Goal: Task Accomplishment & Management: Complete application form

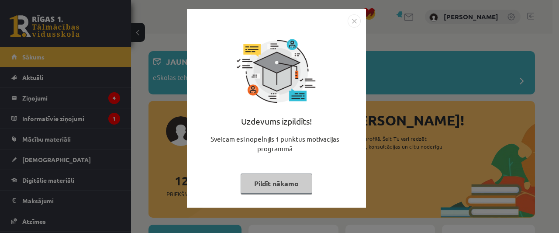
click at [349, 25] on img "Close" at bounding box center [354, 20] width 13 height 13
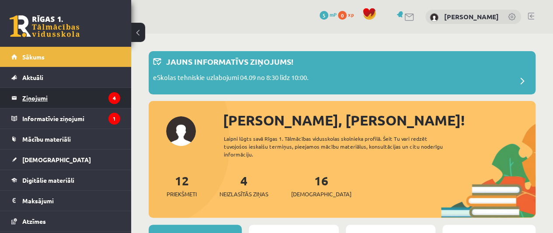
click at [80, 95] on legend "Ziņojumi 4" at bounding box center [71, 98] width 98 height 20
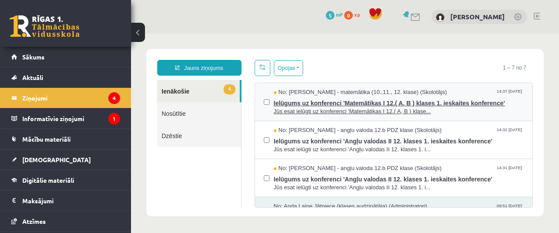
click at [334, 111] on span "Jūs esat ielūgti uz konferenci 'Matemātikas I 12.( A, B ) klase..." at bounding box center [399, 111] width 250 height 8
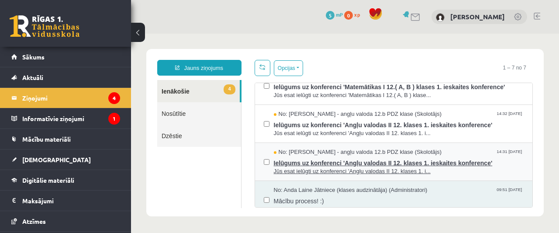
scroll to position [14, 0]
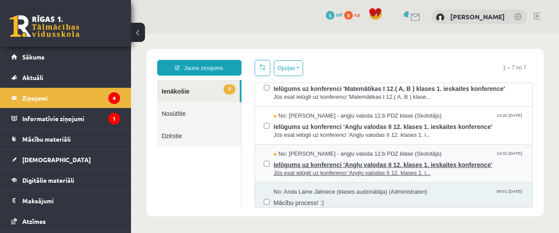
click at [375, 154] on span "No: Agnese Vaškūna - angļu valoda 12.b PDZ klase (Skolotājs)" at bounding box center [358, 154] width 168 height 8
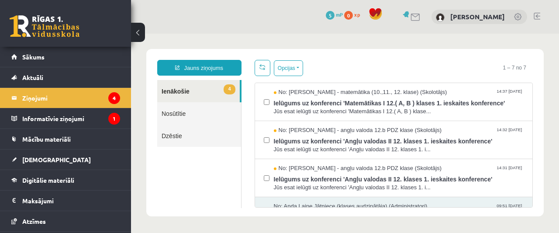
scroll to position [0, 0]
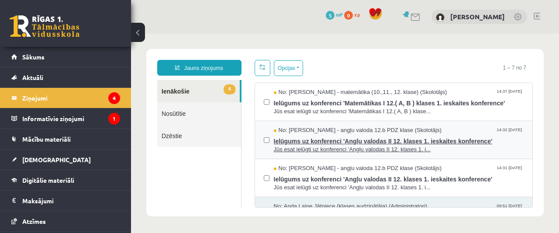
click at [322, 137] on span "Ielūgums uz konferenci 'Angļu valodas II 12. klases 1. ieskaites konference'" at bounding box center [399, 140] width 250 height 11
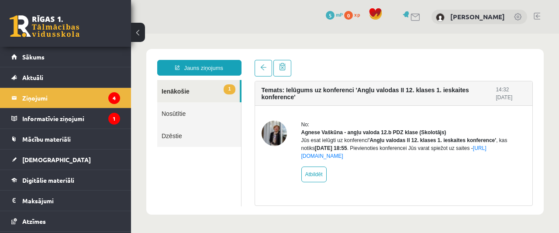
click at [417, 178] on div "No: Agnese Vaškūna - angļu valoda 12.b PDZ klase (Skolotājs) Jūs esat ielūgti u…" at bounding box center [413, 152] width 225 height 62
click at [198, 111] on link "Nosūtītie" at bounding box center [199, 113] width 84 height 22
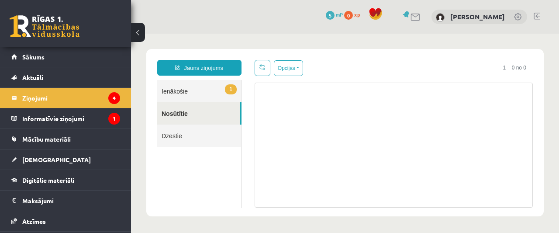
click at [203, 86] on link "1 Ienākošie" at bounding box center [199, 91] width 84 height 22
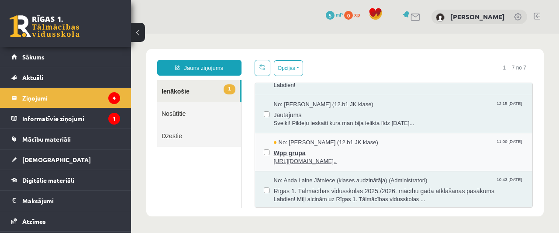
click at [367, 140] on span "No: Megija Balabkina (12.b1 JK klase)" at bounding box center [326, 142] width 104 height 8
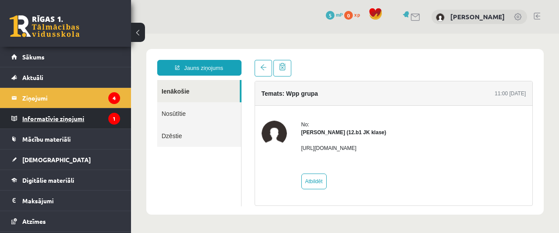
click at [87, 113] on legend "Informatīvie ziņojumi 1" at bounding box center [71, 118] width 98 height 20
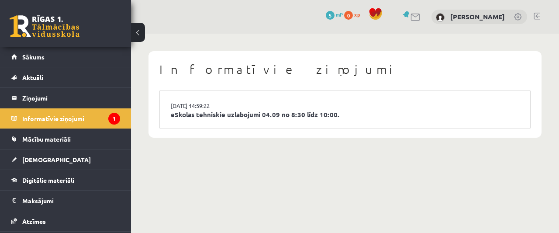
click at [200, 121] on li "03.09.2025 14:59:22 eSkolas tehniskie uzlabojumi 04.09 no 8:30 līdz 10:00." at bounding box center [345, 109] width 370 height 38
click at [205, 113] on link "eSkolas tehniskie uzlabojumi 04.09 no 8:30 līdz 10:00." at bounding box center [345, 115] width 349 height 10
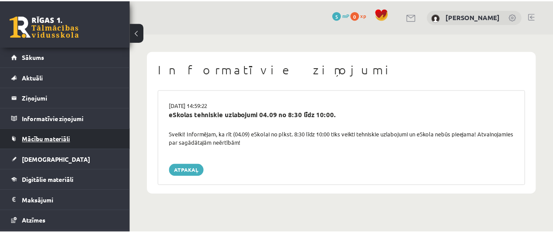
scroll to position [58, 0]
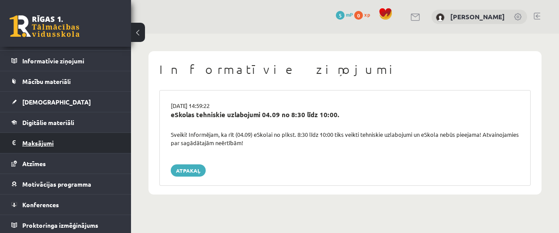
click at [48, 138] on legend "Maksājumi 0" at bounding box center [71, 143] width 98 height 20
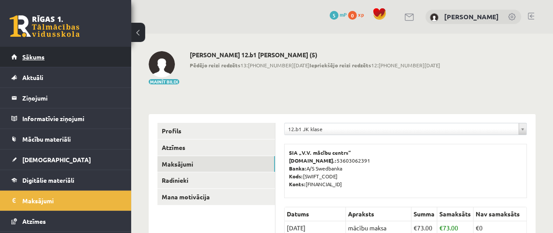
click at [63, 60] on link "Sākums" at bounding box center [65, 57] width 109 height 20
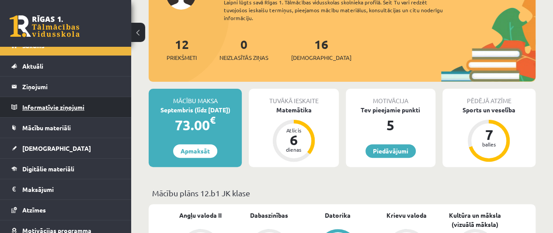
scroll to position [12, 0]
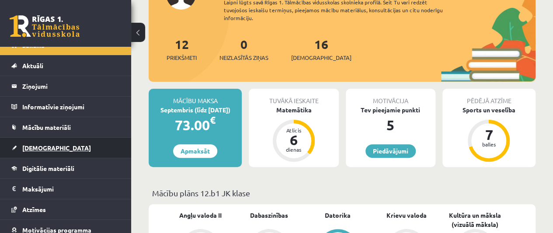
click at [73, 149] on link "[DEMOGRAPHIC_DATA]" at bounding box center [65, 148] width 109 height 20
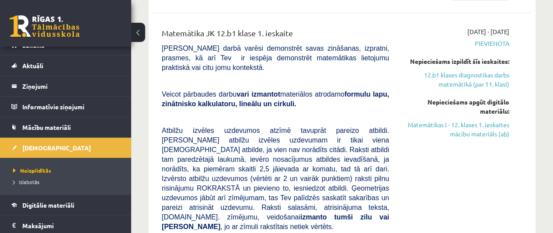
scroll to position [219, 0]
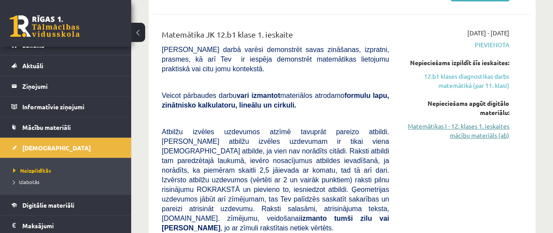
click at [491, 130] on link "Matemātikas I - 12. klases 1. ieskaites mācību materiāls (ab)" at bounding box center [455, 130] width 107 height 18
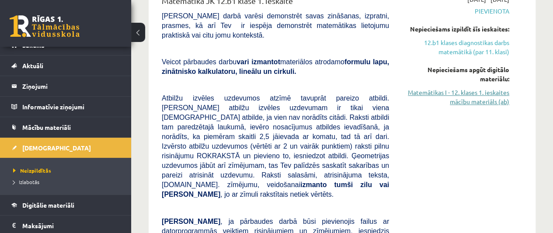
scroll to position [252, 0]
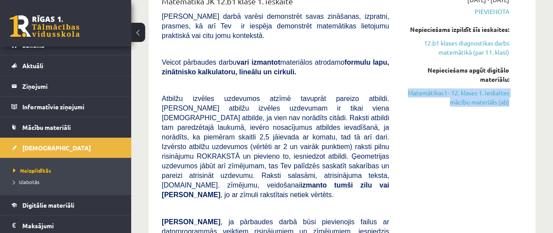
drag, startPoint x: 399, startPoint y: 88, endPoint x: 510, endPoint y: 104, distance: 111.6
click at [510, 104] on div "2025-09-01 - 2025-09-15 Pievienota Nepieciešams izpildīt šīs ieskaites: 12.b1 k…" at bounding box center [455, 181] width 120 height 372
copy link "Matemātikas I - 12. klases 1. ieskaites mācību materiāls (ab)"
click at [65, 201] on span "Digitālie materiāli" at bounding box center [48, 205] width 52 height 8
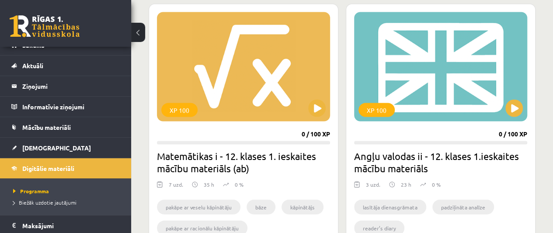
scroll to position [802, 0]
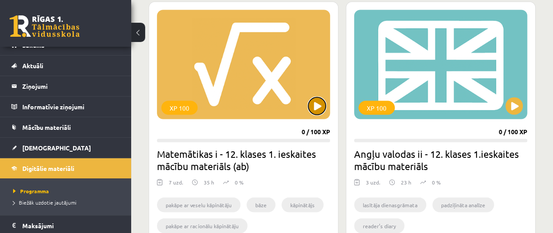
click at [313, 97] on button at bounding box center [316, 105] width 17 height 17
click at [266, 59] on div "XP 100" at bounding box center [243, 64] width 173 height 109
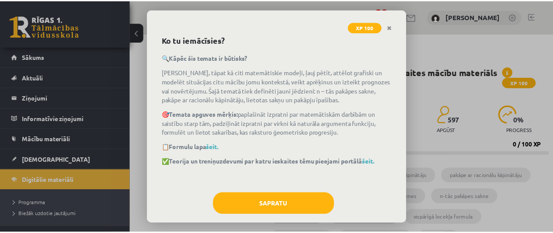
scroll to position [50, 0]
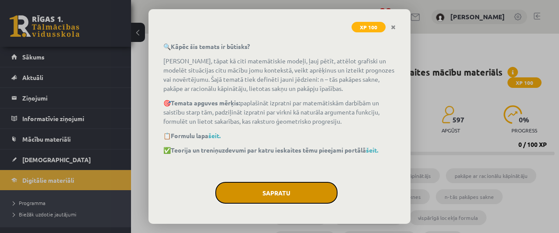
click at [317, 196] on button "Sapratu" at bounding box center [276, 193] width 122 height 22
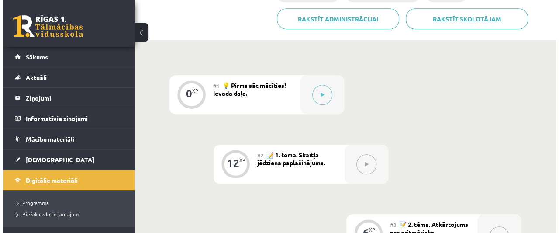
scroll to position [246, 0]
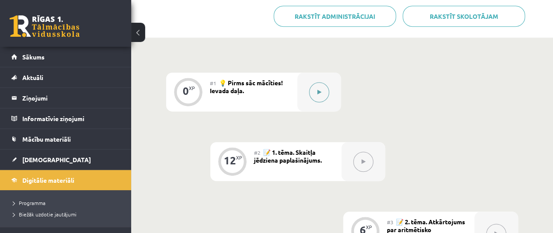
click at [317, 88] on button at bounding box center [319, 92] width 20 height 20
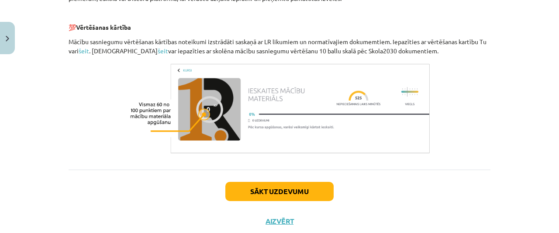
scroll to position [469, 0]
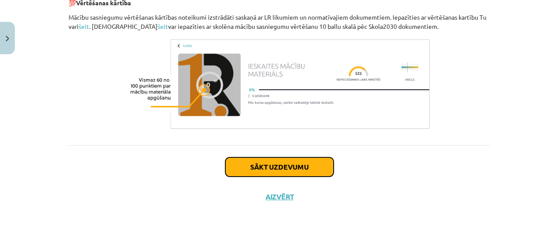
click at [261, 168] on button "Sākt uzdevumu" at bounding box center [279, 166] width 108 height 19
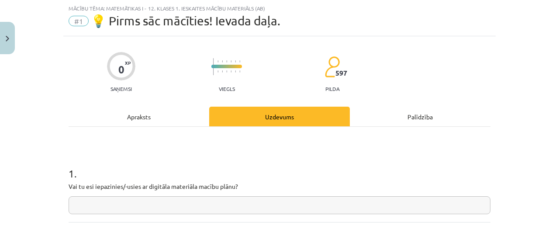
scroll to position [99, 0]
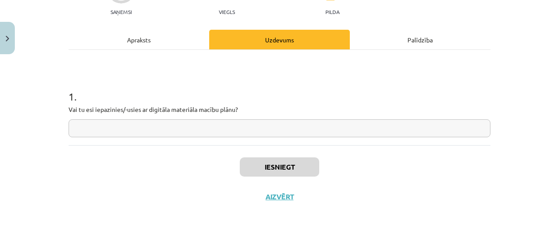
drag, startPoint x: 238, startPoint y: 129, endPoint x: 183, endPoint y: 153, distance: 59.4
click at [183, 153] on div "Iesniegt Aizvērt" at bounding box center [280, 175] width 422 height 61
click at [176, 126] on input "text" at bounding box center [280, 128] width 422 height 18
type input "*"
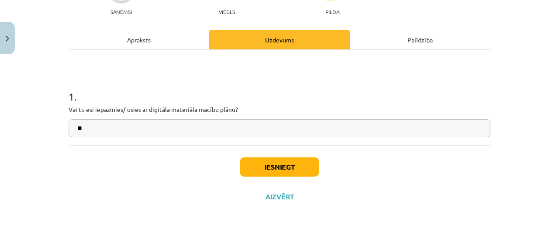
type input "**"
click at [276, 163] on button "Iesniegt" at bounding box center [280, 166] width 80 height 19
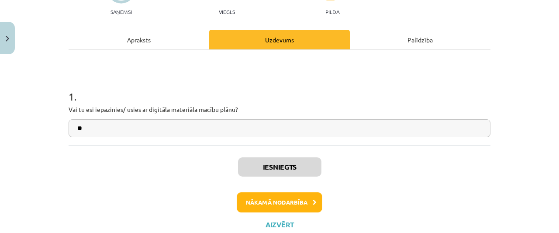
scroll to position [126, 0]
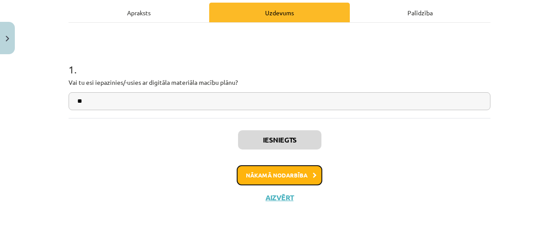
click at [311, 177] on button "Nākamā nodarbība" at bounding box center [280, 175] width 86 height 20
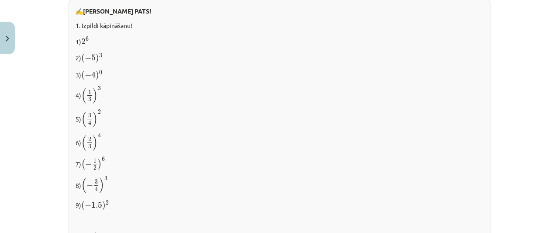
scroll to position [743, 0]
click at [180, 179] on p "8) ( − 3 4 ) 3 ( − 3 4 ) 3" at bounding box center [280, 184] width 408 height 18
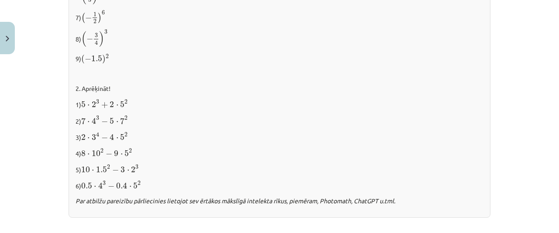
scroll to position [1007, 0]
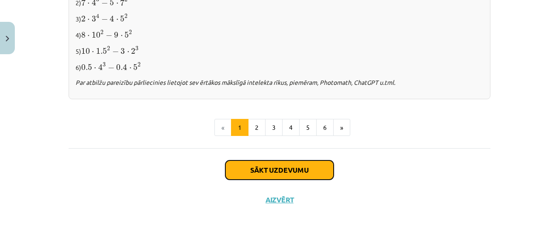
click at [272, 160] on button "Sākt uzdevumu" at bounding box center [279, 169] width 108 height 19
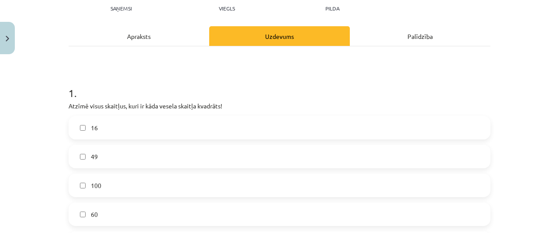
scroll to position [113, 0]
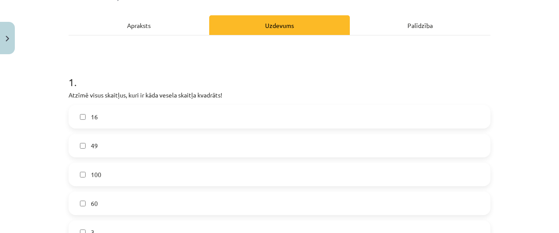
click at [80, 195] on label "60" at bounding box center [279, 203] width 420 height 22
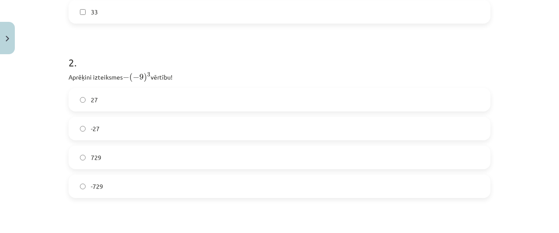
scroll to position [391, 0]
click at [123, 186] on label "-729" at bounding box center [279, 186] width 420 height 22
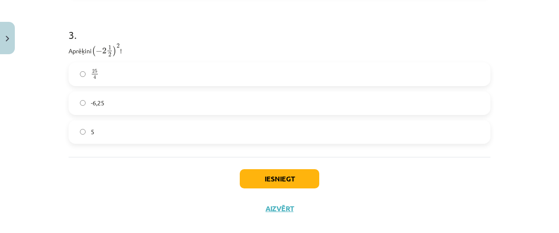
scroll to position [592, 0]
click at [111, 104] on label "-6,25" at bounding box center [279, 104] width 420 height 22
click at [284, 182] on button "Iesniegt" at bounding box center [280, 178] width 80 height 19
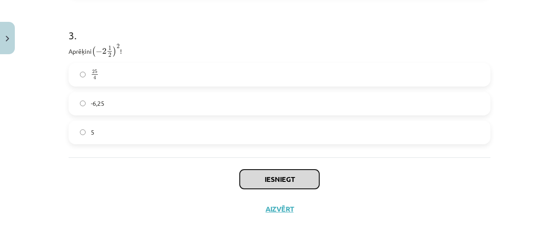
click at [293, 176] on button "Iesniegt" at bounding box center [280, 178] width 80 height 19
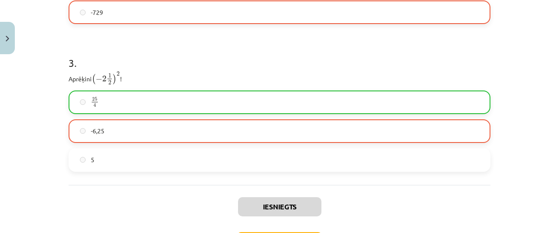
scroll to position [619, 0]
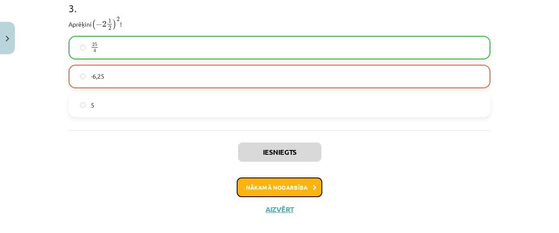
click at [271, 186] on button "Nākamā nodarbība" at bounding box center [280, 187] width 86 height 20
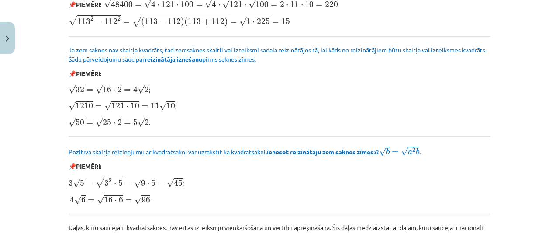
scroll to position [1138, 0]
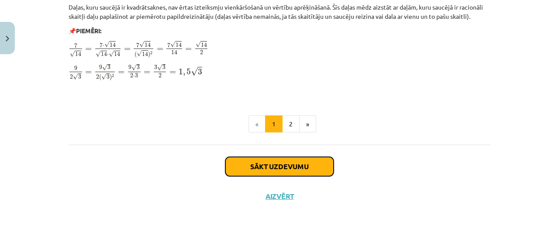
click at [287, 175] on button "Sākt uzdevumu" at bounding box center [279, 166] width 108 height 19
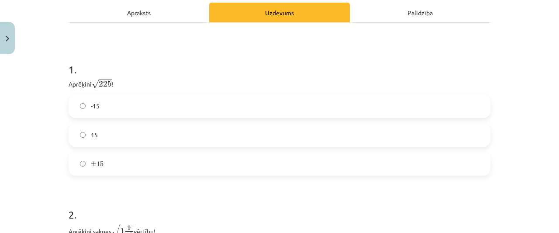
scroll to position [139, 0]
drag, startPoint x: 114, startPoint y: 84, endPoint x: 111, endPoint y: 87, distance: 4.6
click at [111, 87] on p "Aprēķini √ 225 225 !" at bounding box center [280, 83] width 422 height 11
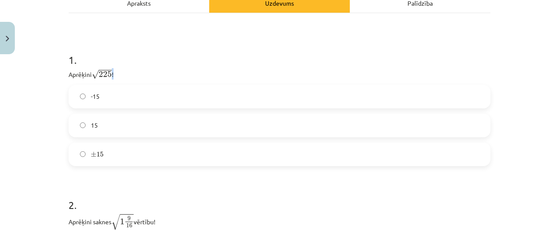
scroll to position [150, 0]
click at [172, 55] on h1 "1 ." at bounding box center [280, 51] width 422 height 27
drag, startPoint x: 172, startPoint y: 77, endPoint x: 141, endPoint y: 111, distance: 46.4
click at [141, 111] on div "1 . Aprēķini √ 225 225 ! -15 15 ± 15 ± 15" at bounding box center [280, 102] width 422 height 128
click at [133, 133] on label "15" at bounding box center [279, 125] width 420 height 22
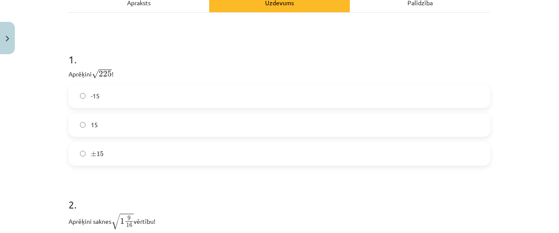
click at [138, 150] on label "± 15 ± 15" at bounding box center [279, 154] width 420 height 22
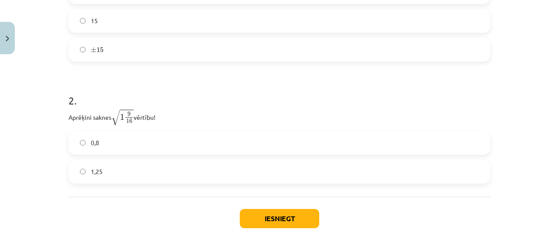
scroll to position [253, 0]
click at [123, 141] on label "0,8" at bounding box center [279, 143] width 420 height 22
click at [279, 212] on button "Iesniegt" at bounding box center [280, 218] width 80 height 19
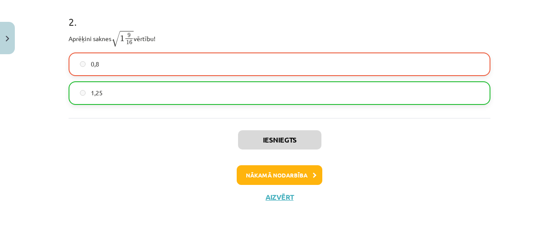
scroll to position [332, 0]
click at [300, 172] on button "Nākamā nodarbība" at bounding box center [280, 175] width 86 height 20
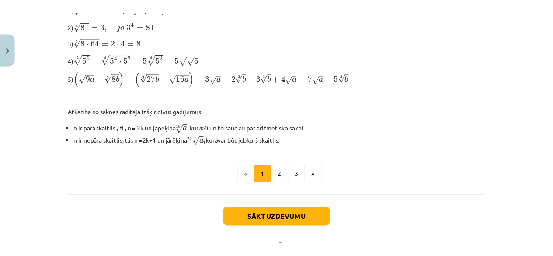
scroll to position [0, 0]
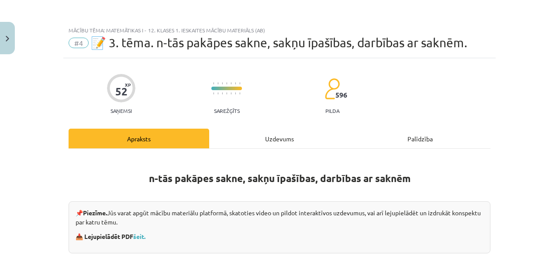
click at [7, 35] on button "Close" at bounding box center [7, 38] width 15 height 32
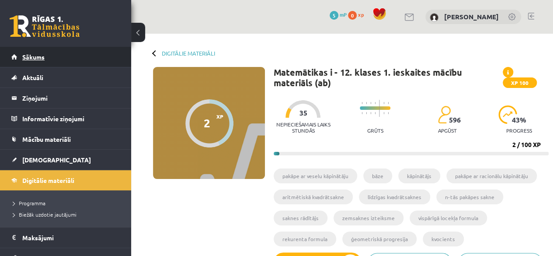
click at [85, 56] on link "Sākums" at bounding box center [65, 57] width 109 height 20
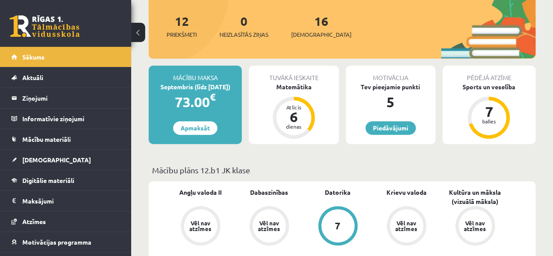
scroll to position [117, 0]
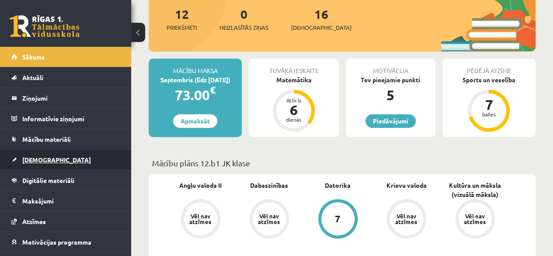
click at [63, 161] on link "[DEMOGRAPHIC_DATA]" at bounding box center [65, 159] width 109 height 20
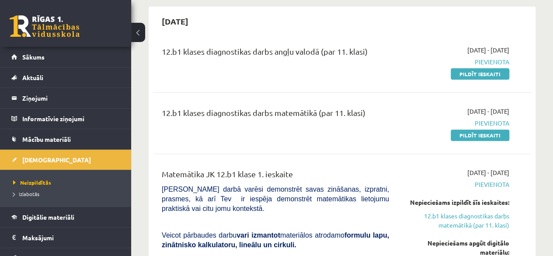
scroll to position [80, 0]
click at [472, 130] on link "Pildīt ieskaiti" at bounding box center [479, 134] width 59 height 11
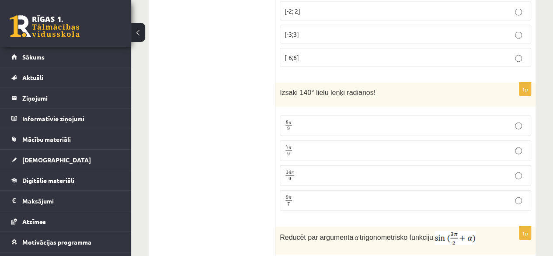
scroll to position [956, 0]
click at [339, 169] on p "14 π 9 14 π 9" at bounding box center [405, 174] width 242 height 11
click at [330, 169] on p "14 π 9 14 π 9" at bounding box center [405, 174] width 242 height 11
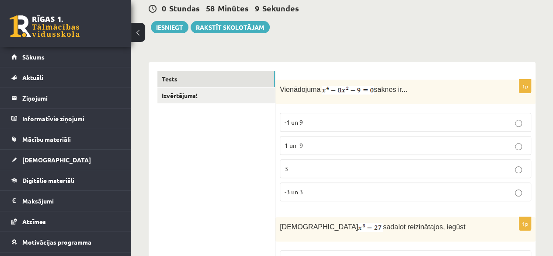
scroll to position [111, 0]
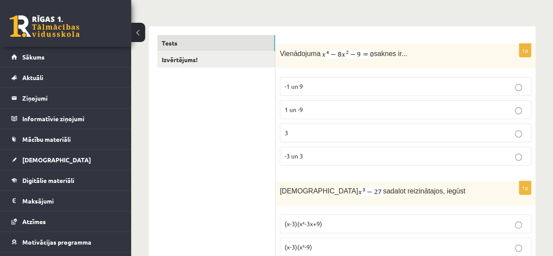
scroll to position [119, 0]
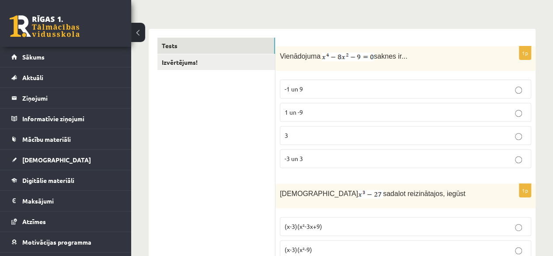
click at [331, 154] on p "-3 un 3" at bounding box center [405, 158] width 242 height 9
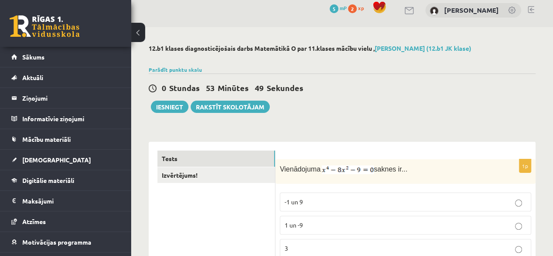
scroll to position [6, 0]
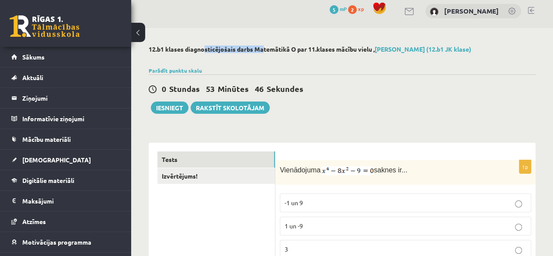
drag, startPoint x: 188, startPoint y: 47, endPoint x: 247, endPoint y: 48, distance: 59.4
click at [247, 48] on h2 "12.b1 klases diagnosticējošais darbs Matemātikā O par 11.klases mācību vielu , …" at bounding box center [342, 48] width 387 height 7
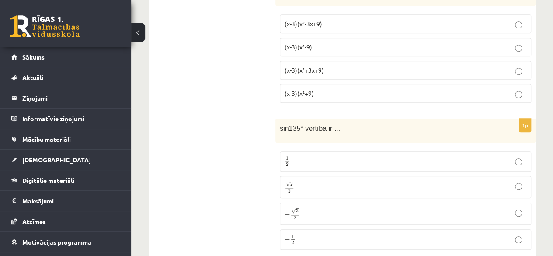
scroll to position [321, 0]
click at [307, 186] on p "√ 2 2 2 2" at bounding box center [405, 187] width 242 height 13
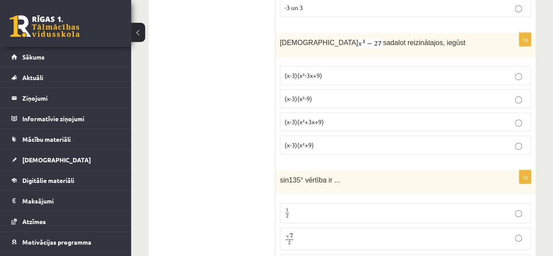
scroll to position [270, 0]
click at [408, 114] on label "(x-3)(x²+3x+9)" at bounding box center [405, 122] width 251 height 19
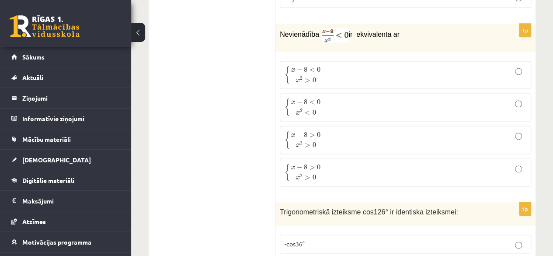
scroll to position [564, 0]
click at [316, 106] on span "x 2 < 0" at bounding box center [306, 110] width 30 height 9
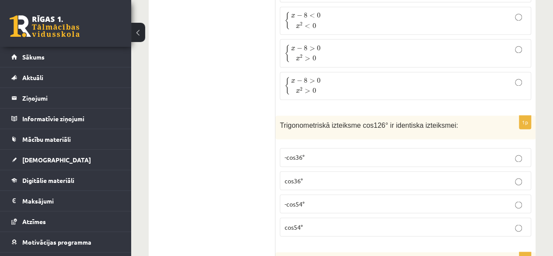
scroll to position [692, 0]
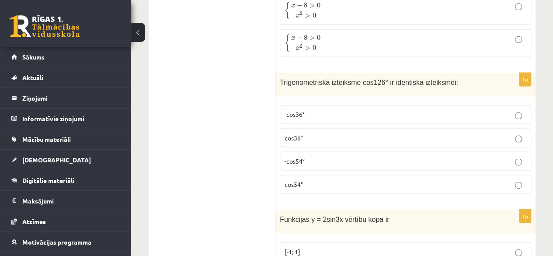
click at [372, 157] on p "-cos54°" at bounding box center [405, 160] width 242 height 9
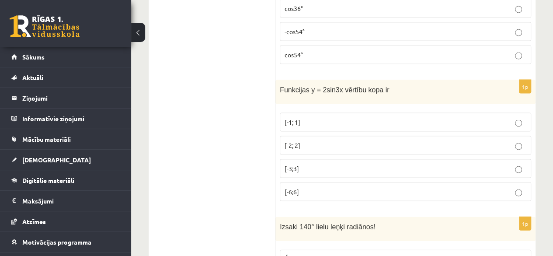
scroll to position [821, 0]
click at [376, 141] on p "[-2; 2]" at bounding box center [405, 145] width 242 height 9
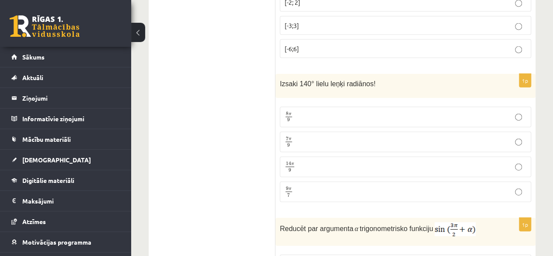
scroll to position [967, 0]
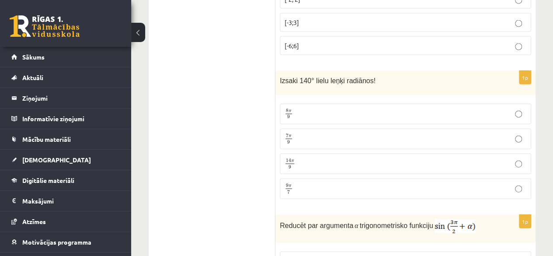
click at [412, 128] on label "7 π 9 7 π 9" at bounding box center [405, 138] width 251 height 21
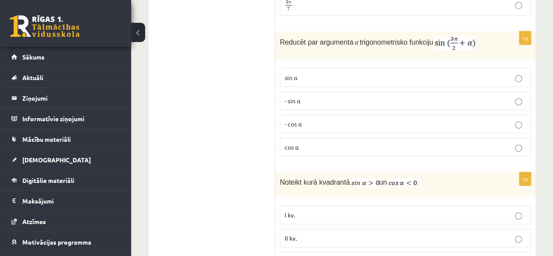
scroll to position [1148, 0]
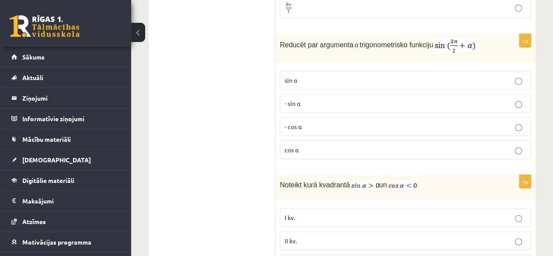
click at [374, 122] on p "- cos ⁡α" at bounding box center [405, 126] width 242 height 9
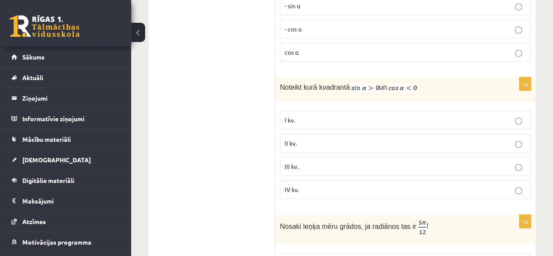
scroll to position [1246, 0]
click at [355, 138] on p "II kv." at bounding box center [405, 142] width 242 height 9
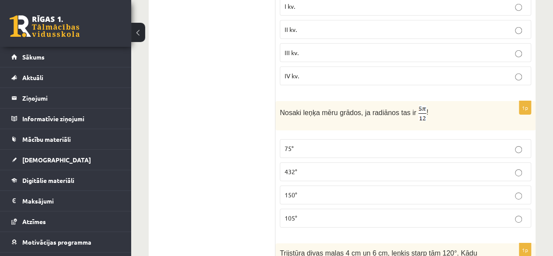
scroll to position [1359, 0]
click at [323, 212] on p "105°" at bounding box center [405, 216] width 242 height 9
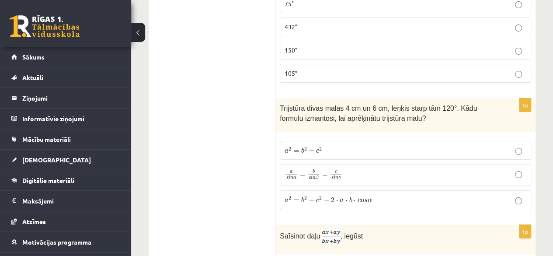
scroll to position [1504, 0]
click at [377, 146] on fieldset "a 2 = b 2 + c 2 a 2 = b 2 + c 2 a s i n α = b s i n β = c s i n γ a s i n α = b…" at bounding box center [405, 172] width 251 height 75
click at [385, 145] on p "a 2 = b 2 + c 2 a 2 = b 2 + c 2" at bounding box center [405, 149] width 242 height 9
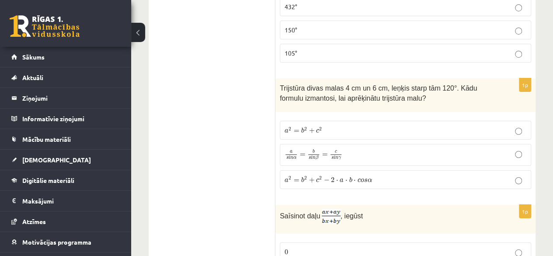
scroll to position [1533, 0]
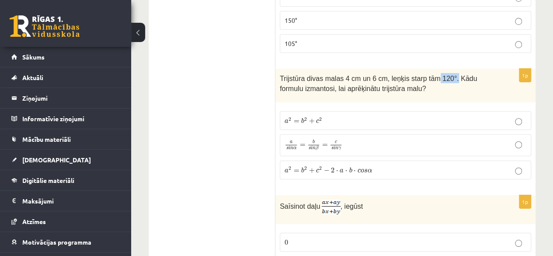
drag, startPoint x: 424, startPoint y: 66, endPoint x: 440, endPoint y: 65, distance: 16.2
click at [440, 75] on span "Trijstūra divas malas 4 cm un 6 cm, leņķis starp tām 120°. Kādu formulu izmanto…" at bounding box center [378, 83] width 197 height 17
click at [428, 89] on div "Trijstūra divas malas 4 cm un 6 cm, leņķis starp tām 120°. Kādu formulu izmanto…" at bounding box center [405, 86] width 260 height 34
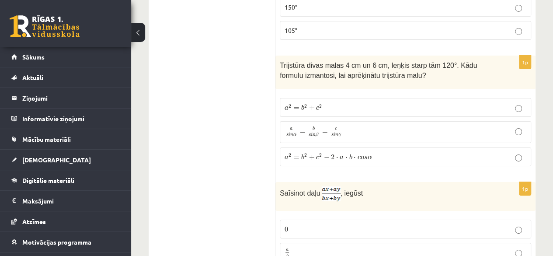
scroll to position [1543, 0]
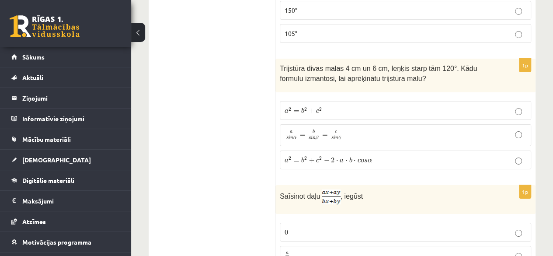
click at [427, 102] on label "a 2 = b 2 + c 2 a 2 = b 2 + c 2" at bounding box center [405, 110] width 251 height 19
click at [435, 155] on p "a 2 = b 2 + c 2 − 2 ⋅ a ⋅ b ⋅ c o s α a 2 = b 2 + c 2 − 2 ⋅ a ⋅ b ⋅ c o s α" at bounding box center [405, 159] width 242 height 9
click at [441, 129] on p "a s i n α = b s i n β = c s i n γ a s i n α = b s i n β = c s i n γ" at bounding box center [405, 135] width 242 height 12
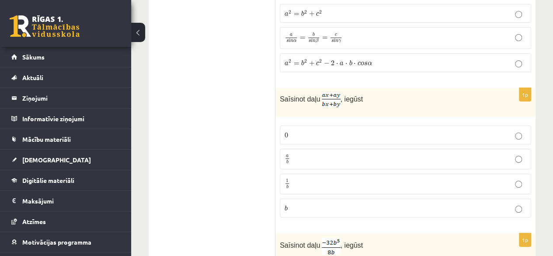
scroll to position [1640, 0]
click at [391, 150] on label "a b a b" at bounding box center [405, 158] width 251 height 21
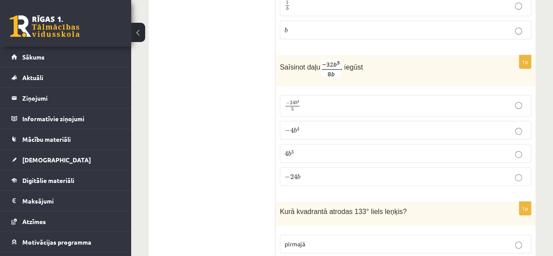
scroll to position [1822, 0]
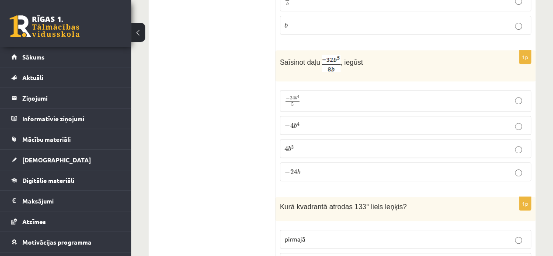
click at [334, 116] on label "− 4 b 4 − 4 b 4" at bounding box center [405, 125] width 251 height 19
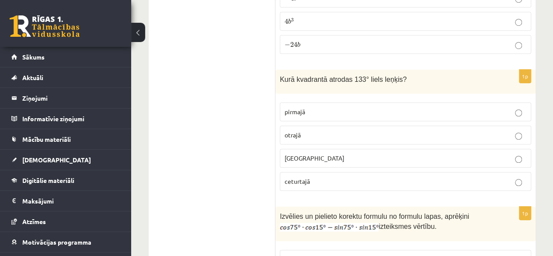
scroll to position [1950, 0]
click at [333, 130] on p "otrajā" at bounding box center [405, 134] width 242 height 9
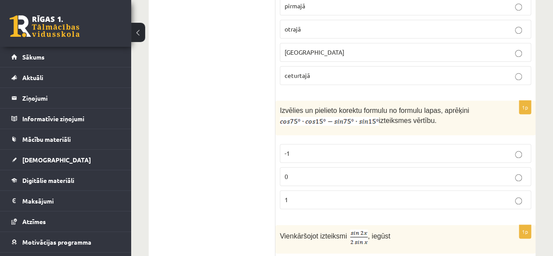
scroll to position [2058, 0]
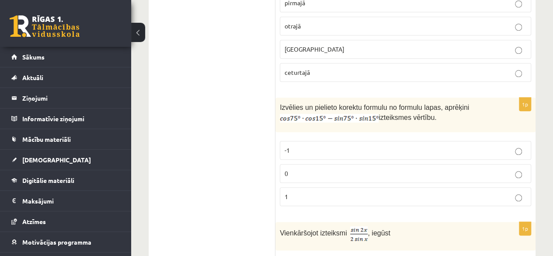
click at [309, 164] on label "0" at bounding box center [405, 173] width 251 height 19
click at [324, 187] on label "1" at bounding box center [405, 196] width 251 height 19
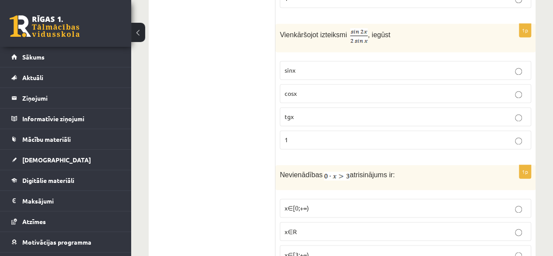
scroll to position [2250, 0]
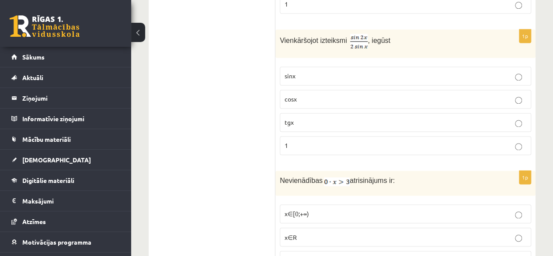
click at [308, 114] on fieldset "sinx cosx tgx 1" at bounding box center [405, 109] width 251 height 95
click at [306, 141] on p "1" at bounding box center [405, 145] width 242 height 9
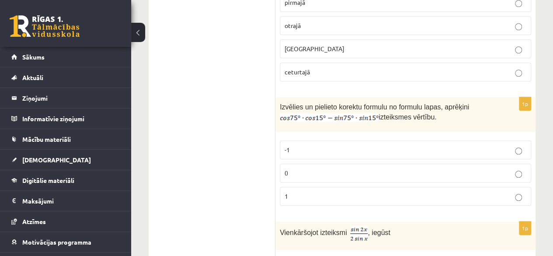
scroll to position [2057, 0]
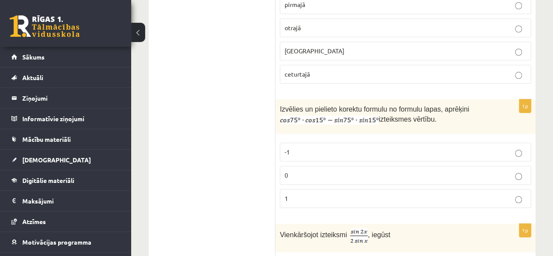
click at [306, 170] on p "0" at bounding box center [405, 174] width 242 height 9
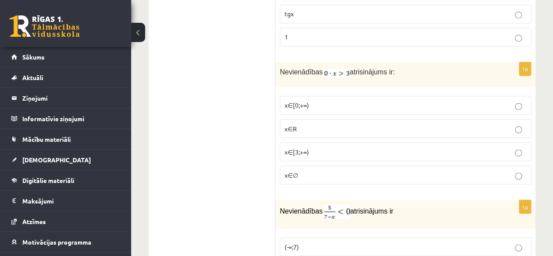
scroll to position [2343, 0]
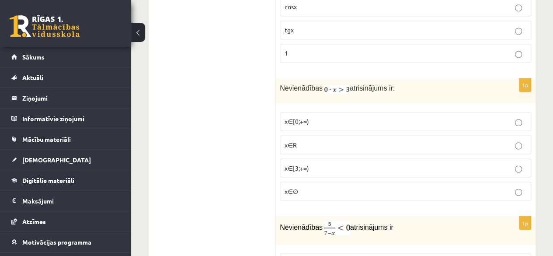
click at [319, 186] on p "x∈∅" at bounding box center [405, 190] width 242 height 9
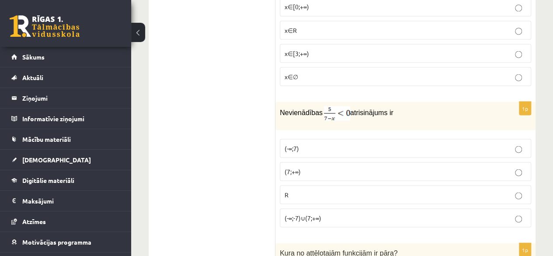
scroll to position [2458, 0]
click at [400, 212] on p "(-∞;-7)∪(7;+∞)" at bounding box center [405, 216] width 242 height 9
click at [396, 166] on p "(7;+∞)" at bounding box center [405, 170] width 242 height 9
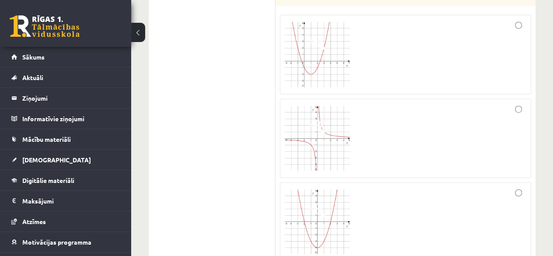
scroll to position [2717, 0]
click at [336, 189] on img at bounding box center [317, 221] width 66 height 65
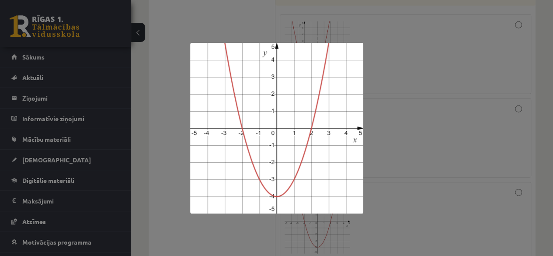
click at [228, 236] on div at bounding box center [276, 128] width 553 height 256
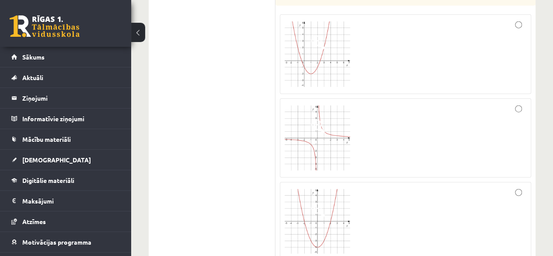
click at [480, 206] on div at bounding box center [405, 221] width 242 height 69
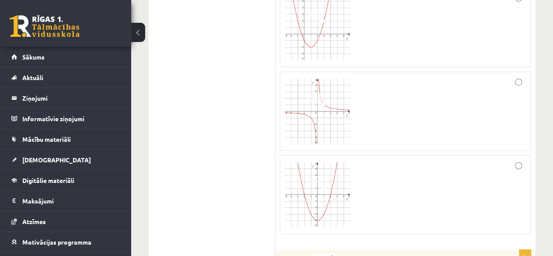
scroll to position [2675, 0]
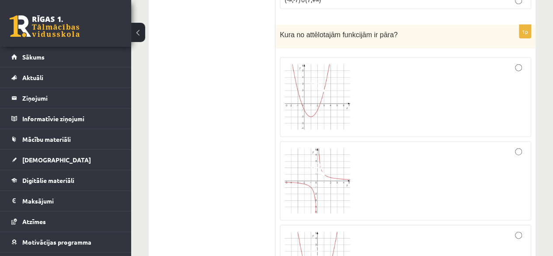
click at [319, 72] on img at bounding box center [317, 97] width 66 height 66
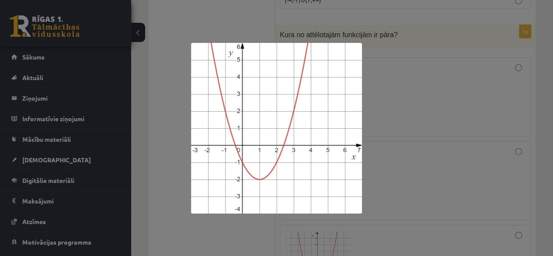
click at [168, 195] on div at bounding box center [276, 128] width 553 height 256
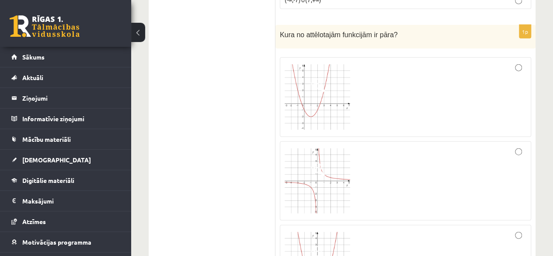
click at [317, 159] on img at bounding box center [317, 181] width 66 height 66
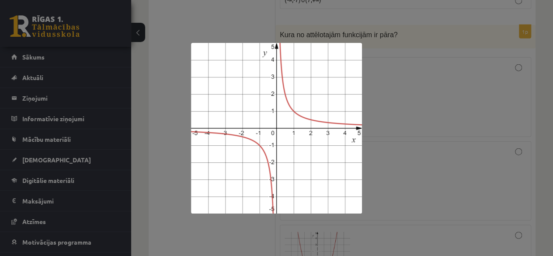
click at [207, 240] on div at bounding box center [276, 128] width 553 height 256
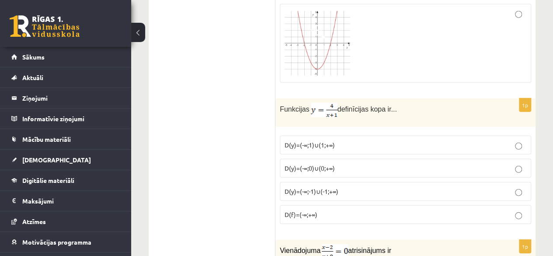
scroll to position [2896, 0]
click at [351, 181] on label "D(y)=(-∞;-1)∪(-1;+∞)" at bounding box center [405, 190] width 251 height 19
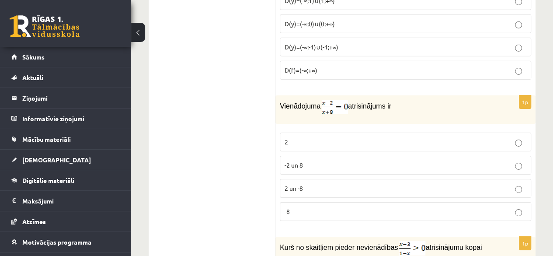
scroll to position [3040, 0]
click at [338, 137] on p "2" at bounding box center [405, 141] width 242 height 9
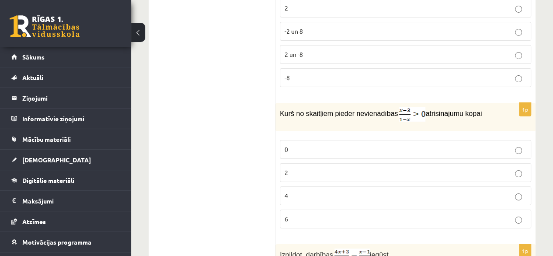
scroll to position [3173, 0]
click at [339, 144] on p "0" at bounding box center [405, 148] width 242 height 9
click at [322, 214] on p "6" at bounding box center [405, 218] width 242 height 9
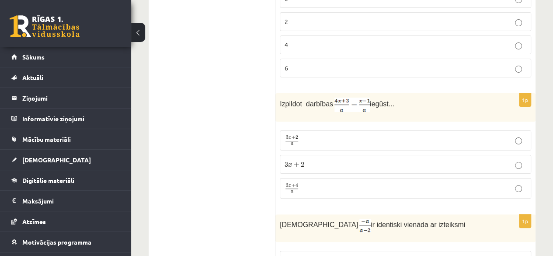
scroll to position [3324, 0]
click at [347, 182] on p "3 x + 4 a 3 x + 4 a" at bounding box center [405, 187] width 242 height 11
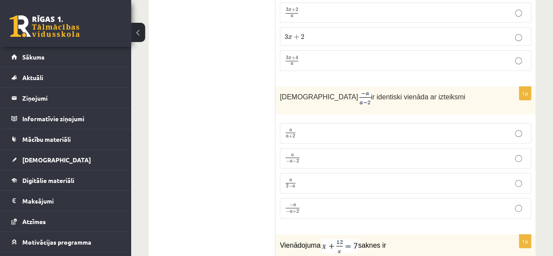
scroll to position [3452, 0]
click at [307, 202] on p "− a − a + 2 − a − a + 2" at bounding box center [405, 207] width 242 height 11
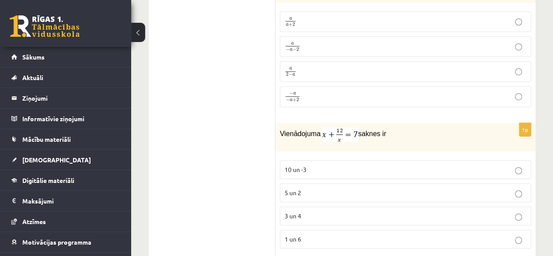
scroll to position [3565, 0]
click at [314, 171] on fieldset "10 un -3 5 un 2 3 un 4 1 un 6" at bounding box center [405, 200] width 251 height 95
click at [315, 209] on p "3 un 4" at bounding box center [405, 213] width 242 height 9
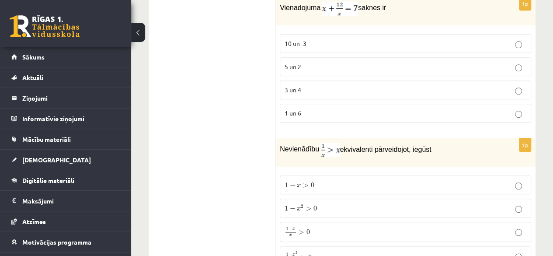
scroll to position [3689, 0]
click at [329, 202] on p "1 − x 2 > 0 1 − x 2 > 0" at bounding box center [405, 206] width 242 height 9
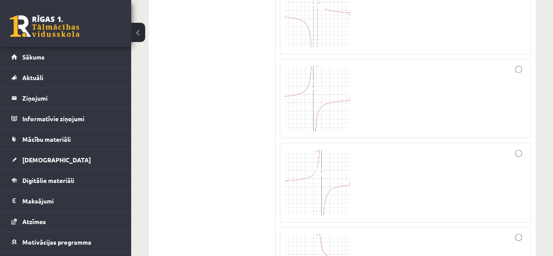
scroll to position [4044, 0]
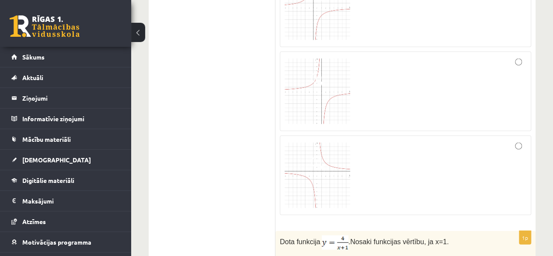
click at [461, 140] on div at bounding box center [405, 175] width 242 height 70
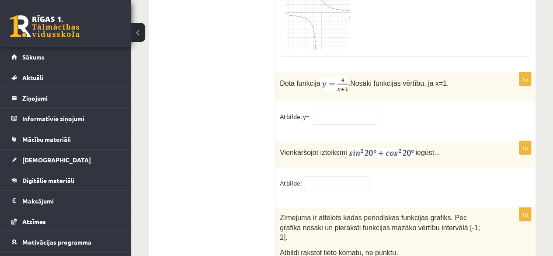
scroll to position [4292, 0]
click at [337, 110] on input "text" at bounding box center [344, 117] width 66 height 15
type input "*"
click at [334, 176] on input "text" at bounding box center [337, 183] width 66 height 15
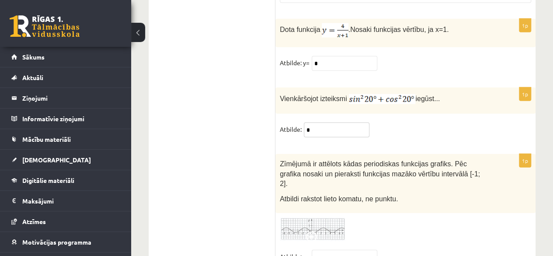
type input "*"
click at [315, 217] on img at bounding box center [313, 229] width 66 height 24
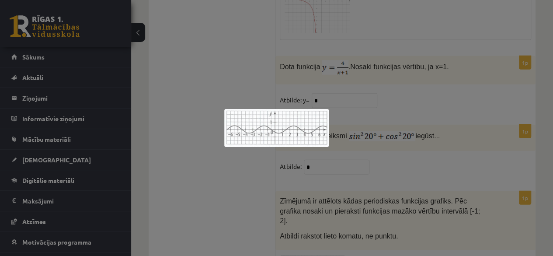
scroll to position [4310, 0]
click at [401, 182] on div at bounding box center [276, 128] width 553 height 256
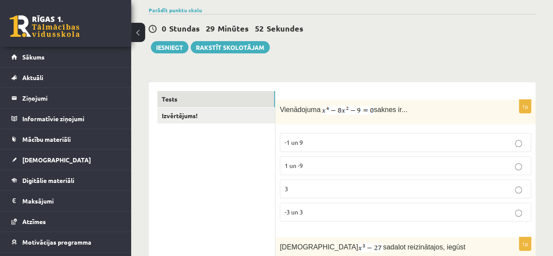
scroll to position [0, 0]
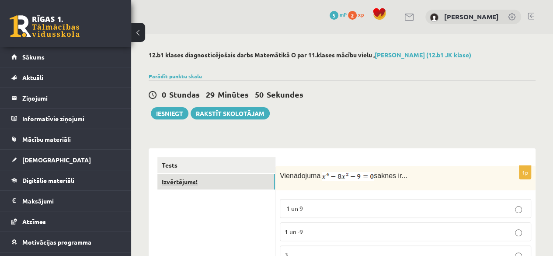
click at [263, 184] on link "Izvērtējums!" at bounding box center [216, 181] width 118 height 16
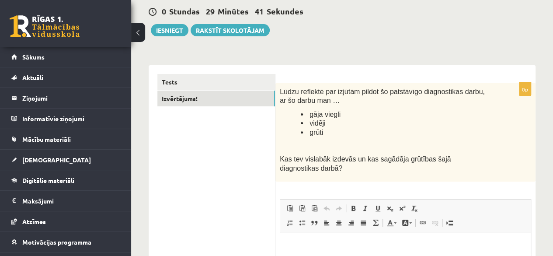
scroll to position [81, 0]
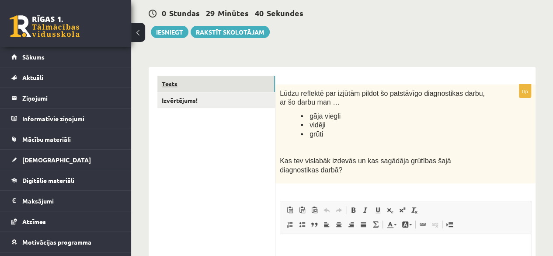
click at [256, 86] on link "Tests" at bounding box center [216, 84] width 118 height 16
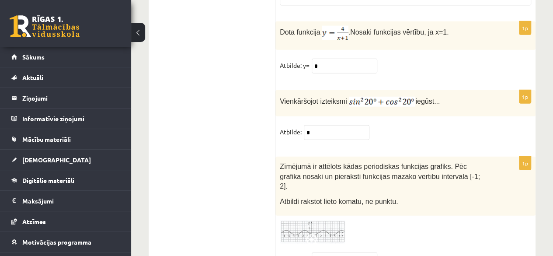
scroll to position [4344, 0]
click at [339, 252] on input "text" at bounding box center [344, 259] width 66 height 15
type input "*"
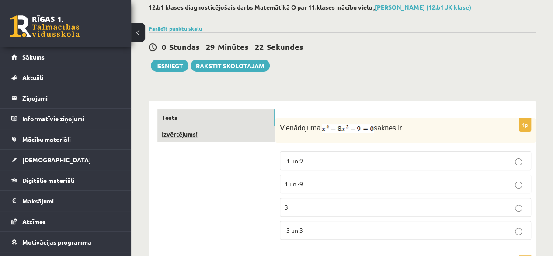
scroll to position [48, 0]
type input "******"
click at [237, 133] on link "Izvērtējums!" at bounding box center [216, 133] width 118 height 16
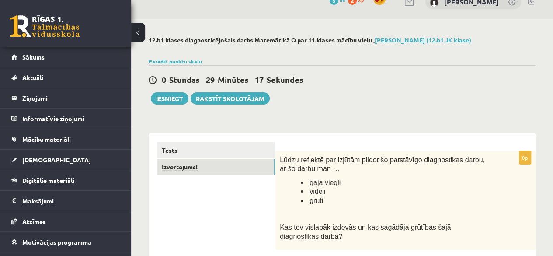
scroll to position [0, 0]
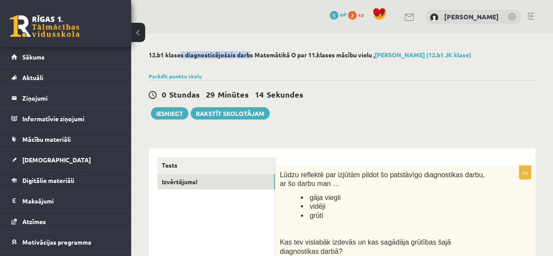
drag, startPoint x: 167, startPoint y: 53, endPoint x: 236, endPoint y: 55, distance: 69.1
click at [236, 55] on h2 "12.b1 klases diagnosticējošais darbs Matemātikā O par 11.klases mācību vielu , …" at bounding box center [342, 54] width 387 height 7
click at [245, 59] on div "12.b1 klases diagnosticējošais darbs Matemātikā O par 11.klases mācību vielu , …" at bounding box center [342, 56] width 387 height 10
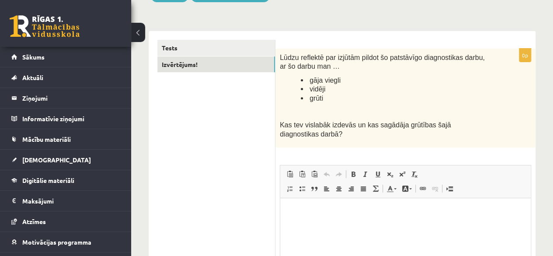
scroll to position [128, 0]
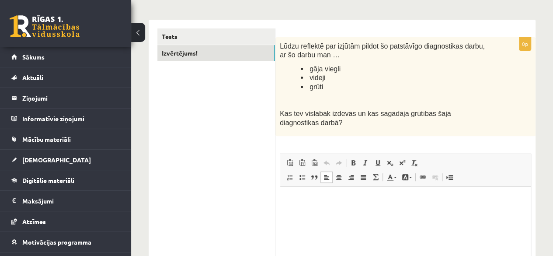
click at [370, 196] on p "Editor, wiswyg-editor-user-answer-47024774450760" at bounding box center [405, 199] width 233 height 9
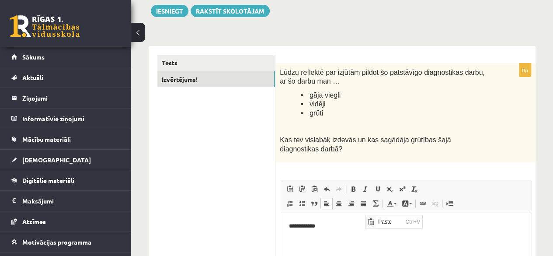
scroll to position [95, 0]
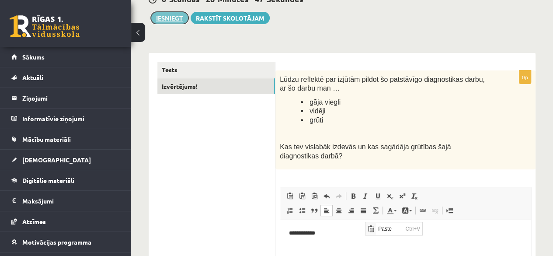
click at [172, 17] on button "Iesniegt" at bounding box center [170, 18] width 38 height 12
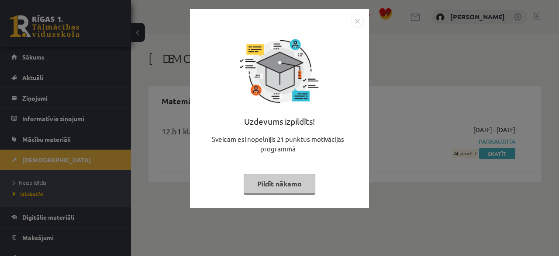
click at [356, 21] on img "Close" at bounding box center [357, 20] width 13 height 13
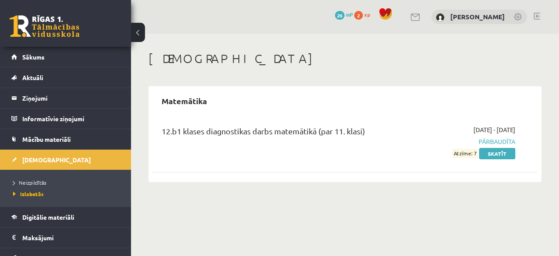
click at [467, 154] on span "Atzīme: 7" at bounding box center [465, 153] width 25 height 9
click at [495, 140] on span "Pārbaudīta" at bounding box center [460, 141] width 109 height 9
click at [497, 152] on link "Skatīt" at bounding box center [497, 153] width 36 height 11
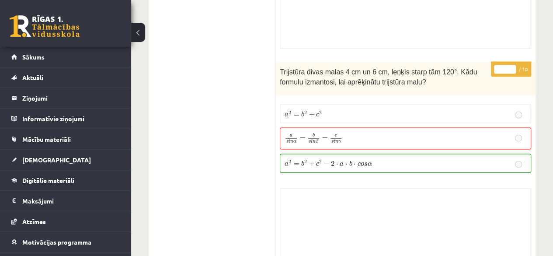
scroll to position [2527, 0]
click at [347, 159] on span "a 2 = b 2 + c 2 − 2 ⋅ a ⋅ b ⋅ c o s α" at bounding box center [327, 162] width 87 height 7
drag, startPoint x: 346, startPoint y: 123, endPoint x: 222, endPoint y: 116, distance: 123.4
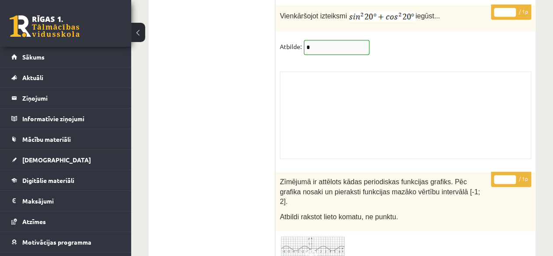
scroll to position [7343, 0]
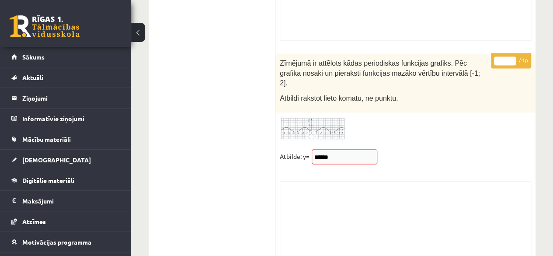
click at [301, 149] on p "Atbilde: y=" at bounding box center [295, 155] width 30 height 13
click at [400, 224] on div "Skolotāja pielikums" at bounding box center [405, 223] width 251 height 87
click at [408, 180] on div "Skolotāja pielikums" at bounding box center [405, 223] width 251 height 87
drag, startPoint x: 424, startPoint y: 91, endPoint x: 460, endPoint y: 100, distance: 36.4
click at [460, 100] on div "* / 1p Zīmējumā ir attēlots kādas periodiskas funkcijas grafiks. Pēc grafika no…" at bounding box center [405, 162] width 260 height 219
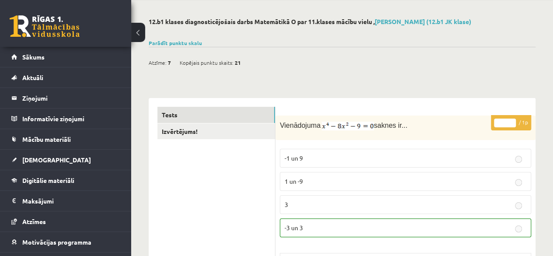
scroll to position [0, 0]
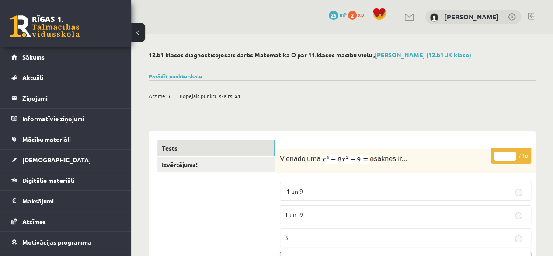
click at [138, 30] on button at bounding box center [138, 32] width 14 height 19
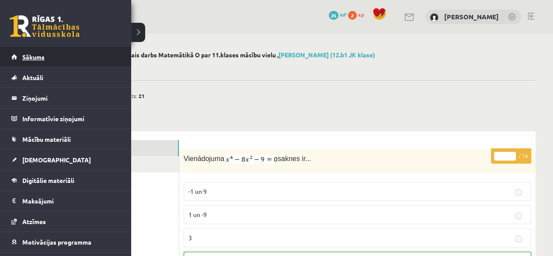
click at [11, 58] on link "Sākums" at bounding box center [65, 57] width 109 height 20
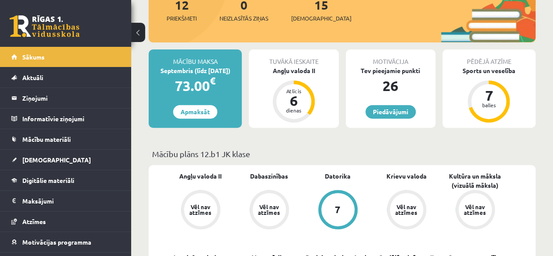
scroll to position [124, 0]
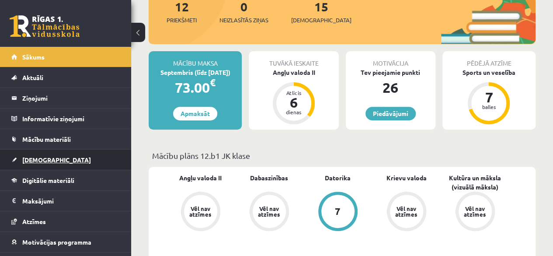
click at [69, 154] on link "[DEMOGRAPHIC_DATA]" at bounding box center [65, 159] width 109 height 20
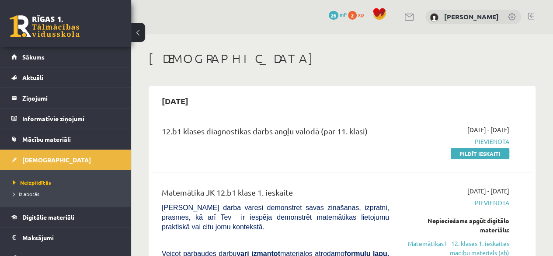
click at [356, 15] on span "2" at bounding box center [352, 15] width 9 height 9
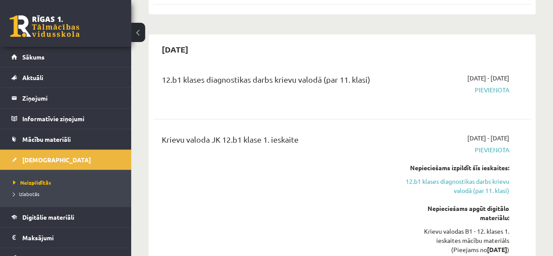
scroll to position [1245, 0]
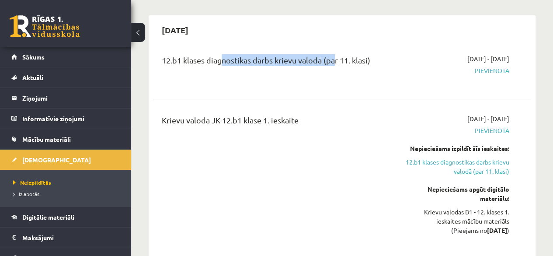
drag, startPoint x: 329, startPoint y: 31, endPoint x: 217, endPoint y: 30, distance: 112.7
click at [217, 54] on div "12.b1 klases diagnostikas darbs krievu valodā (par 11. klasi)" at bounding box center [275, 62] width 227 height 16
click at [233, 55] on div "12.b1 klases diagnostikas darbs krievu valodā (par 11. klasi)" at bounding box center [275, 69] width 240 height 31
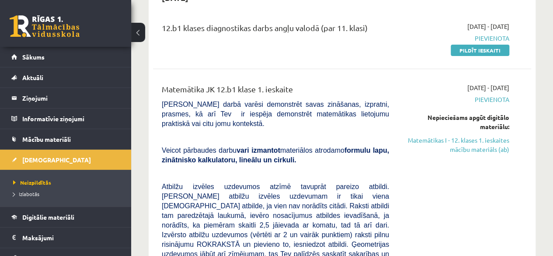
scroll to position [79, 0]
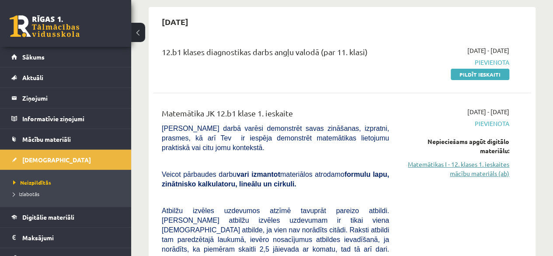
click at [470, 172] on link "Matemātikas I - 12. klases 1. ieskaites mācību materiāls (ab)" at bounding box center [455, 168] width 107 height 18
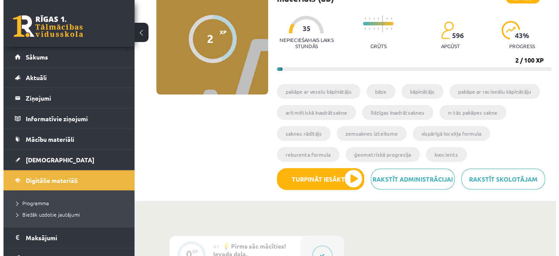
scroll to position [85, 0]
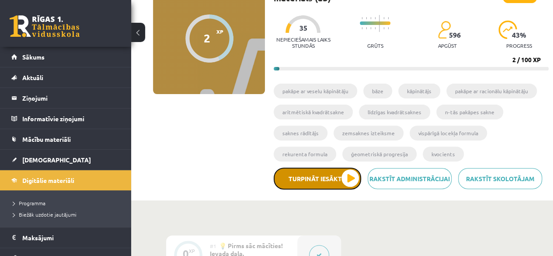
click at [312, 181] on button "Turpināt iesākto" at bounding box center [316, 178] width 87 height 22
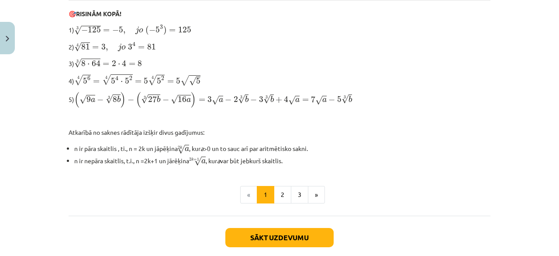
scroll to position [296, 0]
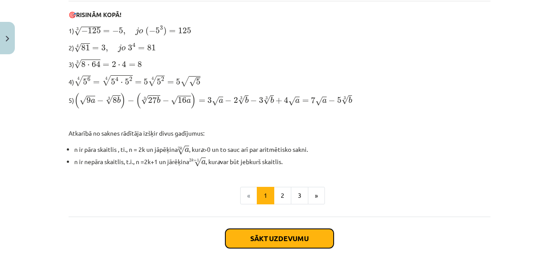
click at [259, 231] on button "Sākt uzdevumu" at bounding box center [279, 237] width 108 height 19
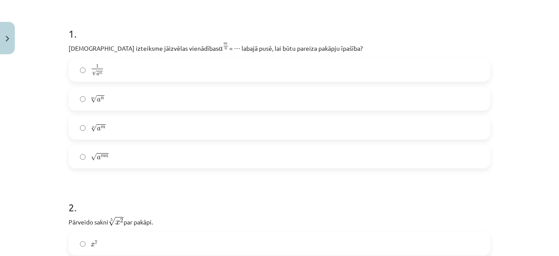
scroll to position [169, 0]
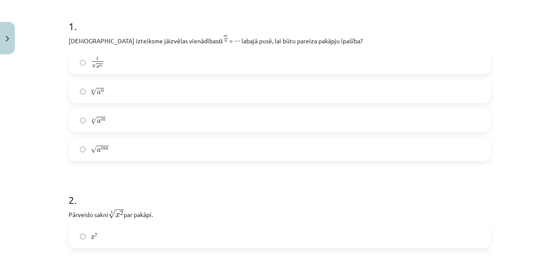
click at [279, 139] on label "√ a m n a m n" at bounding box center [279, 149] width 420 height 22
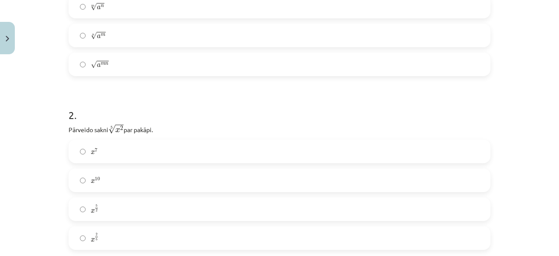
click at [266, 156] on label "x 7 x 7" at bounding box center [279, 151] width 420 height 22
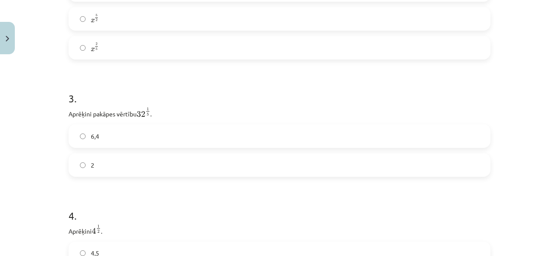
scroll to position [448, 0]
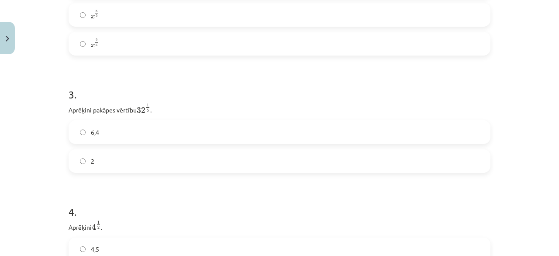
click at [262, 127] on label "6,4" at bounding box center [279, 132] width 420 height 22
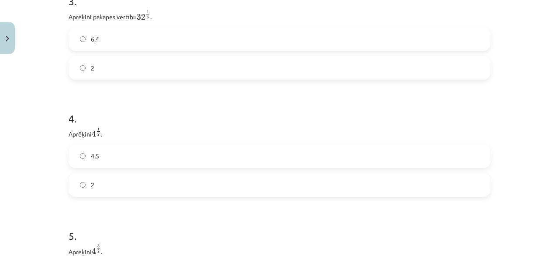
scroll to position [578, 0]
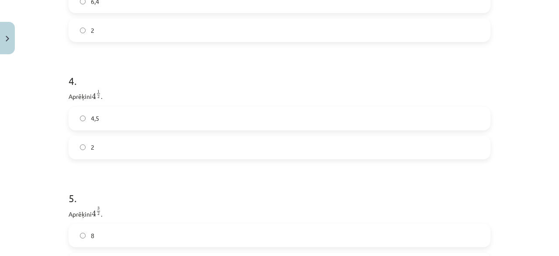
click at [242, 129] on label "4,5" at bounding box center [279, 118] width 420 height 22
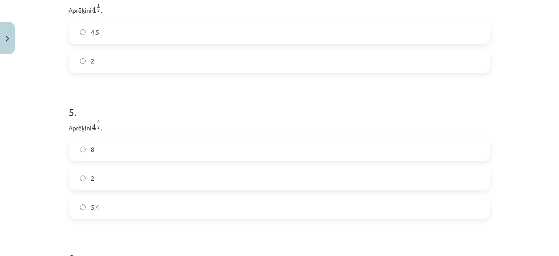
click at [179, 218] on label "5,4" at bounding box center [279, 207] width 420 height 22
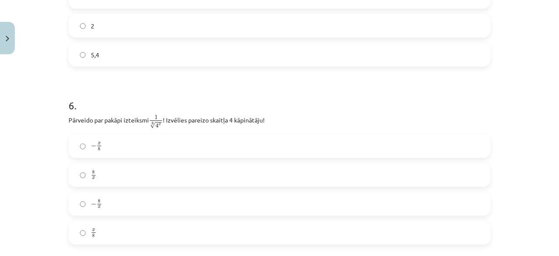
click at [192, 180] on label "8 x 8 x" at bounding box center [279, 175] width 420 height 22
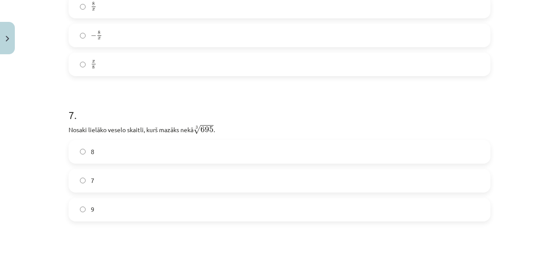
click at [192, 180] on label "7" at bounding box center [279, 180] width 420 height 22
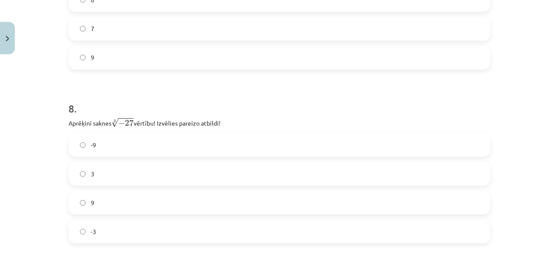
scroll to position [1137, 0]
click at [209, 145] on label "-9" at bounding box center [279, 144] width 420 height 22
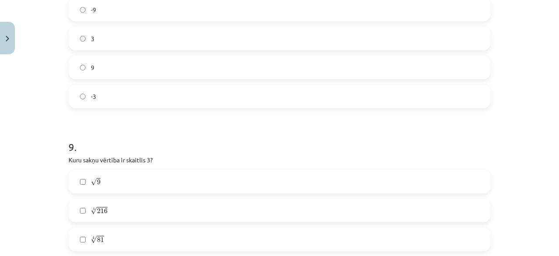
scroll to position [1273, 0]
drag, startPoint x: 209, startPoint y: 145, endPoint x: 156, endPoint y: 228, distance: 98.6
click at [156, 228] on div "√ 9 9 5 √ 216 216 5 4 √ 81 81 4 5 √ 243 243 5 3 √ 18 18 3 3 √ 9 9 3" at bounding box center [280, 252] width 422 height 168
click at [156, 234] on label "4 √ 81 81 4" at bounding box center [279, 237] width 420 height 22
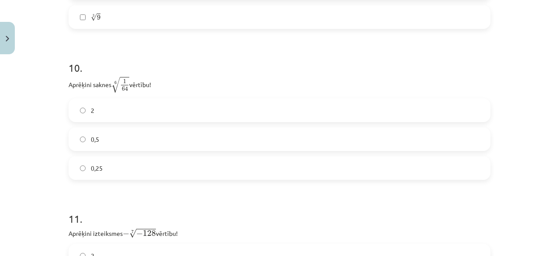
scroll to position [1581, 0]
click at [189, 152] on div "2 0,5 0,25" at bounding box center [280, 137] width 422 height 81
click at [198, 143] on label "0,5" at bounding box center [279, 137] width 420 height 22
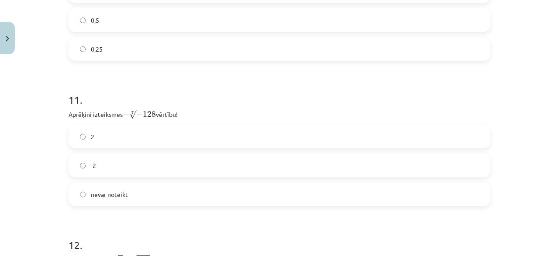
scroll to position [1712, 0]
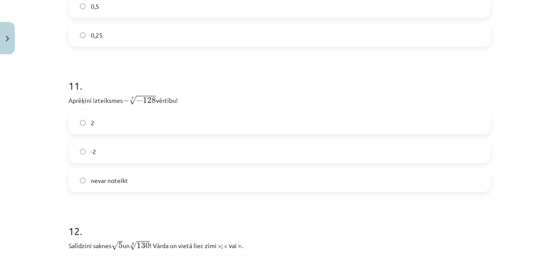
click at [198, 143] on div "-2" at bounding box center [280, 151] width 422 height 24
click at [190, 166] on div "2 -2 nevar noteikt" at bounding box center [280, 151] width 422 height 81
click at [197, 152] on label "-2" at bounding box center [279, 151] width 420 height 22
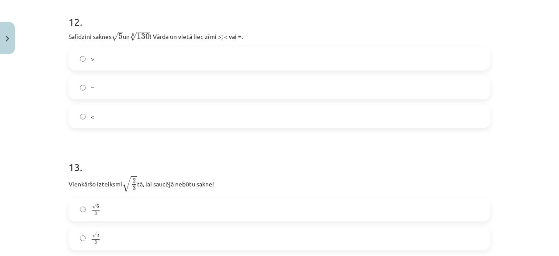
scroll to position [1922, 0]
drag, startPoint x: 239, startPoint y: 100, endPoint x: 250, endPoint y: 98, distance: 11.1
click at [250, 98] on label "=" at bounding box center [279, 87] width 420 height 22
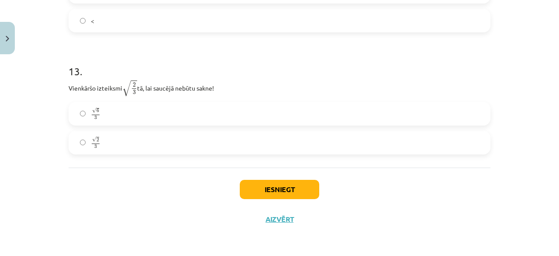
scroll to position [2019, 0]
click at [232, 116] on label "√ 6 3 6 3" at bounding box center [279, 114] width 420 height 22
click at [296, 184] on button "Iesniegt" at bounding box center [280, 189] width 80 height 19
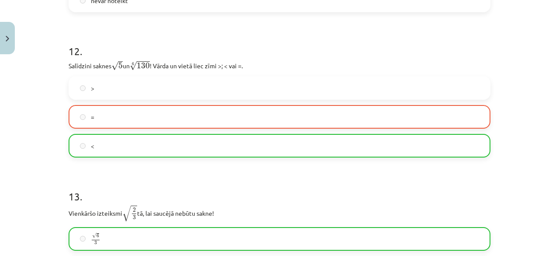
scroll to position [2047, 0]
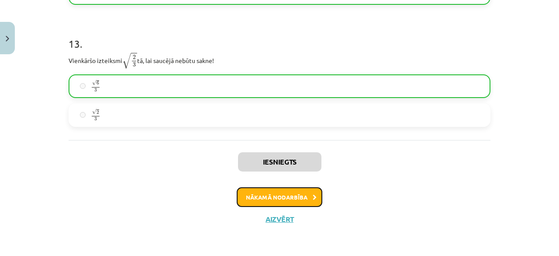
click at [292, 198] on button "Nākamā nodarbība" at bounding box center [280, 197] width 86 height 20
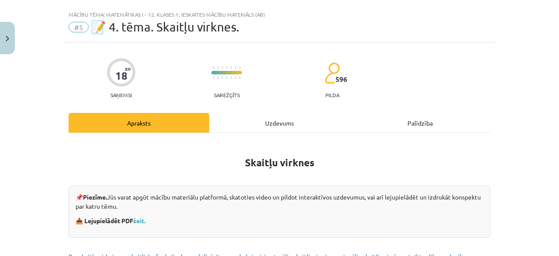
scroll to position [0, 0]
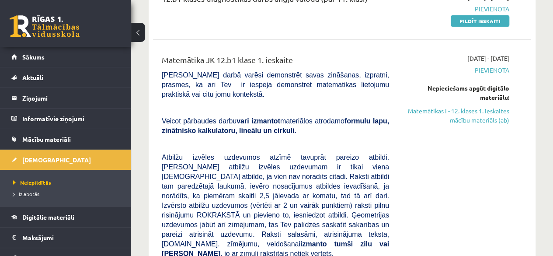
scroll to position [132, 0]
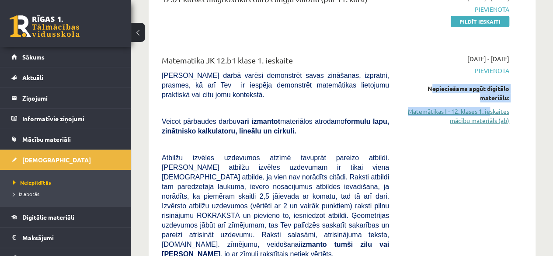
drag, startPoint x: 424, startPoint y: 83, endPoint x: 491, endPoint y: 117, distance: 75.2
click at [491, 117] on div "Nepieciešams apgūt digitālo materiālu: Matemātikas I - 12. klases 1. ieskaites …" at bounding box center [455, 104] width 107 height 41
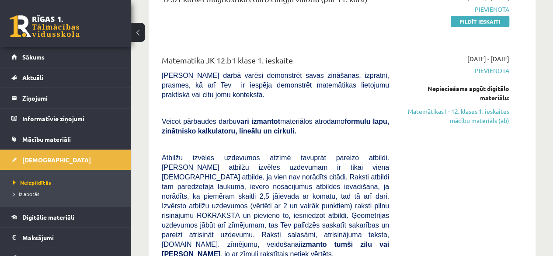
click at [515, 121] on div "[DATE] - [DATE] [GEOGRAPHIC_DATA] Nepieciešams apgūt digitālo materiālu: Matemā…" at bounding box center [455, 240] width 120 height 372
click at [460, 118] on link "Matemātikas I - 12. klases 1. ieskaites mācību materiāls (ab)" at bounding box center [455, 116] width 107 height 18
click at [374, 143] on p at bounding box center [275, 144] width 227 height 8
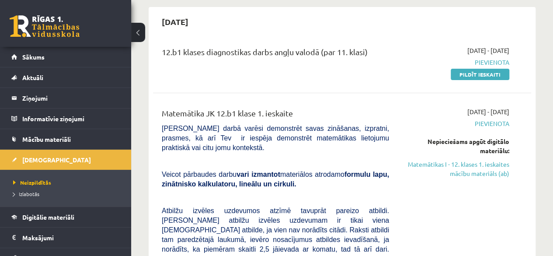
scroll to position [80, 0]
click at [467, 170] on link "Matemātikas I - 12. klases 1. ieskaites mācību materiāls (ab)" at bounding box center [455, 168] width 107 height 18
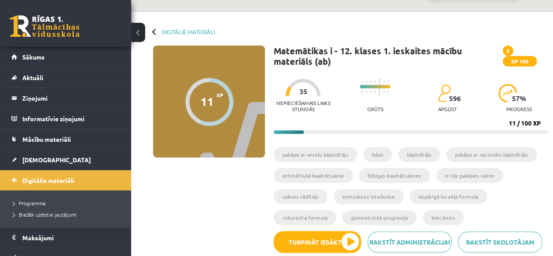
scroll to position [21, 0]
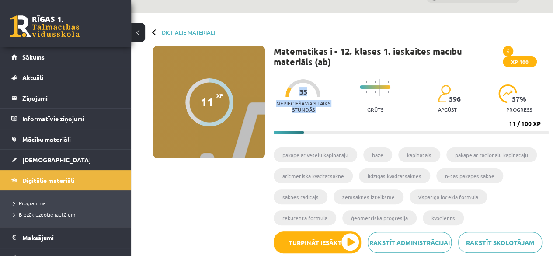
drag, startPoint x: 296, startPoint y: 93, endPoint x: 305, endPoint y: 90, distance: 9.8
click at [305, 90] on div "Nepieciešamais laiks stundās 35" at bounding box center [302, 98] width 59 height 38
click at [305, 90] on span "35" at bounding box center [303, 92] width 8 height 8
drag, startPoint x: 516, startPoint y: 97, endPoint x: 509, endPoint y: 98, distance: 6.8
click at [509, 98] on div "57 % progress" at bounding box center [518, 100] width 41 height 33
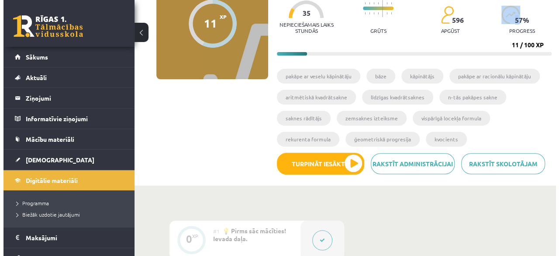
scroll to position [99, 0]
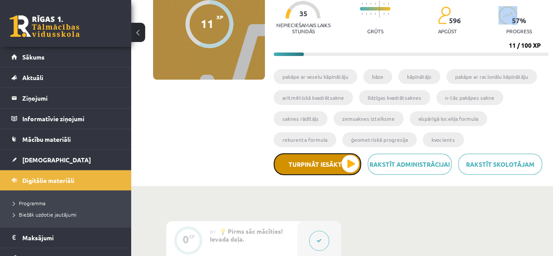
click at [326, 171] on button "Turpināt iesākto" at bounding box center [316, 164] width 87 height 22
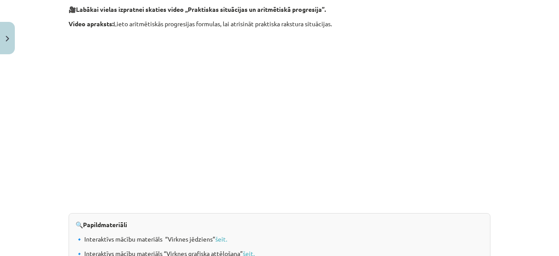
scroll to position [967, 0]
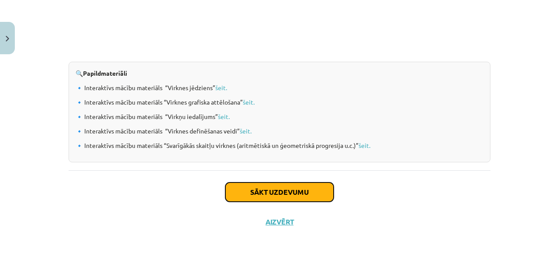
click at [257, 195] on button "Sākt uzdevumu" at bounding box center [279, 191] width 108 height 19
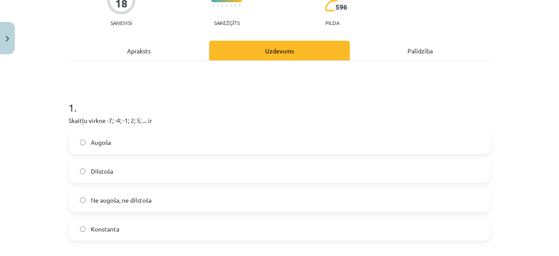
scroll to position [88, 0]
click at [106, 143] on span "Augoša" at bounding box center [101, 141] width 20 height 9
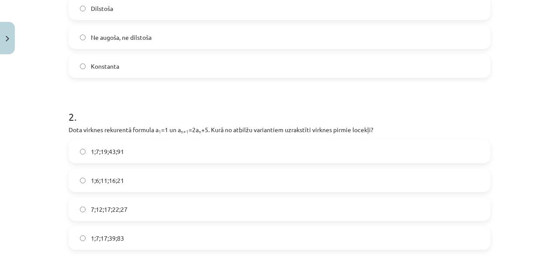
scroll to position [259, 0]
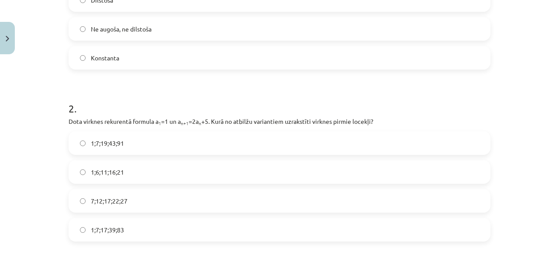
click at [102, 143] on span "1;7;19;43;91" at bounding box center [107, 142] width 33 height 9
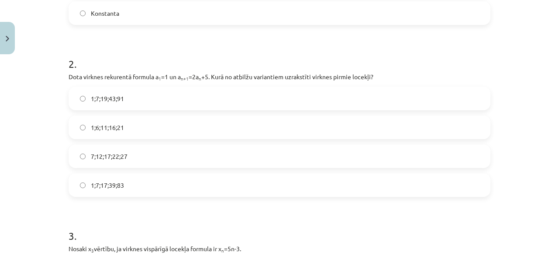
scroll to position [310, 0]
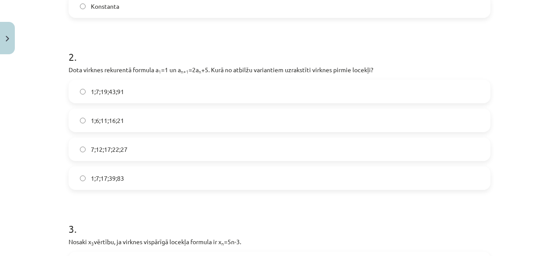
click at [131, 124] on label "1;6;11;16;21" at bounding box center [279, 120] width 420 height 22
click at [104, 169] on label "1;7;17;39;83" at bounding box center [279, 178] width 420 height 22
click at [97, 172] on label "1;7;17;39;83" at bounding box center [279, 178] width 420 height 22
click at [117, 169] on label "1;7;17;39;83" at bounding box center [279, 178] width 420 height 22
click at [126, 169] on label "1;7;17;39;83" at bounding box center [279, 178] width 420 height 22
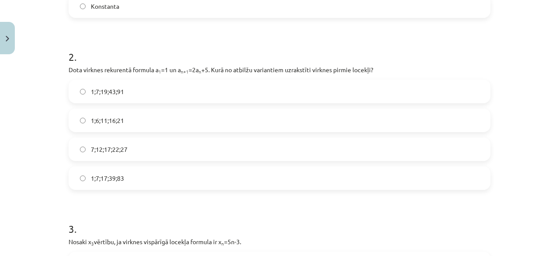
click at [111, 111] on label "1;6;11;16;21" at bounding box center [279, 120] width 420 height 22
click at [131, 138] on label "7;12;17;22;27" at bounding box center [279, 149] width 420 height 22
click at [80, 112] on label "1;6;11;16;21" at bounding box center [279, 120] width 420 height 22
click at [79, 111] on label "1;6;11;16;21" at bounding box center [279, 120] width 420 height 22
click at [169, 87] on label "1;7;19;43;91" at bounding box center [279, 91] width 420 height 22
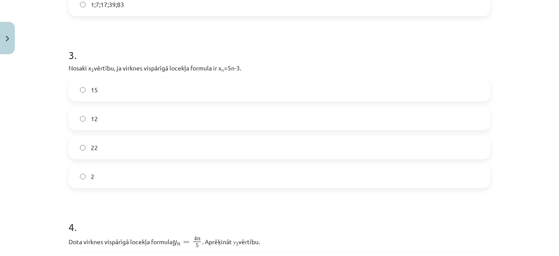
scroll to position [483, 0]
click at [216, 116] on label "12" at bounding box center [279, 119] width 420 height 22
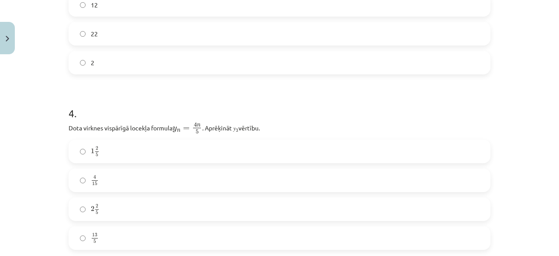
scroll to position [605, 0]
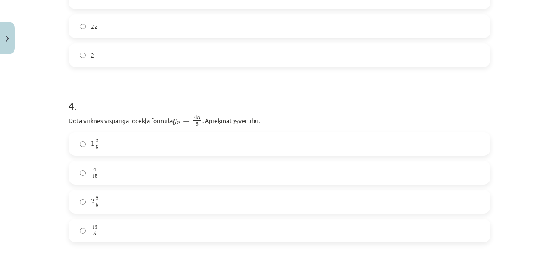
click at [216, 157] on div "1 2 5 1 2 5 4 15 4 15 2 2 5 2 2 5 13 5 13 5" at bounding box center [280, 187] width 422 height 110
click at [220, 146] on label "1 2 5 1 2 5" at bounding box center [279, 144] width 420 height 22
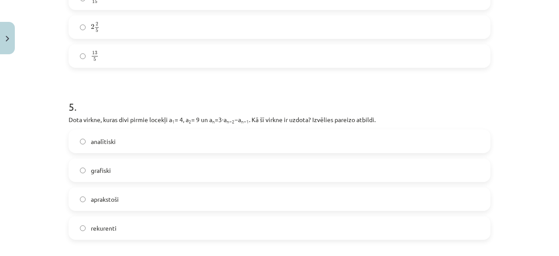
scroll to position [779, 0]
click at [220, 146] on label "analītiski" at bounding box center [279, 141] width 420 height 22
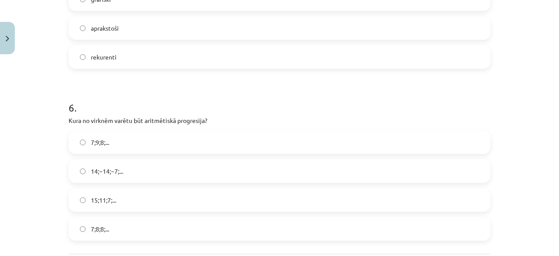
scroll to position [999, 0]
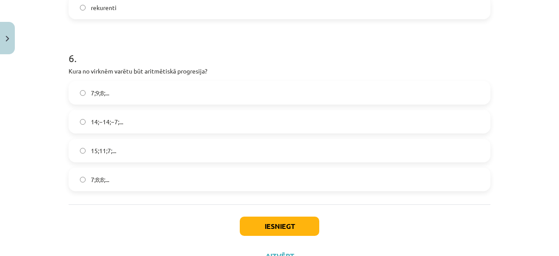
click at [220, 146] on label "15;11;7;..." at bounding box center [279, 150] width 420 height 22
click at [295, 214] on div "Iesniegt Aizvērt" at bounding box center [280, 234] width 422 height 61
click at [280, 221] on button "Iesniegt" at bounding box center [280, 225] width 80 height 19
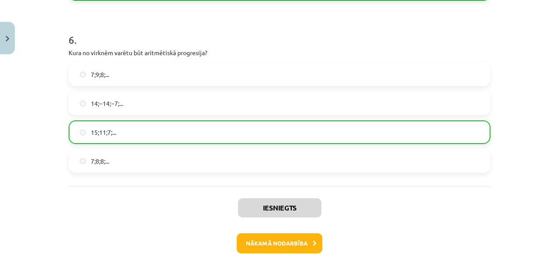
scroll to position [1062, 0]
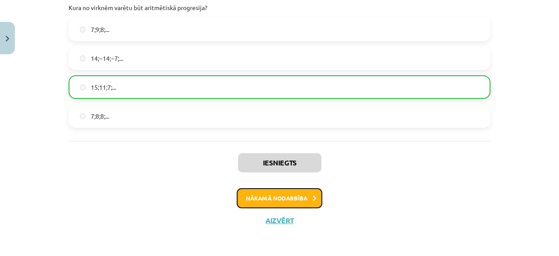
click at [294, 198] on button "Nākamā nodarbība" at bounding box center [280, 198] width 86 height 20
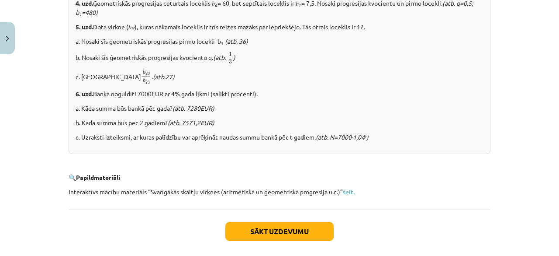
scroll to position [1159, 0]
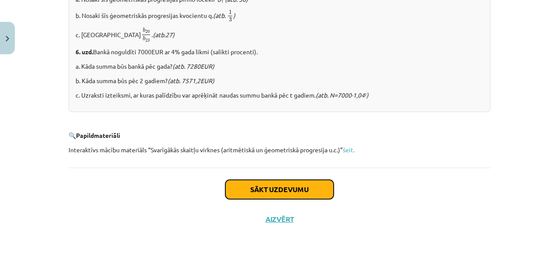
click at [266, 185] on button "Sākt uzdevumu" at bounding box center [279, 189] width 108 height 19
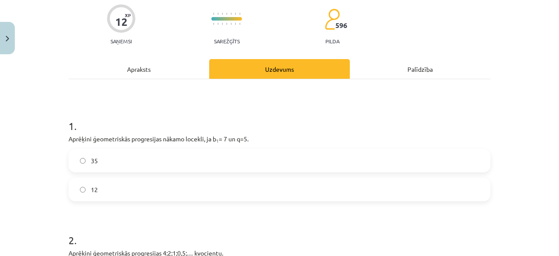
scroll to position [70, 0]
click at [221, 164] on label "35" at bounding box center [279, 160] width 420 height 22
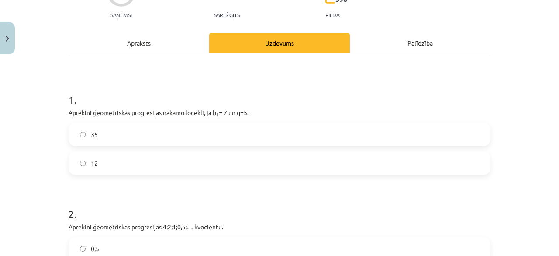
click at [200, 166] on label "12" at bounding box center [279, 163] width 420 height 22
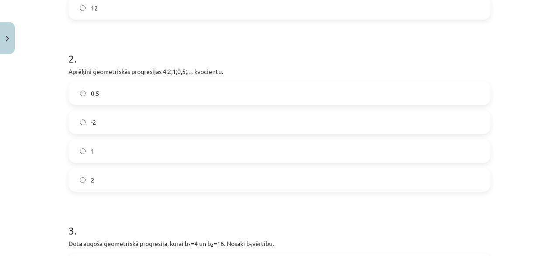
scroll to position [250, 0]
click at [161, 97] on label "0,5" at bounding box center [279, 94] width 420 height 22
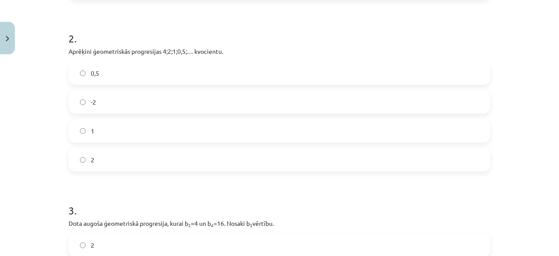
scroll to position [270, 0]
click at [118, 151] on label "2" at bounding box center [279, 160] width 420 height 22
click at [165, 75] on label "0,5" at bounding box center [279, 73] width 420 height 22
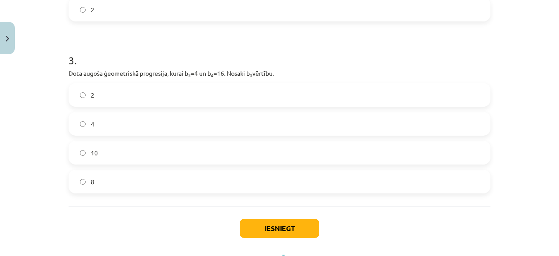
scroll to position [418, 0]
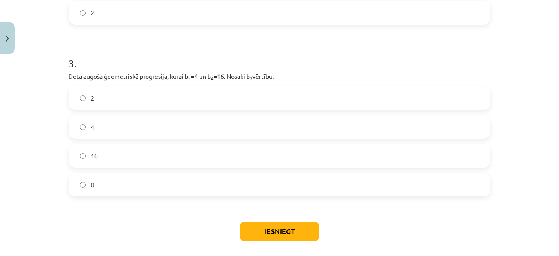
click at [178, 174] on label "8" at bounding box center [279, 184] width 420 height 22
click at [291, 237] on button "Iesniegt" at bounding box center [280, 230] width 80 height 19
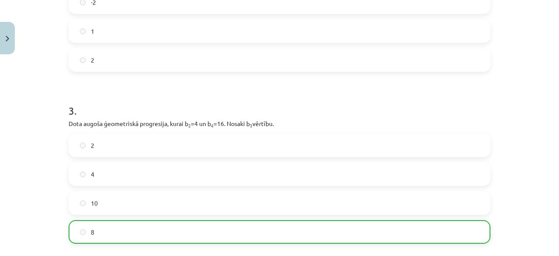
scroll to position [486, 0]
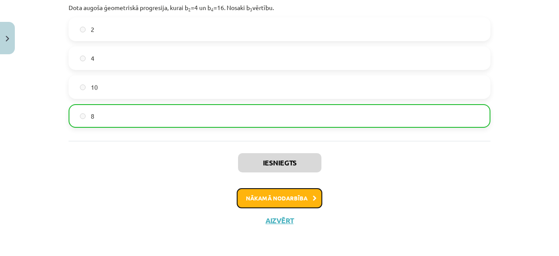
click at [288, 198] on button "Nākamā nodarbība" at bounding box center [280, 198] width 86 height 20
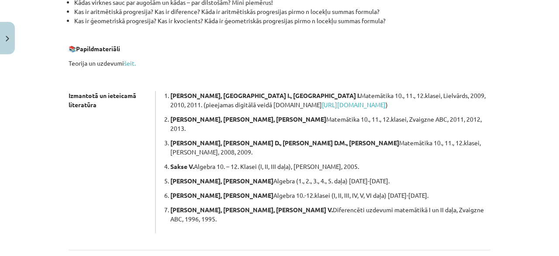
scroll to position [296, 0]
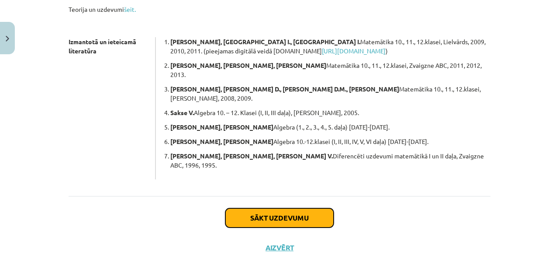
click at [293, 208] on button "Sākt uzdevumu" at bounding box center [279, 217] width 108 height 19
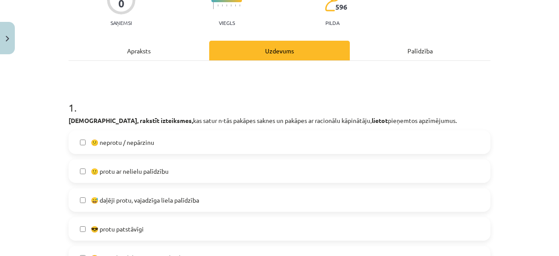
scroll to position [89, 0]
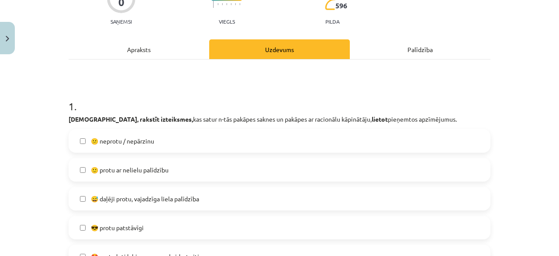
click at [192, 144] on label "😕 neprotu / nepārzinu" at bounding box center [279, 141] width 420 height 22
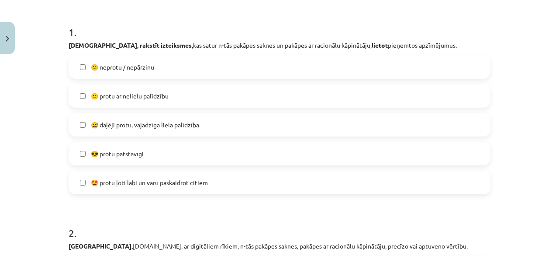
scroll to position [257, 0]
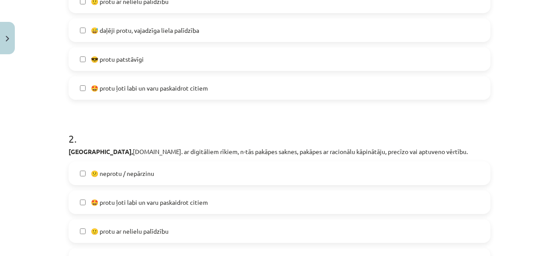
click at [186, 171] on label "😕 neprotu / nepārzinu" at bounding box center [279, 173] width 420 height 22
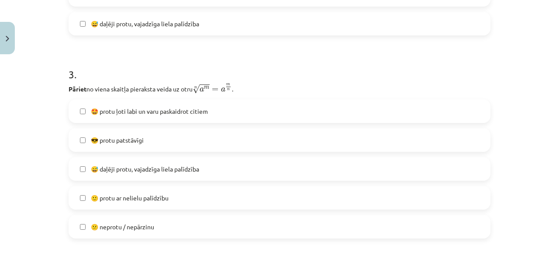
click at [159, 227] on label "😕 neprotu / nepārzinu" at bounding box center [279, 226] width 420 height 22
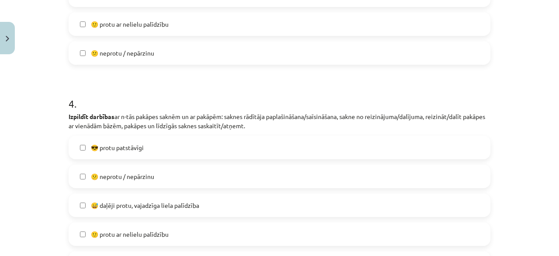
scroll to position [720, 0]
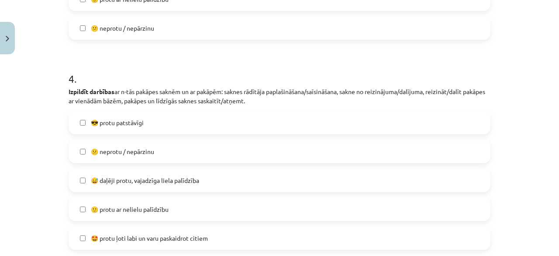
click at [173, 151] on label "😕 neprotu / nepārzinu" at bounding box center [279, 151] width 420 height 22
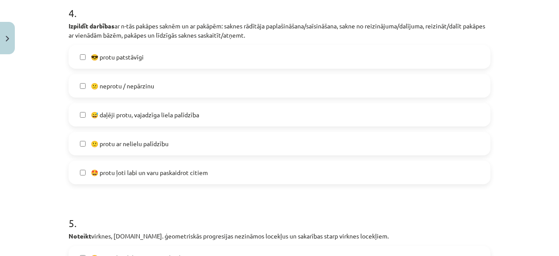
scroll to position [785, 0]
click at [145, 118] on span "😅 daļēji protu, vajadzīga liela palīdzība" at bounding box center [145, 115] width 108 height 9
click at [125, 94] on label "😕 neprotu / nepārzinu" at bounding box center [279, 86] width 420 height 22
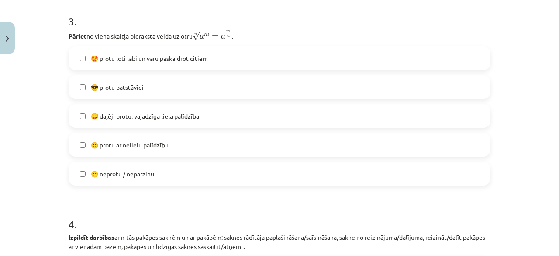
scroll to position [574, 0]
click at [115, 118] on span "😅 daļēji protu, vajadzīga liela palīdzība" at bounding box center [145, 116] width 108 height 9
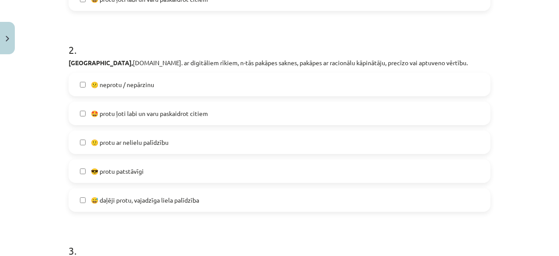
scroll to position [346, 0]
click at [86, 201] on label "😅 daļēji protu, vajadzīga liela palīdzība" at bounding box center [279, 200] width 420 height 22
click at [102, 87] on span "😕 neprotu / nepārzinu" at bounding box center [122, 84] width 63 height 9
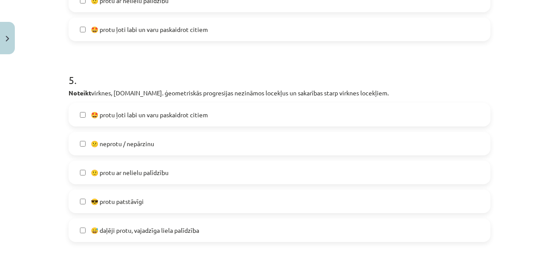
scroll to position [936, 0]
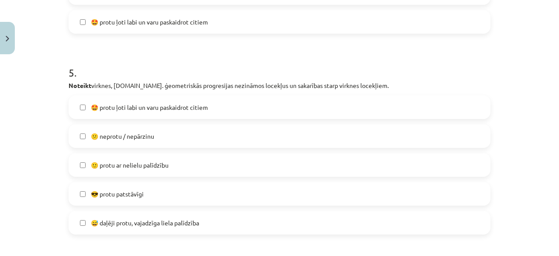
click at [98, 129] on label "😕 neprotu / nepārzinu" at bounding box center [279, 136] width 420 height 22
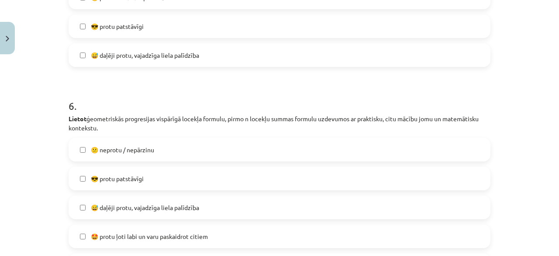
scroll to position [1104, 0]
click at [91, 207] on span "😅 daļēji protu, vajadzīga liela palīdzība" at bounding box center [145, 206] width 108 height 9
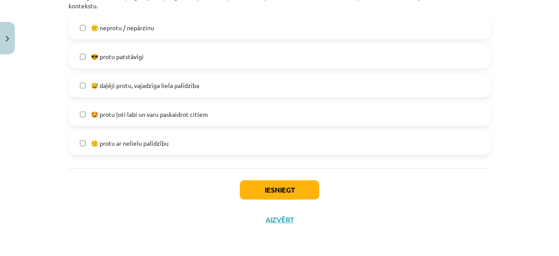
click at [257, 178] on div "Iesniegt Aizvērt" at bounding box center [280, 198] width 422 height 61
click at [254, 190] on button "Iesniegt" at bounding box center [280, 189] width 80 height 19
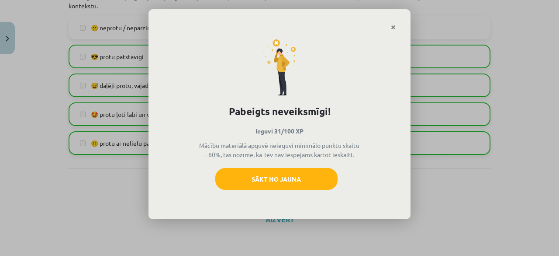
drag, startPoint x: 207, startPoint y: 147, endPoint x: 350, endPoint y: 154, distance: 143.0
click at [350, 154] on p "Mācību materiālā apguvē neieguvi minimālo punktu skaitu - 60%, tas nozīmē, ka T…" at bounding box center [279, 150] width 162 height 18
click at [362, 160] on div "Pabeigts neveiksmīgi! Ieguvi 31/100 XP Mācību materiālā apguvē neieguvi minimāl…" at bounding box center [280, 125] width 262 height 189
click at [394, 21] on link "Close" at bounding box center [393, 27] width 15 height 17
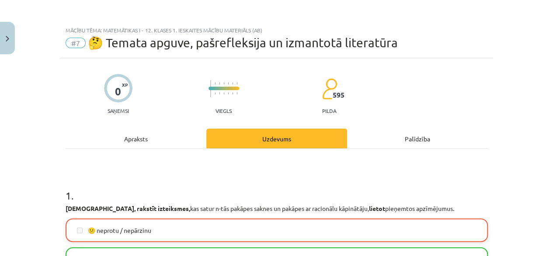
scroll to position [3, 0]
click at [291, 133] on div "Uzdevums" at bounding box center [276, 138] width 141 height 20
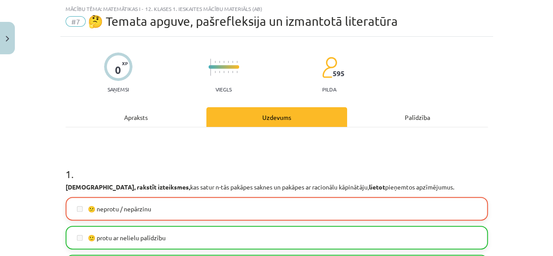
scroll to position [22, 0]
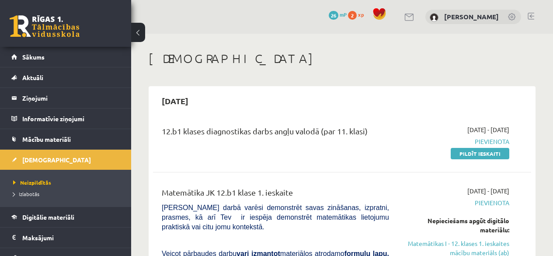
scroll to position [80, 0]
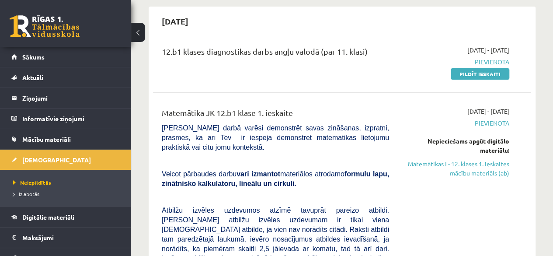
click at [459, 172] on link "Matemātikas I - 12. klases 1. ieskaites mācību materiāls (ab)" at bounding box center [455, 168] width 107 height 18
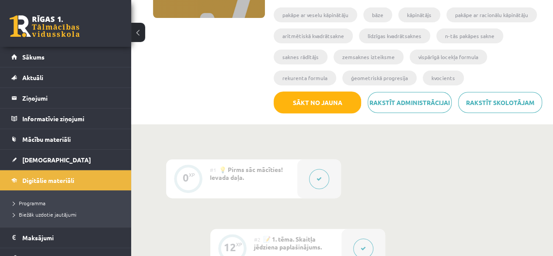
scroll to position [152, 0]
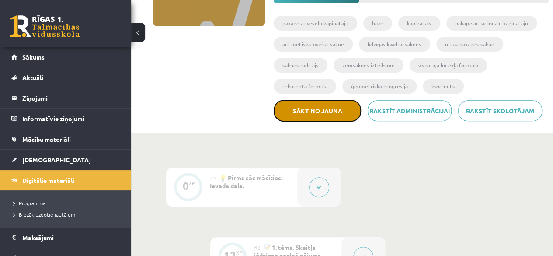
click at [305, 107] on button "Sākt no jauna" at bounding box center [316, 111] width 87 height 22
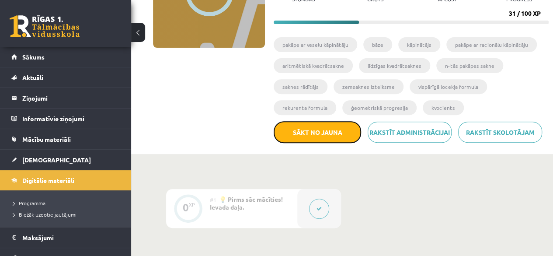
scroll to position [6, 0]
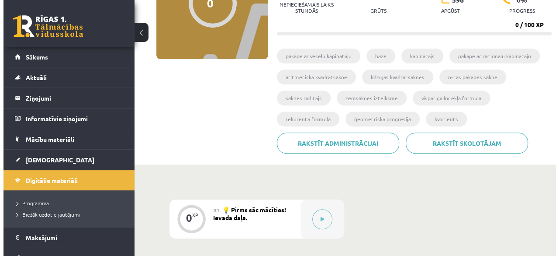
scroll to position [152, 0]
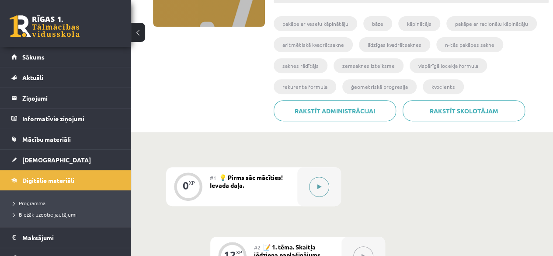
click at [322, 181] on button at bounding box center [319, 186] width 20 height 20
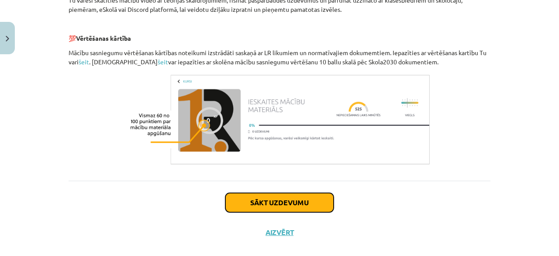
click at [282, 206] on button "Sākt uzdevumu" at bounding box center [279, 202] width 108 height 19
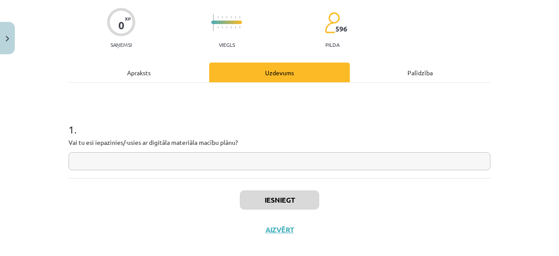
scroll to position [68, 0]
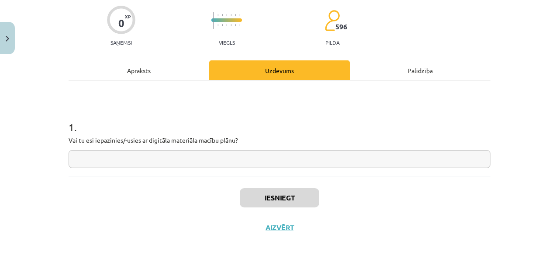
click at [247, 163] on input "text" at bounding box center [280, 159] width 422 height 18
type input "*"
type input "**"
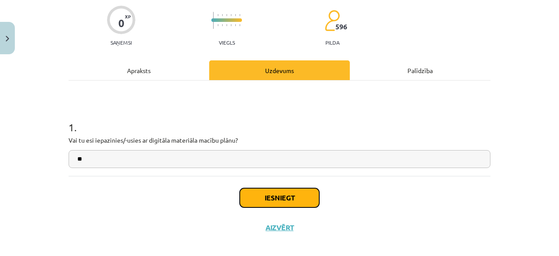
click at [268, 193] on button "Iesniegt" at bounding box center [280, 197] width 80 height 19
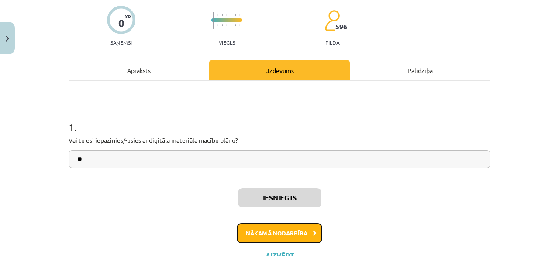
click at [276, 225] on button "Nākamā nodarbība" at bounding box center [280, 233] width 86 height 20
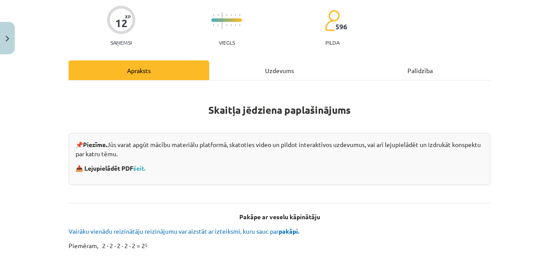
scroll to position [22, 0]
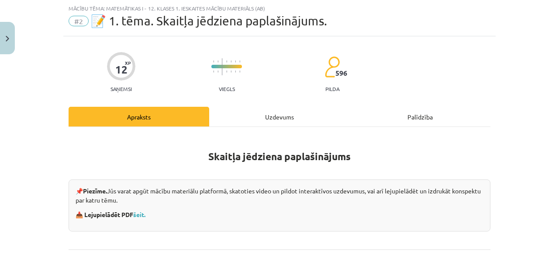
click at [276, 225] on div "📌 Piezīme. Jūs varat apgūt mācību materiālu platformā, skatoties video un pildo…" at bounding box center [280, 205] width 422 height 52
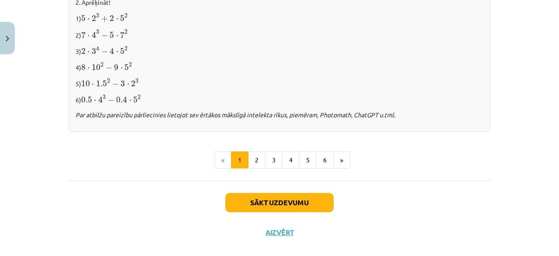
scroll to position [984, 0]
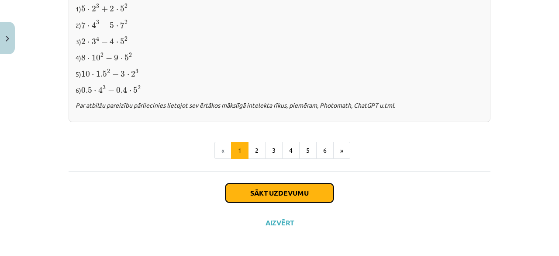
click at [292, 190] on button "Sākt uzdevumu" at bounding box center [279, 192] width 108 height 19
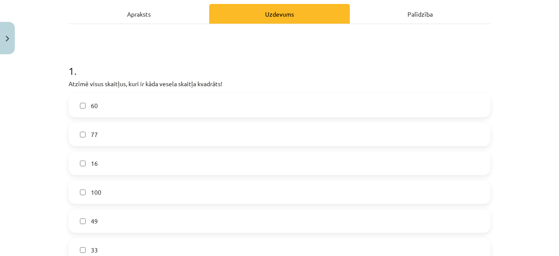
scroll to position [125, 0]
click at [123, 183] on label "100" at bounding box center [279, 191] width 420 height 22
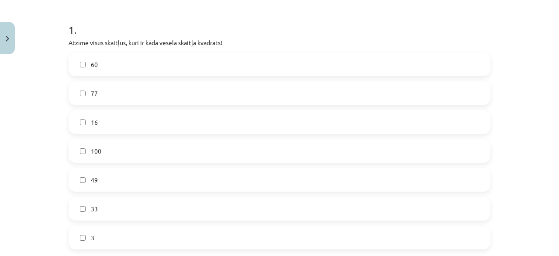
scroll to position [162, 0]
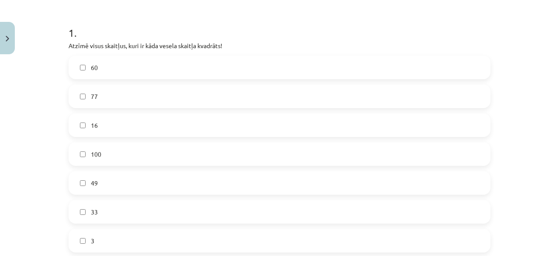
click at [140, 122] on label "16" at bounding box center [279, 125] width 420 height 22
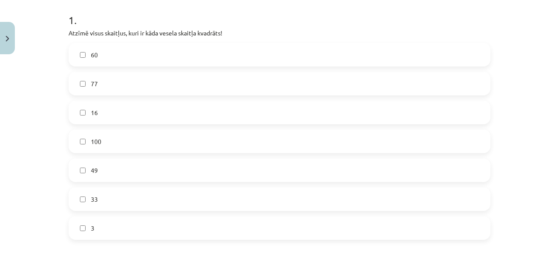
scroll to position [176, 0]
click at [104, 172] on label "49" at bounding box center [279, 169] width 420 height 22
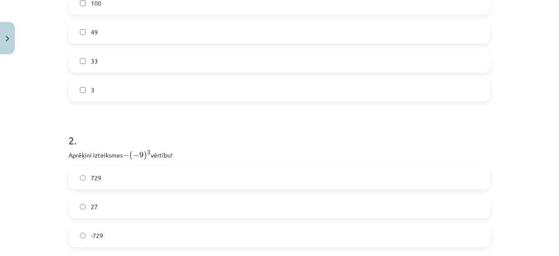
scroll to position [368, 0]
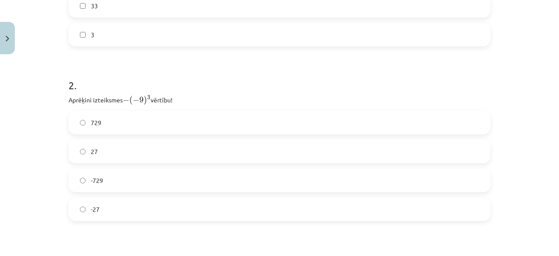
click at [138, 177] on label "-729" at bounding box center [279, 180] width 420 height 22
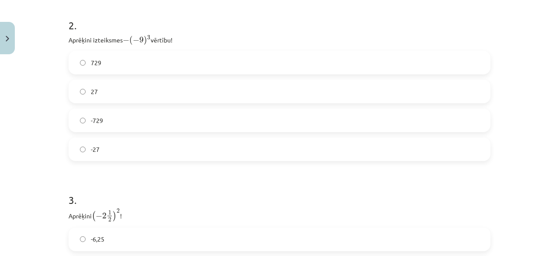
scroll to position [429, 0]
click at [133, 58] on label "729" at bounding box center [279, 62] width 420 height 22
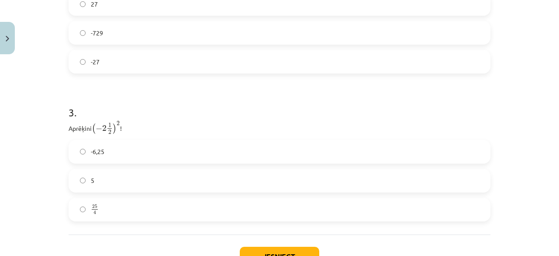
scroll to position [529, 0]
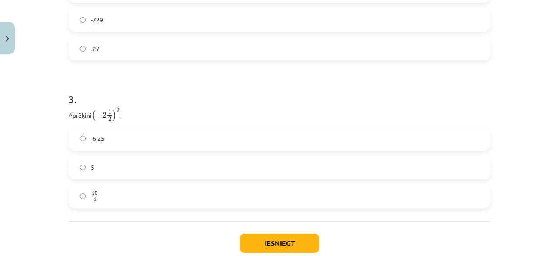
click at [110, 138] on label "-6,25" at bounding box center [279, 139] width 420 height 22
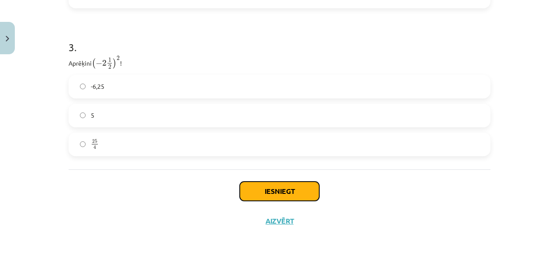
click at [269, 190] on button "Iesniegt" at bounding box center [280, 190] width 80 height 19
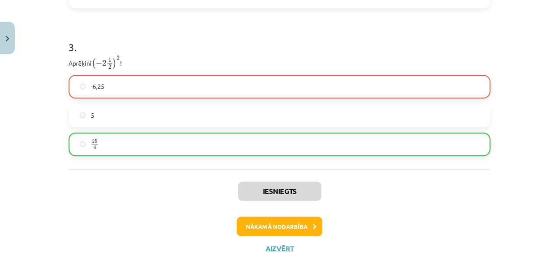
click at [148, 145] on label "25 4 25 4" at bounding box center [279, 144] width 420 height 22
click at [103, 142] on label "25 4 25 4" at bounding box center [279, 144] width 420 height 22
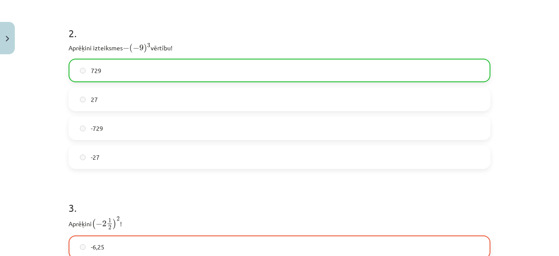
scroll to position [608, 0]
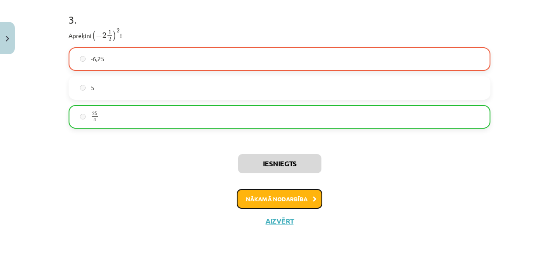
click at [294, 198] on button "Nākamā nodarbība" at bounding box center [280, 199] width 86 height 20
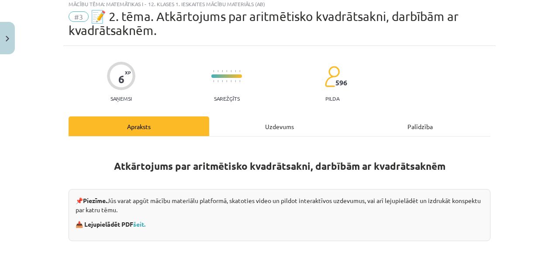
scroll to position [22, 0]
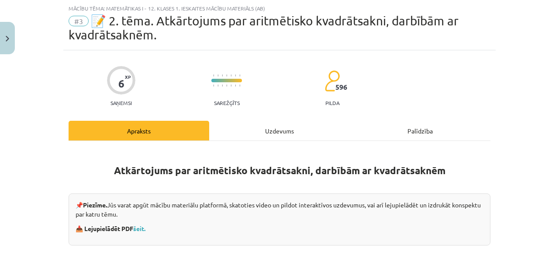
drag, startPoint x: 103, startPoint y: 92, endPoint x: 135, endPoint y: 83, distance: 32.8
click at [135, 83] on div "6 XP Saņemsi Sarežģīts 596 pilda" at bounding box center [280, 83] width 422 height 45
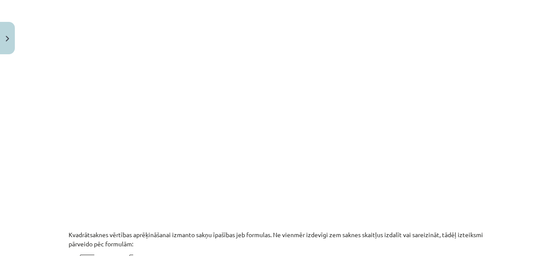
scroll to position [593, 0]
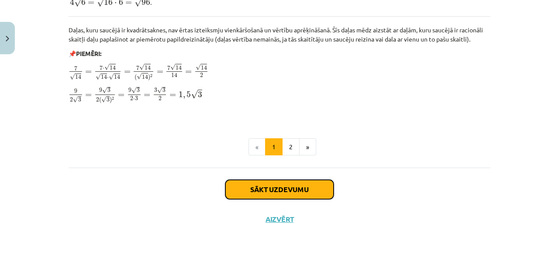
click at [272, 189] on button "Sākt uzdevumu" at bounding box center [279, 189] width 108 height 19
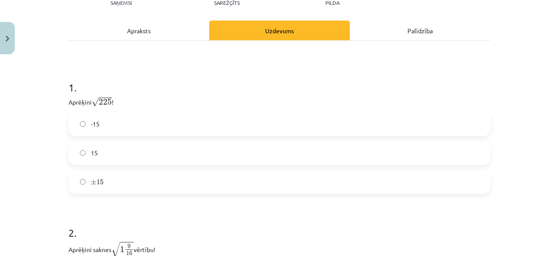
scroll to position [122, 0]
click at [150, 159] on label "15" at bounding box center [279, 153] width 420 height 22
click at [158, 173] on label "± 15 ± 15" at bounding box center [279, 181] width 420 height 22
click at [113, 217] on h1 "2 ." at bounding box center [280, 224] width 422 height 27
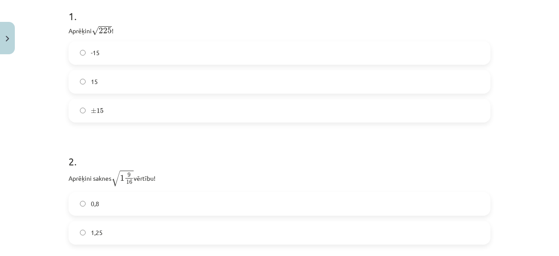
click at [165, 89] on label "15" at bounding box center [279, 82] width 420 height 22
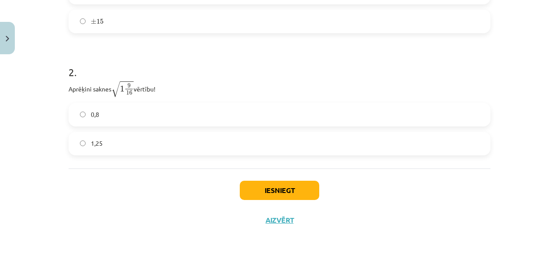
click at [124, 115] on label "0,8" at bounding box center [279, 115] width 420 height 22
click at [133, 148] on label "1,25" at bounding box center [279, 143] width 420 height 22
click at [150, 113] on label "0,8" at bounding box center [279, 115] width 420 height 22
click at [150, 136] on label "1,25" at bounding box center [279, 143] width 420 height 22
click at [176, 100] on div "2 . Aprēķini saknes √ 1 9 16 1 9 16 vērtību! 0,8 1,25" at bounding box center [280, 103] width 422 height 104
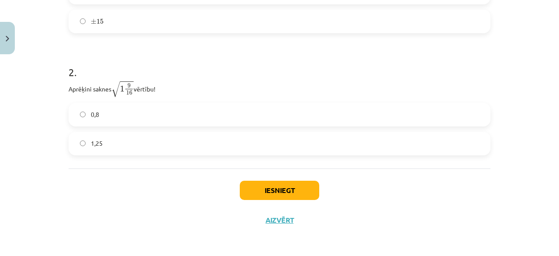
click at [168, 158] on div "1 . Aprēķini √ 225 225 ! -15 15 ± 15 ± 15 2 . Aprēķini saknes √ 1 9 16 1 9 16 v…" at bounding box center [280, 24] width 422 height 288
click at [258, 181] on button "Iesniegt" at bounding box center [280, 189] width 80 height 19
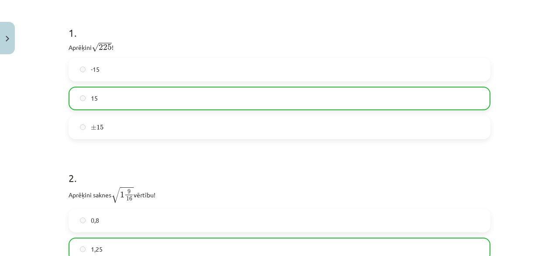
scroll to position [310, 0]
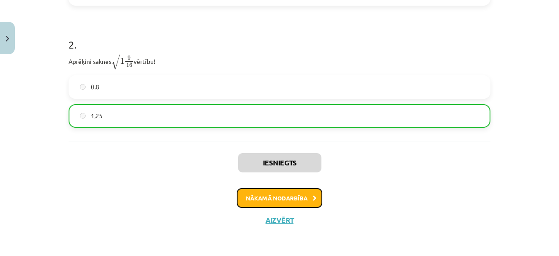
click at [274, 194] on button "Nākamā nodarbība" at bounding box center [280, 198] width 86 height 20
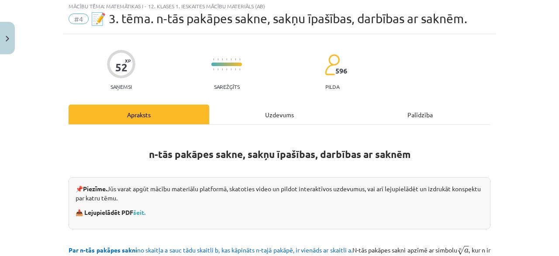
scroll to position [22, 0]
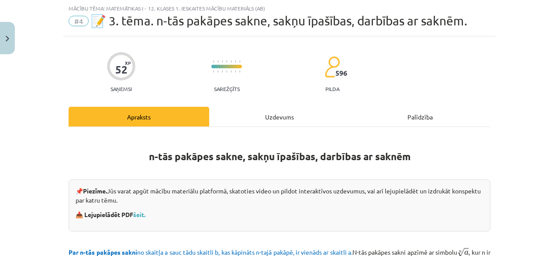
drag, startPoint x: 133, startPoint y: 79, endPoint x: 81, endPoint y: 72, distance: 52.0
click at [81, 72] on div "52 XP Saņemsi Sarežģīts 596 pilda" at bounding box center [280, 69] width 422 height 45
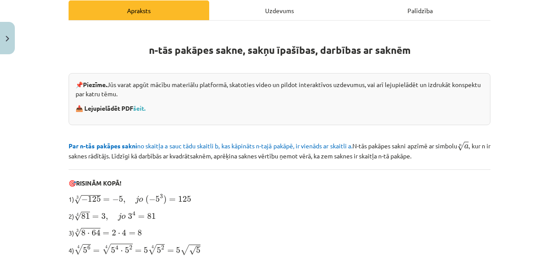
scroll to position [341, 0]
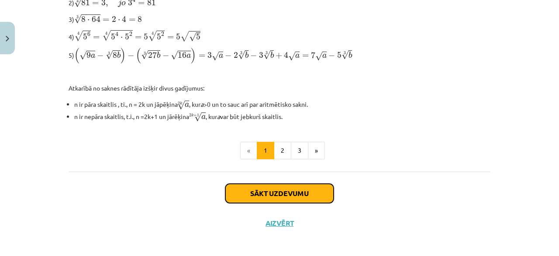
click at [263, 187] on button "Sākt uzdevumu" at bounding box center [279, 192] width 108 height 19
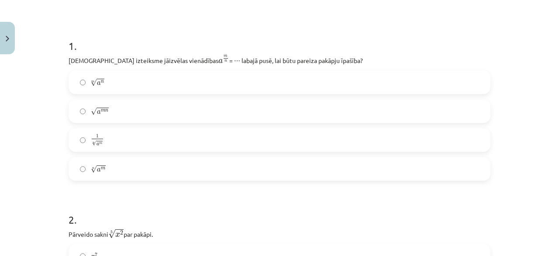
scroll to position [149, 0]
click at [106, 168] on label "n √ a m a m n" at bounding box center [279, 169] width 420 height 22
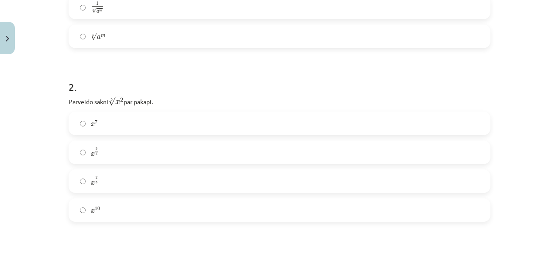
scroll to position [288, 0]
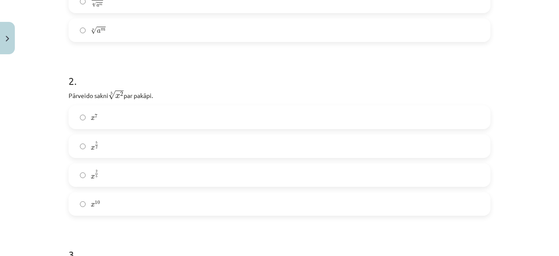
click at [136, 113] on label "x 7 x 7" at bounding box center [279, 117] width 420 height 22
click at [119, 149] on label "x 5 2 x 5 2" at bounding box center [279, 146] width 420 height 22
click at [118, 166] on label "x 2 5 x 2 5" at bounding box center [279, 175] width 420 height 22
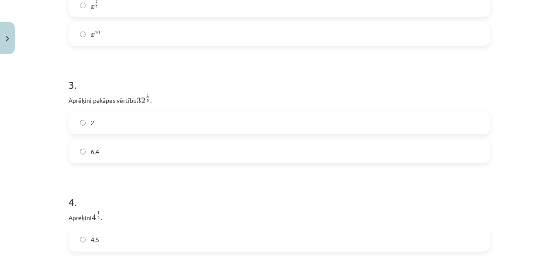
scroll to position [457, 0]
click at [199, 127] on label "2" at bounding box center [279, 123] width 420 height 22
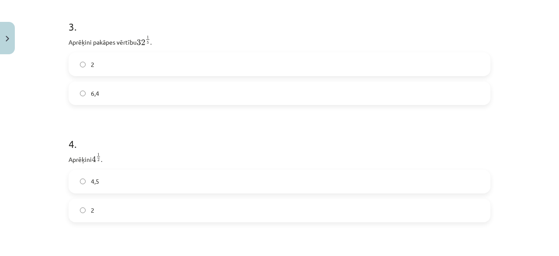
scroll to position [516, 0]
click at [201, 182] on label "4,5" at bounding box center [279, 180] width 420 height 22
click at [159, 213] on label "2" at bounding box center [279, 209] width 420 height 22
click at [51, 238] on div "Mācību tēma: Matemātikas i - 12. klases 1. ieskaites mācību materiāls (ab) #4 📝…" at bounding box center [279, 128] width 559 height 256
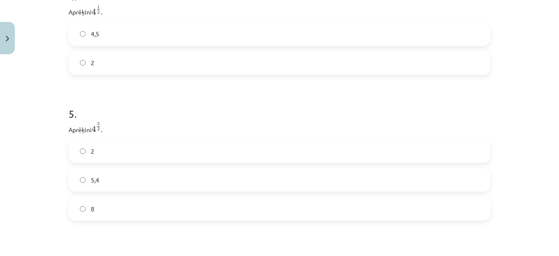
click at [120, 213] on label "8" at bounding box center [279, 208] width 420 height 22
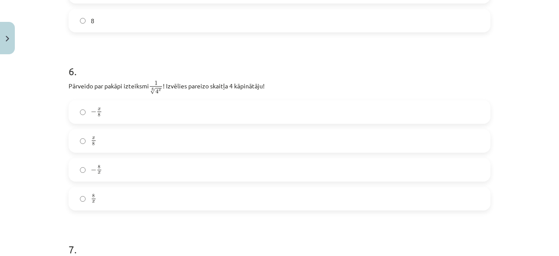
scroll to position [850, 0]
click at [91, 202] on span "8 x" at bounding box center [94, 199] width 6 height 10
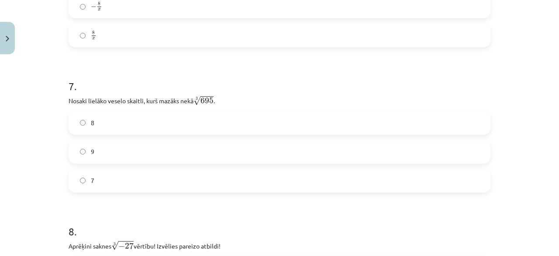
scroll to position [1014, 0]
click at [130, 131] on label "8" at bounding box center [279, 122] width 420 height 22
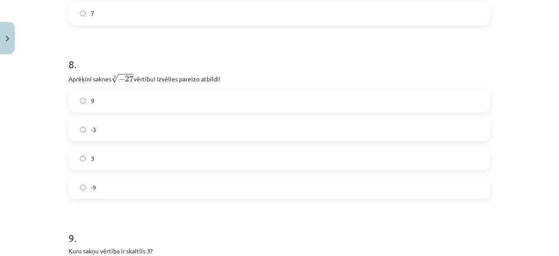
scroll to position [1181, 0]
click at [117, 129] on label "-3" at bounding box center [279, 129] width 420 height 22
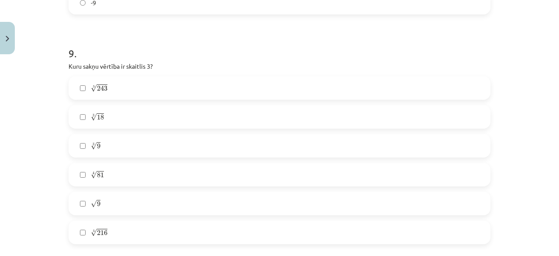
scroll to position [1365, 0]
click at [95, 197] on label "√ 9 9" at bounding box center [279, 203] width 420 height 22
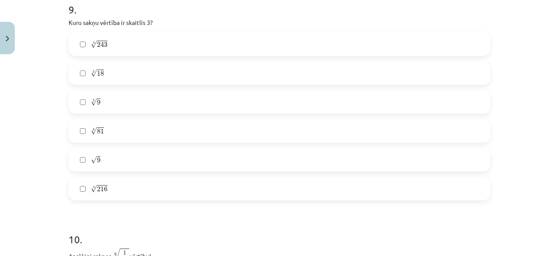
scroll to position [1409, 0]
click at [138, 141] on label "4 √ 81 81 4" at bounding box center [279, 130] width 420 height 22
drag, startPoint x: 166, startPoint y: 181, endPoint x: 161, endPoint y: 221, distance: 40.5
click at [161, 221] on h1 "10 ." at bounding box center [280, 230] width 422 height 27
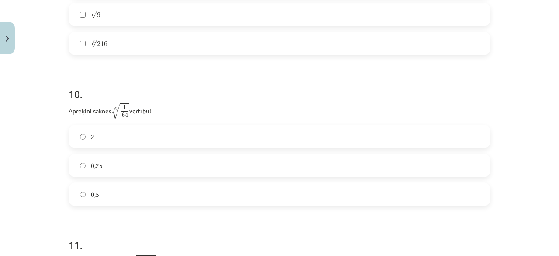
scroll to position [1553, 0]
click at [140, 169] on label "0,25" at bounding box center [279, 165] width 420 height 22
click at [154, 195] on label "0,5" at bounding box center [279, 194] width 420 height 22
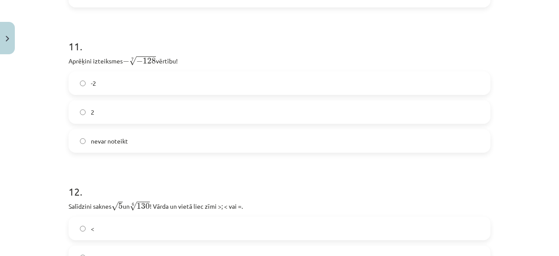
scroll to position [1749, 0]
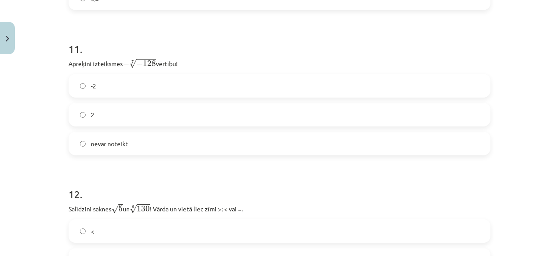
click at [198, 154] on label "nevar noteikt" at bounding box center [279, 143] width 420 height 22
click at [152, 119] on label "2" at bounding box center [279, 115] width 420 height 22
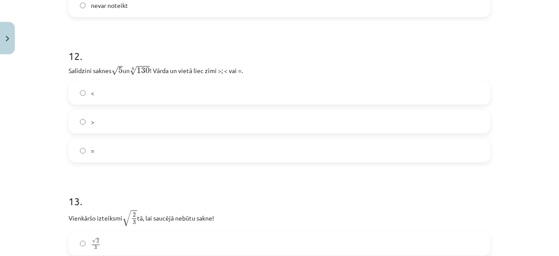
scroll to position [1893, 0]
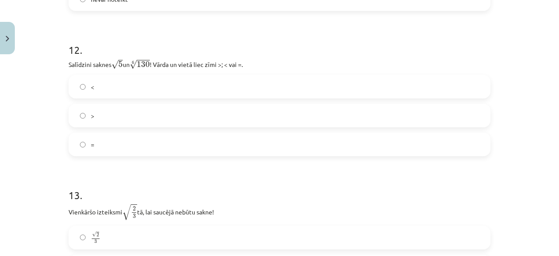
click at [206, 140] on label "=" at bounding box center [279, 144] width 420 height 22
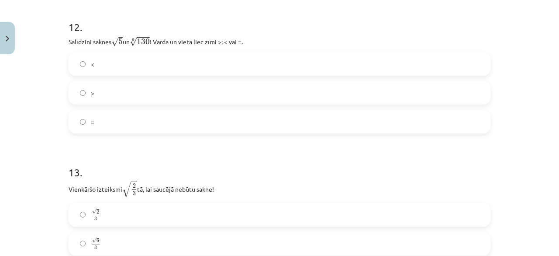
scroll to position [1915, 0]
click at [156, 80] on div "< > =" at bounding box center [280, 93] width 422 height 81
click at [171, 72] on label "<" at bounding box center [279, 65] width 420 height 22
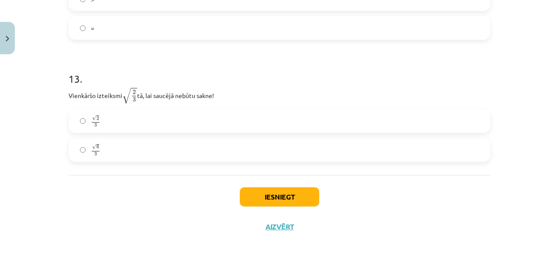
scroll to position [2010, 0]
click at [183, 121] on label "√ 2 3 2 3" at bounding box center [279, 120] width 420 height 22
click at [179, 152] on label "√ 6 3 6 3" at bounding box center [279, 149] width 420 height 22
click at [276, 199] on button "Iesniegt" at bounding box center [280, 195] width 80 height 19
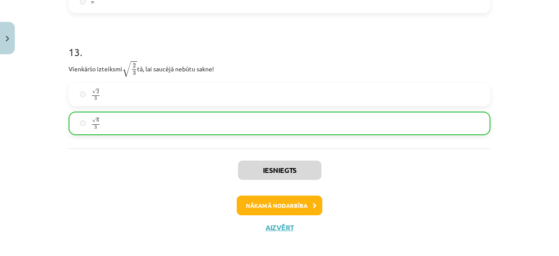
scroll to position [2047, 0]
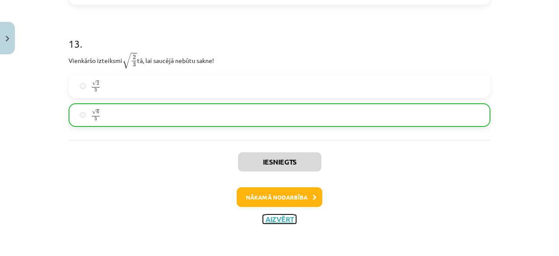
click at [264, 219] on button "Aizvērt" at bounding box center [279, 218] width 33 height 9
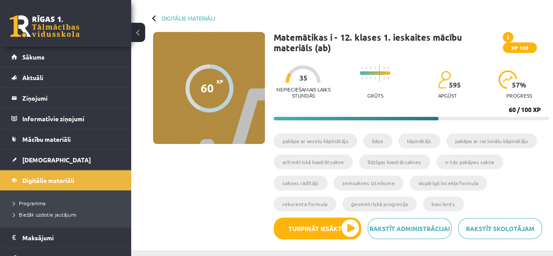
scroll to position [31, 0]
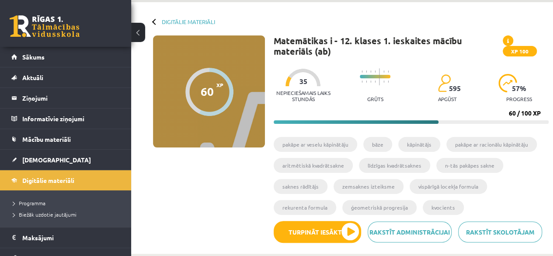
drag, startPoint x: 214, startPoint y: 90, endPoint x: 196, endPoint y: 89, distance: 18.4
click at [196, 89] on div at bounding box center [209, 92] width 48 height 48
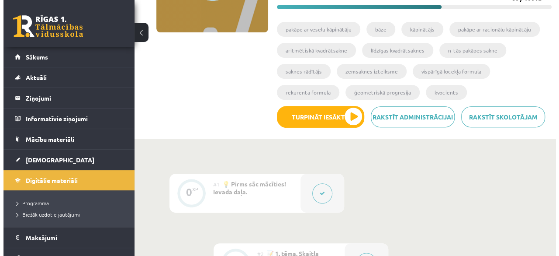
scroll to position [144, 0]
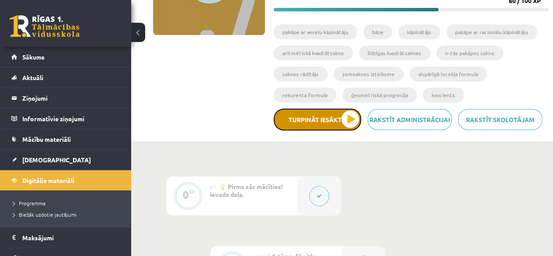
click at [294, 118] on button "Turpināt iesākto" at bounding box center [316, 119] width 87 height 22
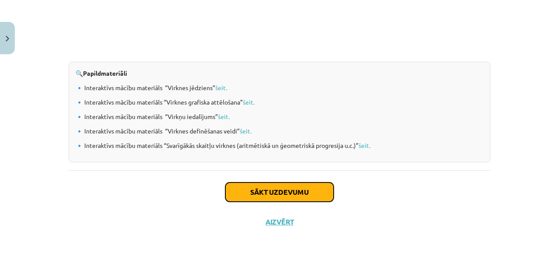
click at [298, 193] on button "Sākt uzdevumu" at bounding box center [279, 191] width 108 height 19
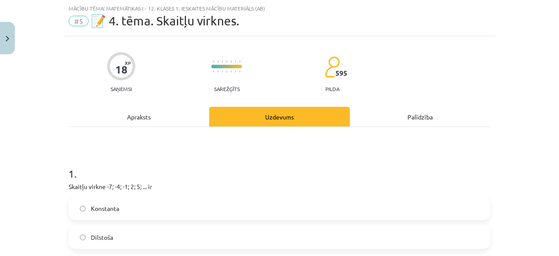
click at [126, 212] on label "Konstanta" at bounding box center [279, 208] width 420 height 22
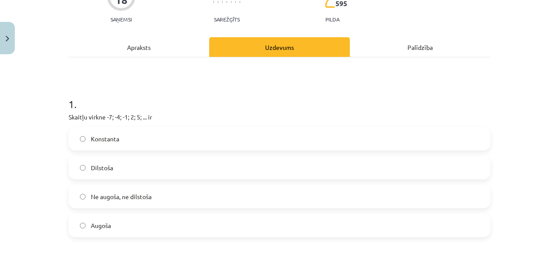
scroll to position [99, 0]
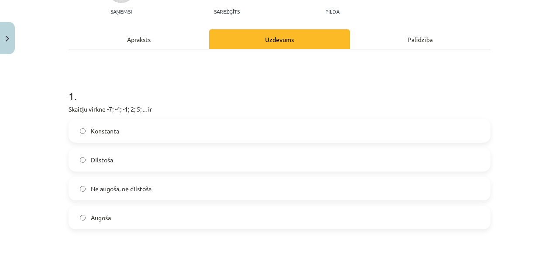
click at [127, 221] on label "Augoša" at bounding box center [279, 217] width 420 height 22
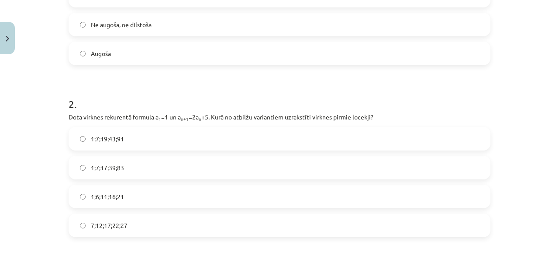
scroll to position [263, 0]
click at [146, 146] on label "1;7;19;43;91" at bounding box center [279, 139] width 420 height 22
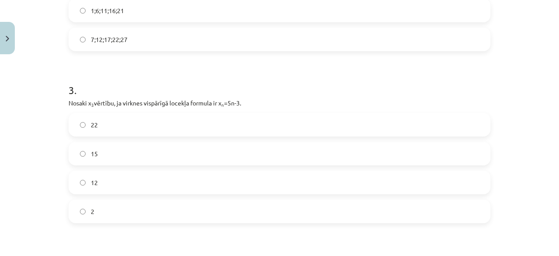
scroll to position [448, 0]
click at [132, 152] on label "15" at bounding box center [279, 154] width 420 height 22
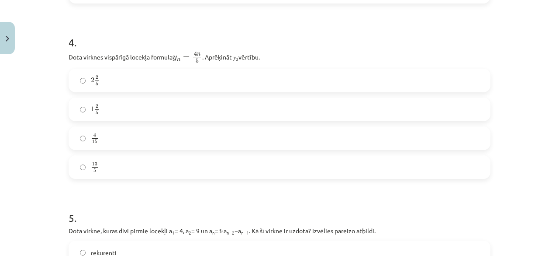
click at [162, 79] on label "2 2 5 2 2 5" at bounding box center [279, 80] width 420 height 22
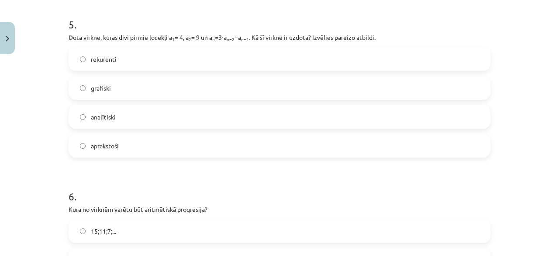
click at [153, 61] on label "rekurenti" at bounding box center [279, 59] width 420 height 22
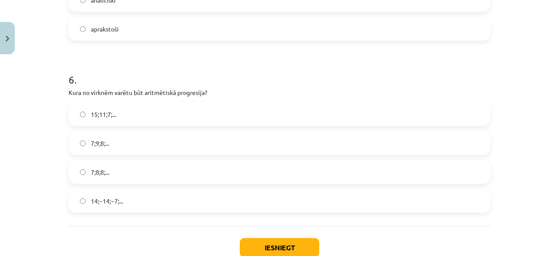
scroll to position [978, 0]
click at [129, 128] on div "15;11;7;... 7;9;8;... 7;8;8;... 14;−14;−7;..." at bounding box center [280, 157] width 422 height 110
click at [133, 116] on label "15;11;7;..." at bounding box center [279, 114] width 420 height 22
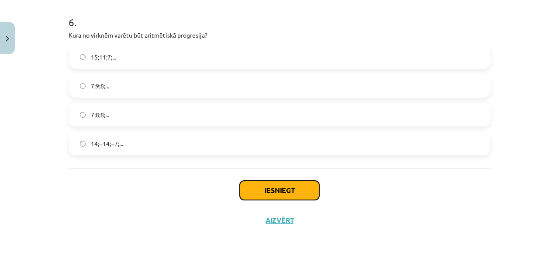
click at [250, 190] on button "Iesniegt" at bounding box center [280, 189] width 80 height 19
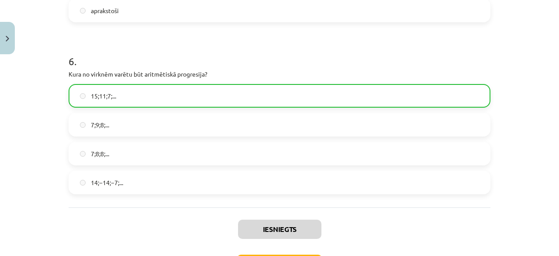
scroll to position [1062, 0]
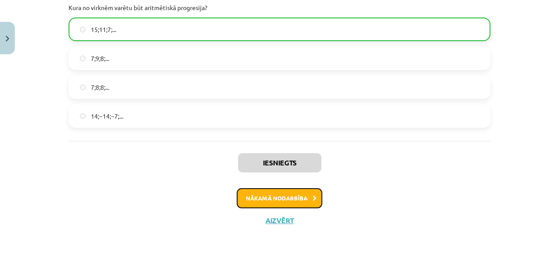
click at [254, 199] on button "Nākamā nodarbība" at bounding box center [280, 198] width 86 height 20
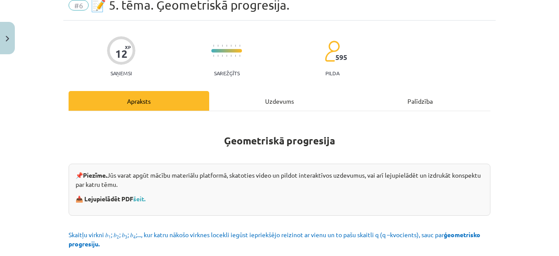
scroll to position [22, 0]
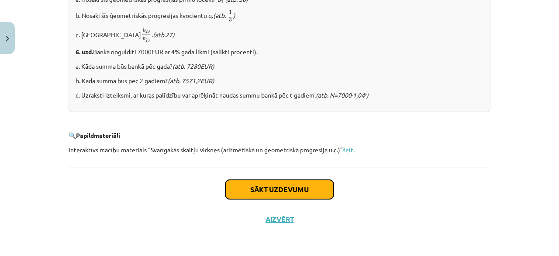
click at [252, 187] on button "Sākt uzdevumu" at bounding box center [279, 189] width 108 height 19
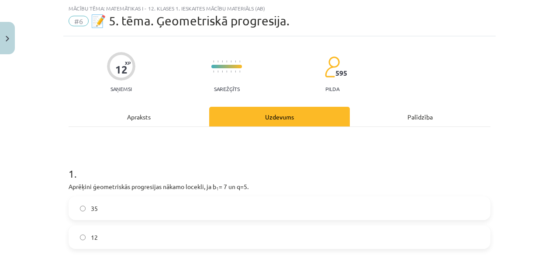
drag, startPoint x: 252, startPoint y: 187, endPoint x: 191, endPoint y: 201, distance: 62.9
click at [191, 201] on div "1 . Aprēķini ģeometriskās progresijas nākamo locekli, ja b 1 = 7 un q=5. 35 12" at bounding box center [280, 200] width 422 height 97
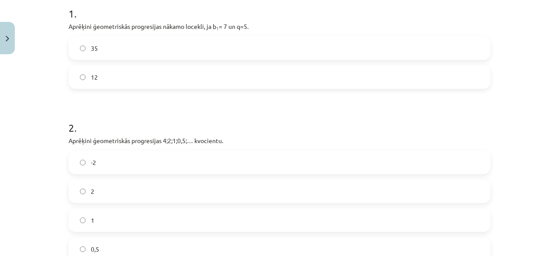
scroll to position [182, 0]
click at [199, 46] on label "35" at bounding box center [279, 48] width 420 height 22
click at [161, 185] on label "2" at bounding box center [279, 191] width 420 height 22
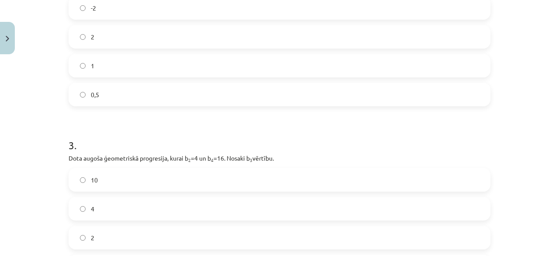
click at [153, 200] on label "4" at bounding box center [279, 208] width 420 height 22
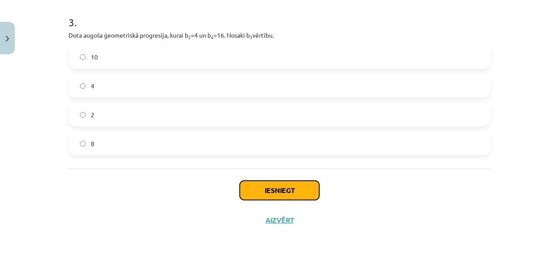
click at [255, 189] on button "Iesniegt" at bounding box center [280, 189] width 80 height 19
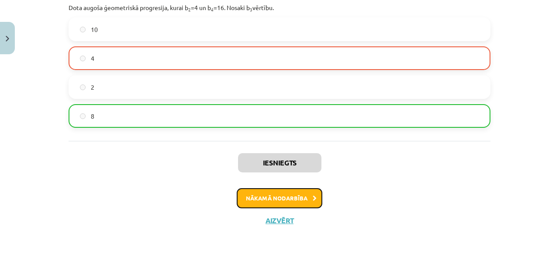
click at [242, 188] on button "Nākamā nodarbība" at bounding box center [280, 198] width 86 height 20
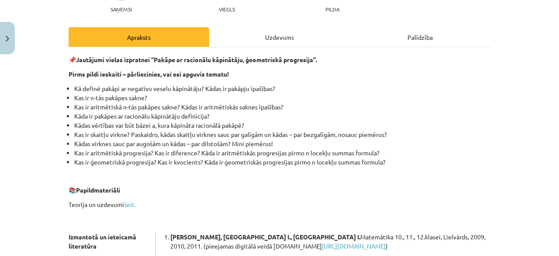
scroll to position [0, 0]
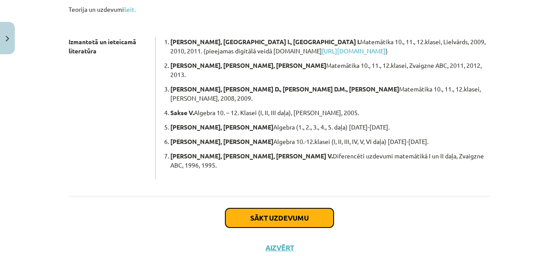
click at [246, 208] on button "Sākt uzdevumu" at bounding box center [279, 217] width 108 height 19
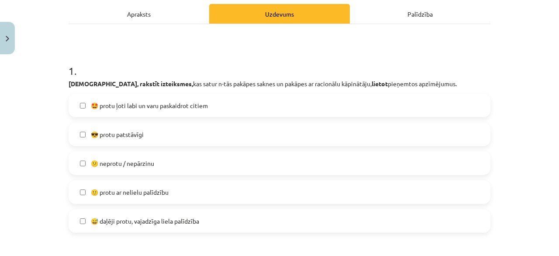
scroll to position [125, 0]
click at [157, 194] on span "🙂 protu ar nelielu palīdzību" at bounding box center [130, 191] width 78 height 9
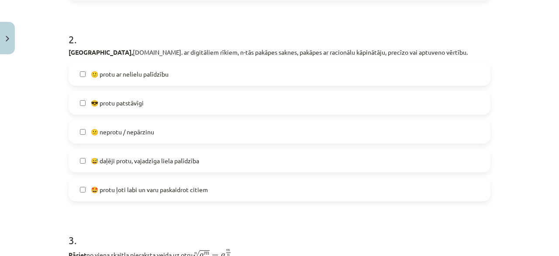
scroll to position [356, 0]
click at [152, 66] on label "🙂 protu ar nelielu palīdzību" at bounding box center [279, 74] width 420 height 22
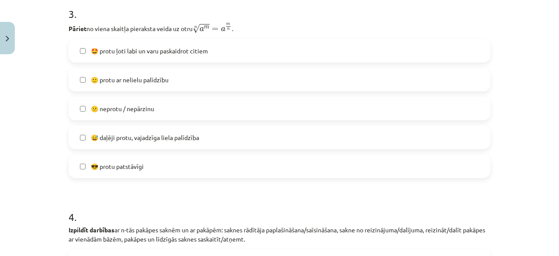
click at [178, 141] on span "😅 daļēji protu, vajadzīga liela palīdzība" at bounding box center [145, 137] width 108 height 9
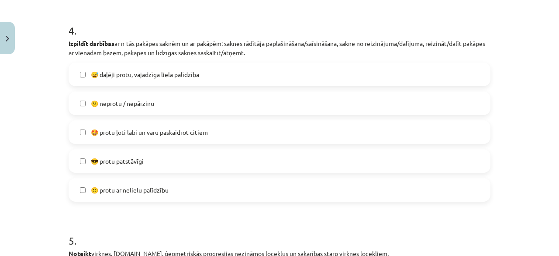
scroll to position [768, 0]
click at [158, 188] on span "🙂 protu ar nelielu palīdzību" at bounding box center [130, 189] width 78 height 9
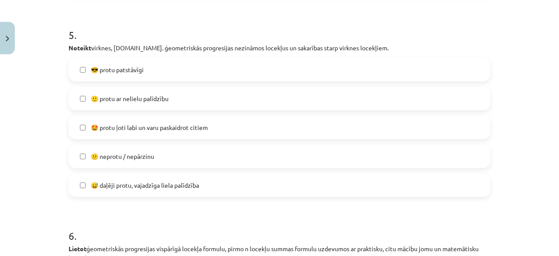
scroll to position [1023, 0]
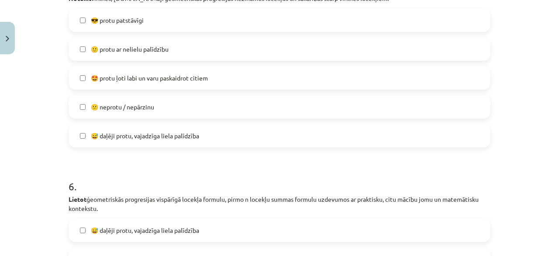
click at [173, 131] on span "😅 daļēji protu, vajadzīga liela palīdzība" at bounding box center [145, 135] width 108 height 9
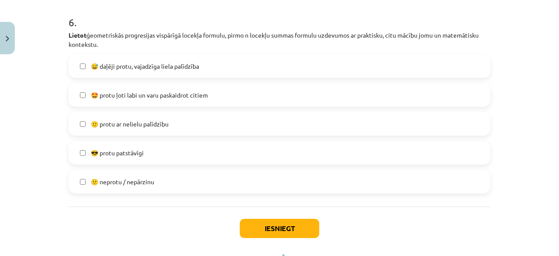
scroll to position [1186, 0]
click at [172, 64] on span "😅 daļēji protu, vajadzīga liela palīdzība" at bounding box center [145, 66] width 108 height 9
click at [252, 221] on button "Iesniegt" at bounding box center [280, 228] width 80 height 19
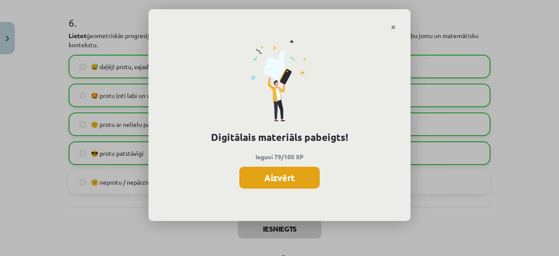
click at [302, 184] on button "Aizvērt" at bounding box center [279, 177] width 80 height 22
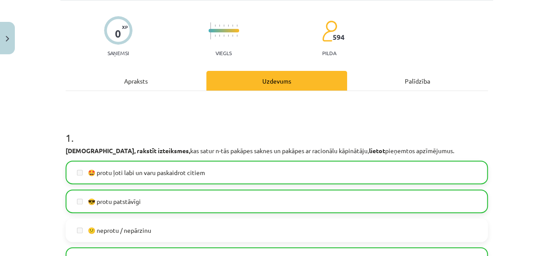
scroll to position [0, 0]
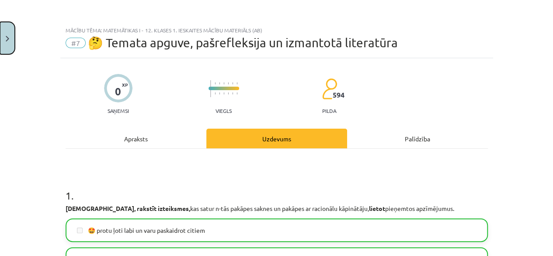
click at [7, 41] on button "Close" at bounding box center [7, 38] width 15 height 32
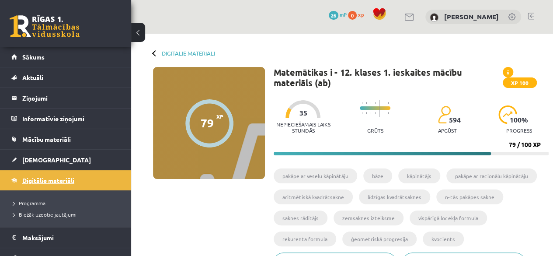
click at [84, 178] on link "Digitālie materiāli" at bounding box center [65, 180] width 109 height 20
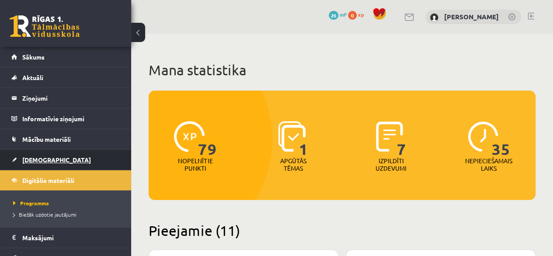
click at [52, 160] on link "[DEMOGRAPHIC_DATA]" at bounding box center [65, 159] width 109 height 20
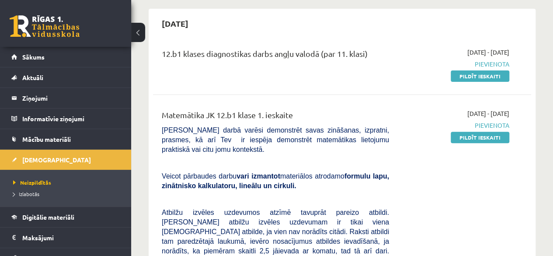
scroll to position [80, 0]
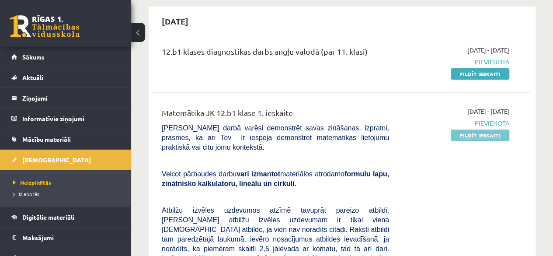
click at [483, 135] on link "Pildīt ieskaiti" at bounding box center [479, 134] width 59 height 11
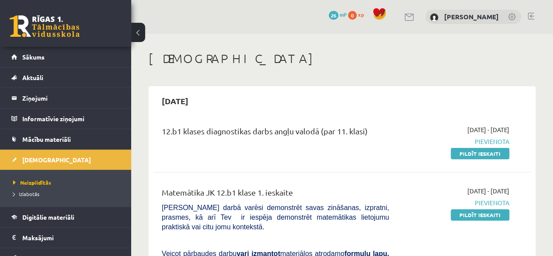
click at [338, 16] on span "26" at bounding box center [333, 15] width 10 height 9
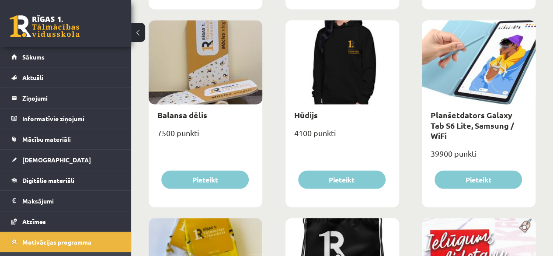
scroll to position [716, 0]
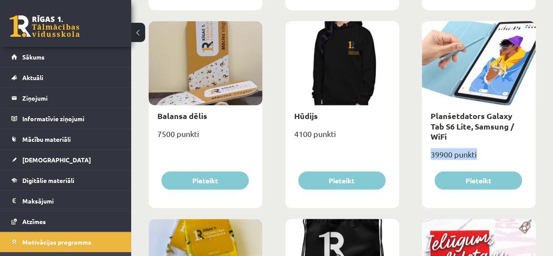
drag, startPoint x: 424, startPoint y: 144, endPoint x: 491, endPoint y: 147, distance: 66.9
click at [491, 147] on div "39900 punkti" at bounding box center [479, 157] width 114 height 22
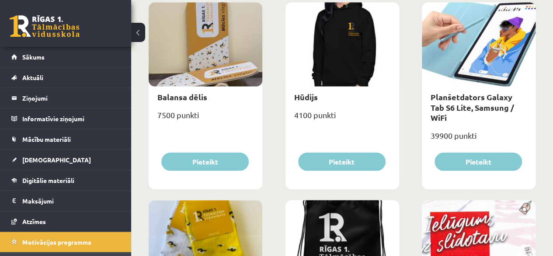
scroll to position [737, 0]
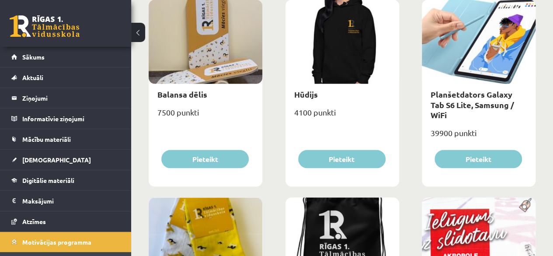
click at [418, 114] on div "Lietussargs 4000 punkti Pieteikt Cepure ar skolas logo 3100 punkti Pieteikt Krū…" at bounding box center [341, 195] width 391 height 1580
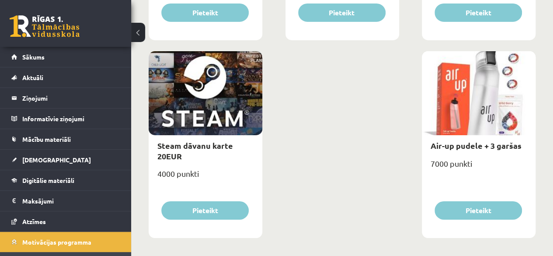
scroll to position [1476, 0]
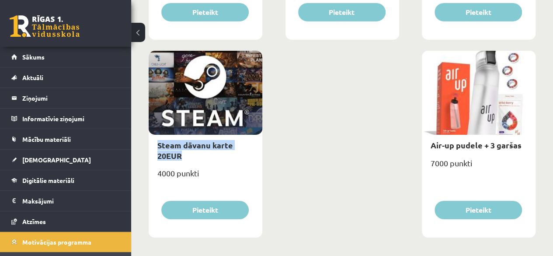
drag, startPoint x: 182, startPoint y: 161, endPoint x: 151, endPoint y: 147, distance: 34.0
click at [151, 147] on div "Steam dāvanu karte 20EUR" at bounding box center [206, 150] width 114 height 31
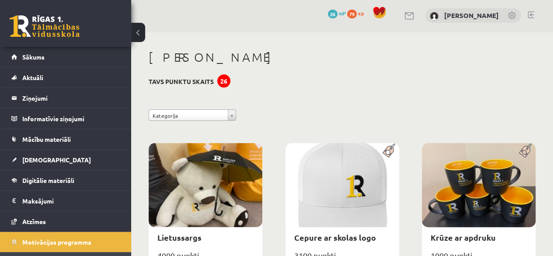
scroll to position [0, 0]
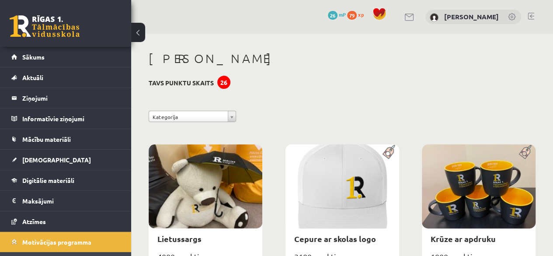
click at [223, 80] on div "26" at bounding box center [223, 82] width 13 height 13
click at [48, 61] on link "Sākums" at bounding box center [65, 57] width 109 height 20
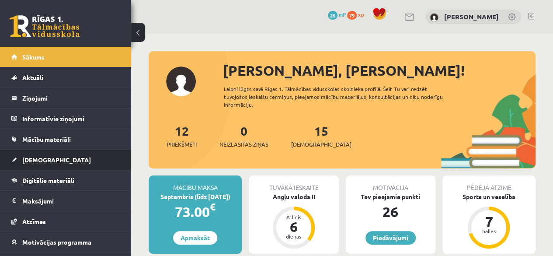
click at [57, 166] on link "[DEMOGRAPHIC_DATA]" at bounding box center [65, 159] width 109 height 20
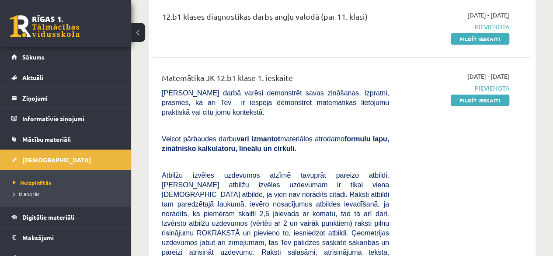
scroll to position [110, 0]
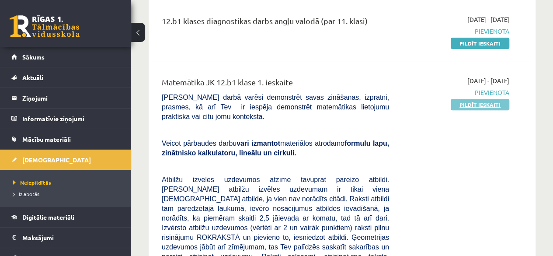
click at [479, 105] on link "Pildīt ieskaiti" at bounding box center [479, 104] width 59 height 11
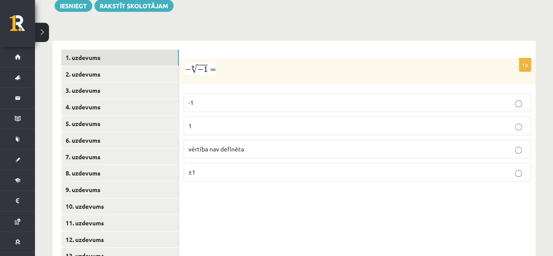
scroll to position [347, 0]
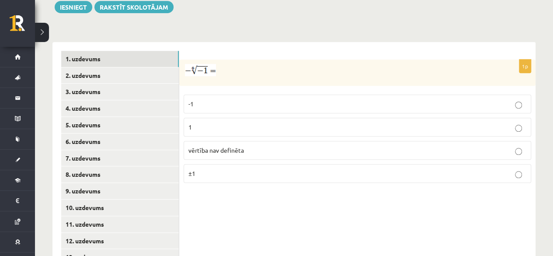
click at [315, 146] on label "vērtība nav definēta" at bounding box center [356, 150] width 347 height 19
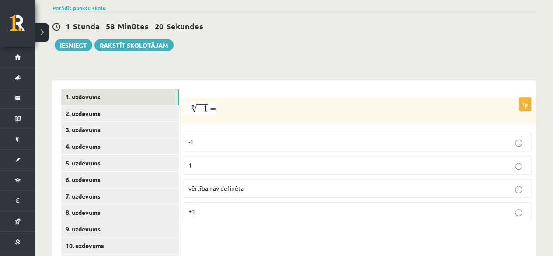
scroll to position [305, 0]
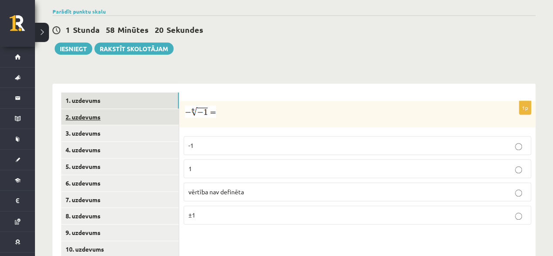
click at [166, 111] on link "2. uzdevums" at bounding box center [120, 117] width 118 height 16
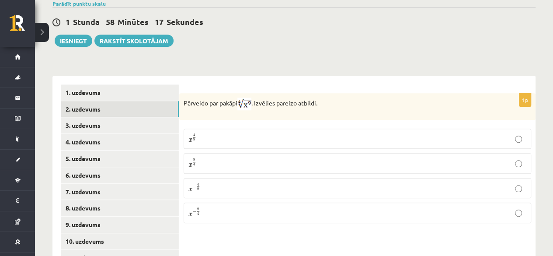
scroll to position [314, 0]
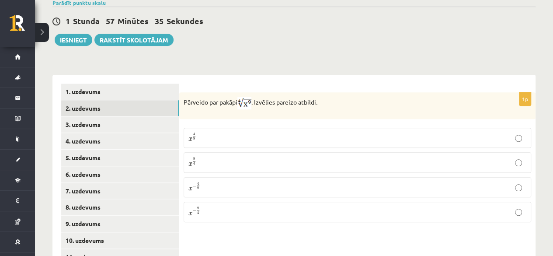
click at [260, 157] on p "x 9 4 x 9 4" at bounding box center [357, 162] width 338 height 10
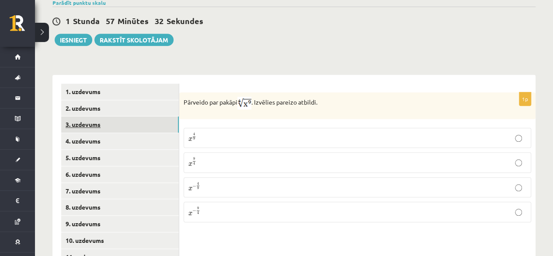
click at [159, 116] on link "3. uzdevums" at bounding box center [120, 124] width 118 height 16
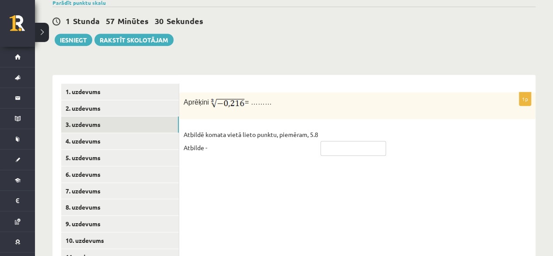
click at [343, 141] on input "text" at bounding box center [353, 148] width 66 height 15
type input "*"
type input "****"
click at [159, 133] on link "4. uzdevums" at bounding box center [120, 141] width 118 height 16
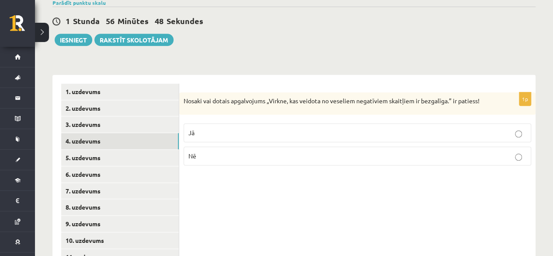
click at [351, 128] on p "Jā" at bounding box center [357, 132] width 338 height 9
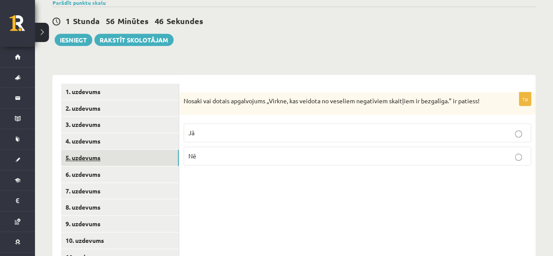
click at [132, 149] on link "5. uzdevums" at bounding box center [120, 157] width 118 height 16
click at [267, 129] on label "Jā" at bounding box center [356, 133] width 347 height 19
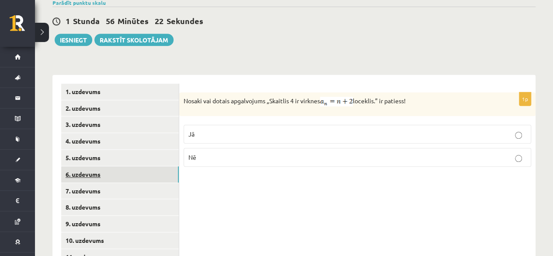
click at [159, 167] on link "6. uzdevums" at bounding box center [120, 174] width 118 height 16
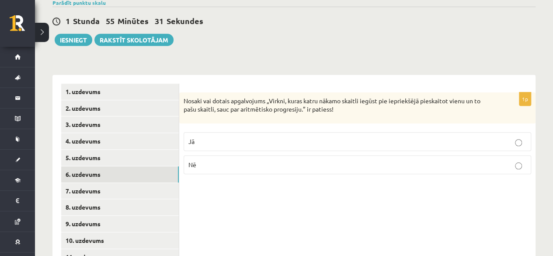
click at [356, 139] on label "Jā" at bounding box center [356, 141] width 347 height 19
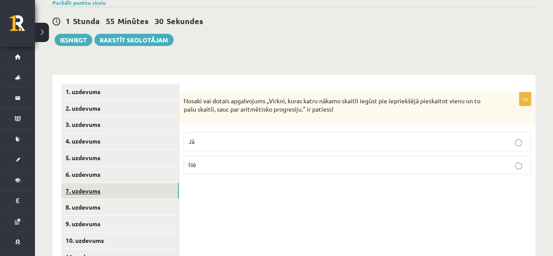
click at [130, 186] on link "7. uzdevums" at bounding box center [120, 191] width 118 height 16
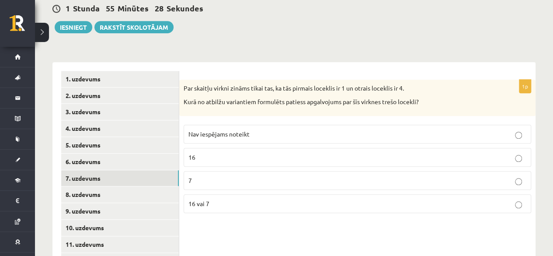
scroll to position [327, 0]
click at [262, 197] on label "16 vai 7" at bounding box center [356, 203] width 347 height 19
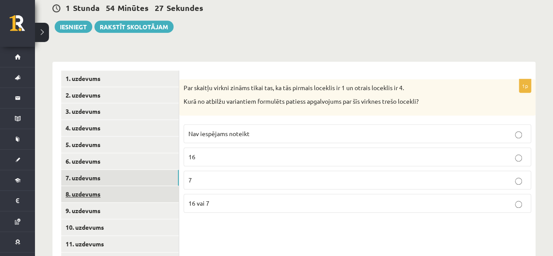
click at [155, 186] on link "8. uzdevums" at bounding box center [120, 194] width 118 height 16
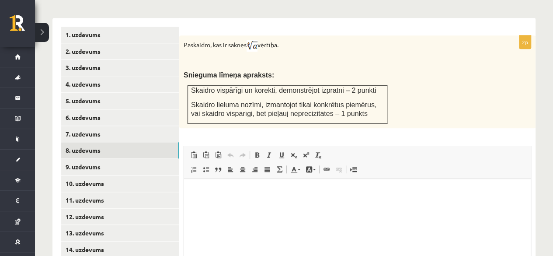
scroll to position [370, 0]
click at [253, 190] on p "Editor, wiswyg-editor-user-answer-47024980053500" at bounding box center [357, 191] width 329 height 9
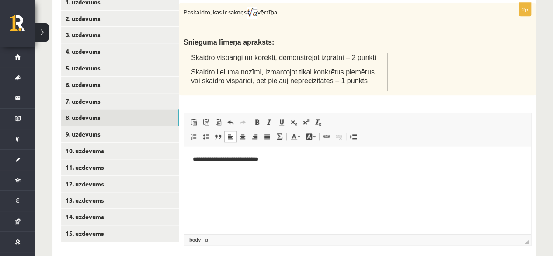
scroll to position [397, 0]
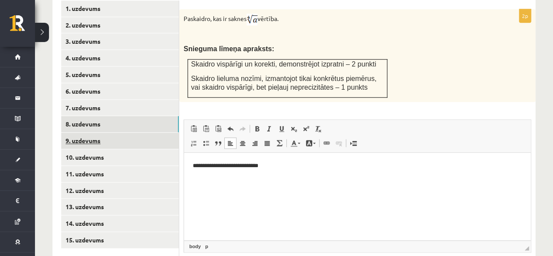
click at [138, 135] on link "9. uzdevums" at bounding box center [120, 140] width 118 height 16
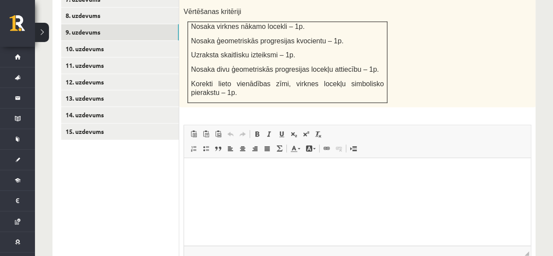
scroll to position [506, 0]
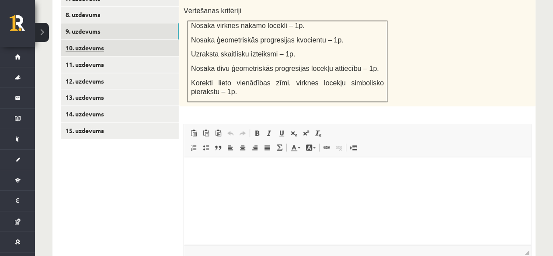
click at [146, 40] on link "10. uzdevums" at bounding box center [120, 48] width 118 height 16
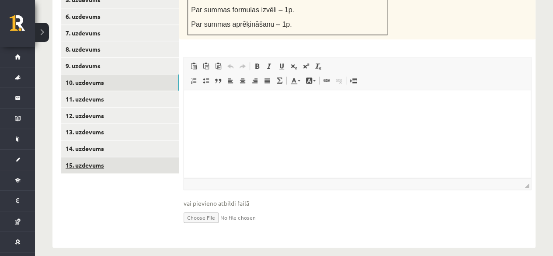
scroll to position [0, 0]
click at [138, 157] on link "15. uzdevums" at bounding box center [120, 165] width 118 height 16
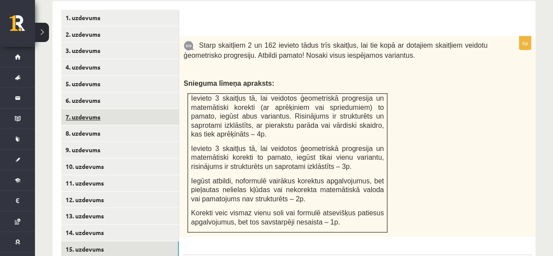
click at [152, 114] on link "7. uzdevums" at bounding box center [120, 117] width 118 height 16
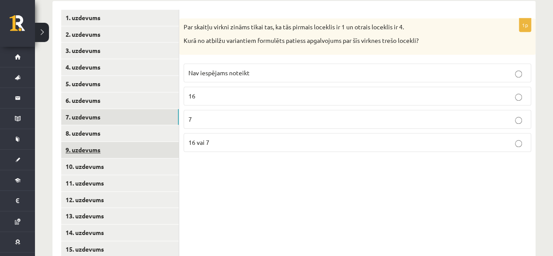
click at [148, 142] on link "9. uzdevums" at bounding box center [120, 150] width 118 height 16
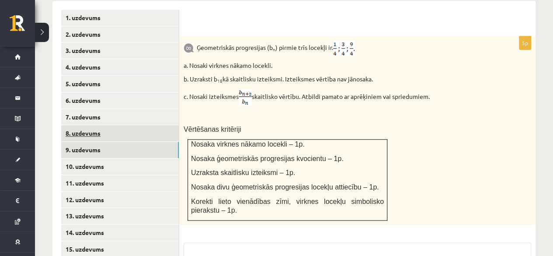
click at [135, 125] on link "8. uzdevums" at bounding box center [120, 133] width 118 height 16
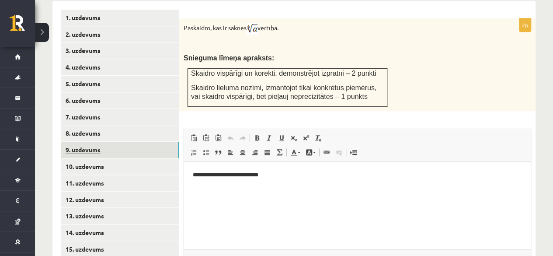
click at [142, 142] on link "9. uzdevums" at bounding box center [120, 150] width 118 height 16
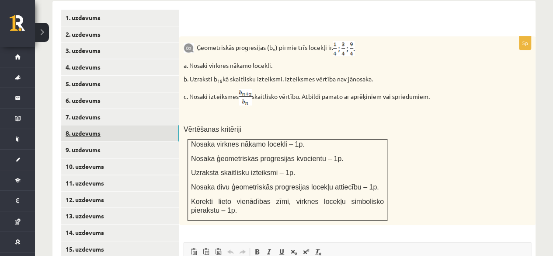
click at [159, 126] on link "8. uzdevums" at bounding box center [120, 133] width 118 height 16
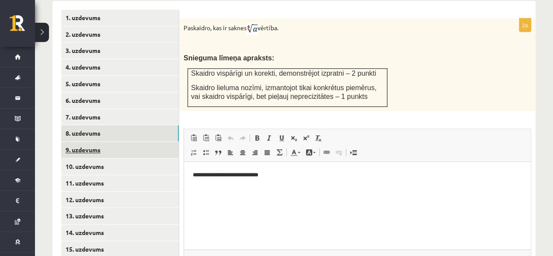
click at [156, 142] on link "9. uzdevums" at bounding box center [120, 150] width 118 height 16
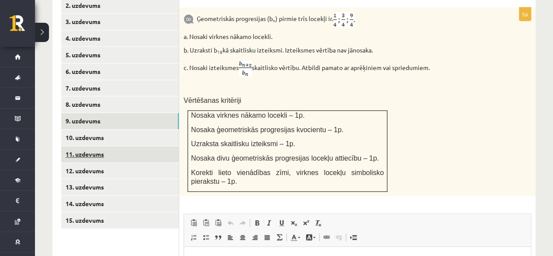
scroll to position [417, 0]
click at [163, 211] on link "15. uzdevums" at bounding box center [120, 219] width 118 height 16
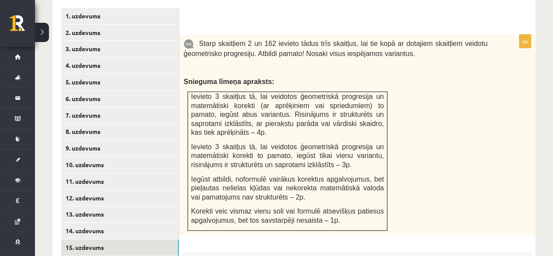
scroll to position [389, 0]
click at [145, 223] on link "14. uzdevums" at bounding box center [120, 231] width 118 height 16
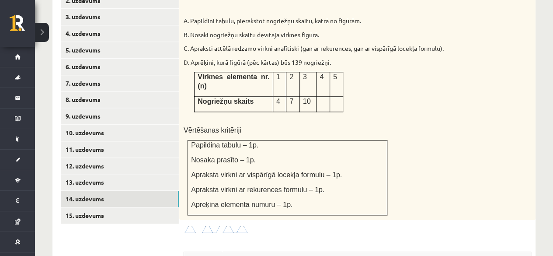
scroll to position [421, 0]
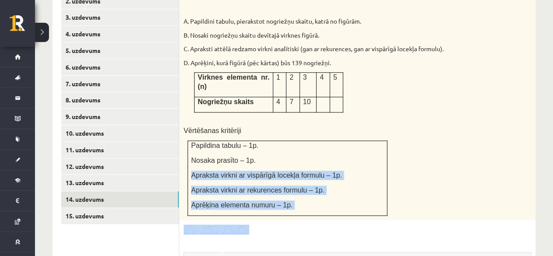
drag, startPoint x: 277, startPoint y: 207, endPoint x: 289, endPoint y: 133, distance: 74.8
click at [289, 133] on div "5p Attēlā var redzēt virkni ar figūrām. A. Papildini tabulu, pierakstot nogriež…" at bounding box center [357, 209] width 356 height 449
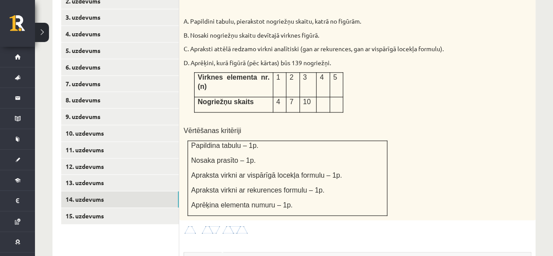
click at [280, 218] on div "5p Attēlā var redzēt virkni ar figūrām. A. Papildini tabulu, pierakstot nogriež…" at bounding box center [357, 209] width 356 height 449
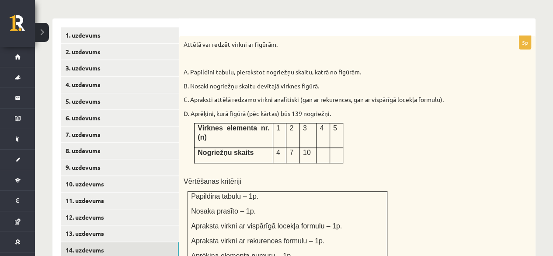
scroll to position [363, 0]
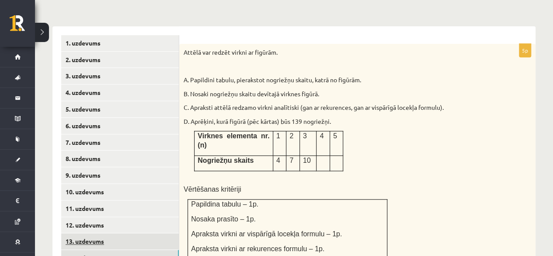
click at [128, 235] on link "13. uzdevums" at bounding box center [120, 241] width 118 height 16
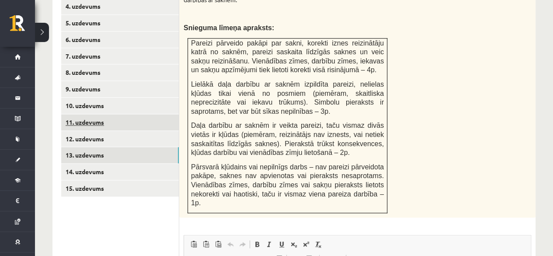
scroll to position [454, 0]
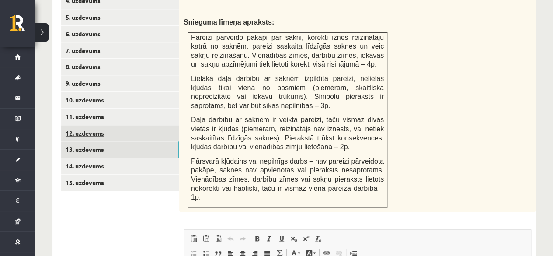
click at [93, 125] on link "12. uzdevums" at bounding box center [120, 133] width 118 height 16
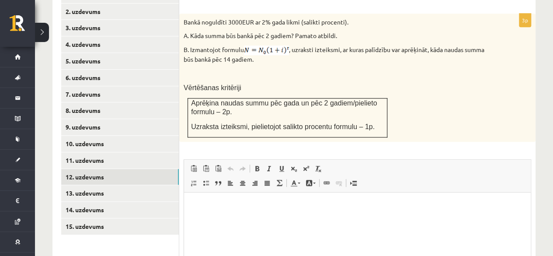
scroll to position [411, 0]
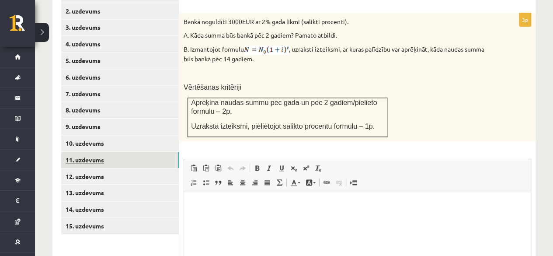
click at [133, 152] on link "11. uzdevums" at bounding box center [120, 160] width 118 height 16
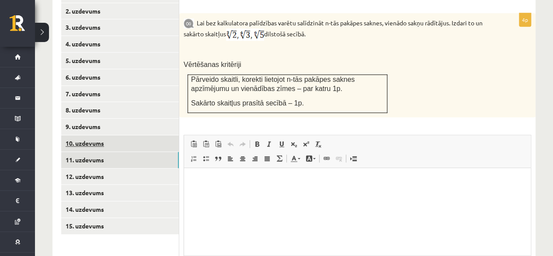
scroll to position [0, 0]
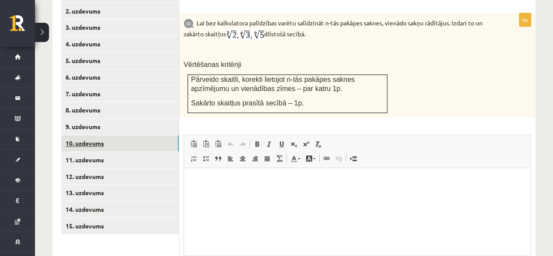
click at [133, 139] on link "10. uzdevums" at bounding box center [120, 143] width 118 height 16
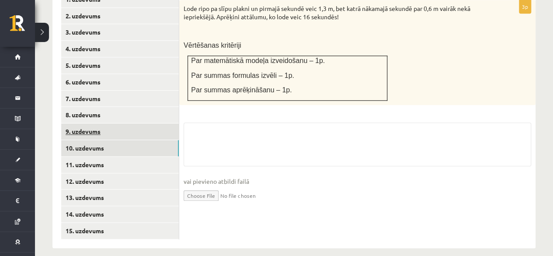
click at [140, 124] on link "9. uzdevums" at bounding box center [120, 131] width 118 height 16
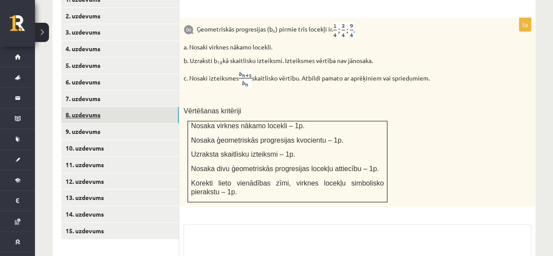
click at [144, 110] on link "8. uzdevums" at bounding box center [120, 115] width 118 height 16
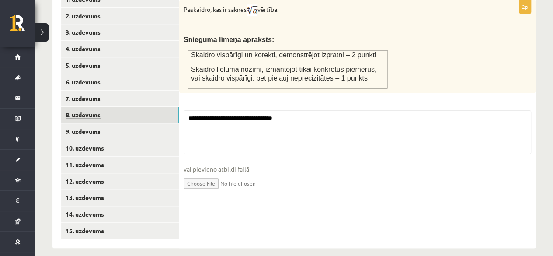
click at [144, 110] on link "8. uzdevums" at bounding box center [120, 115] width 118 height 16
click at [119, 90] on link "7. uzdevums" at bounding box center [120, 98] width 118 height 16
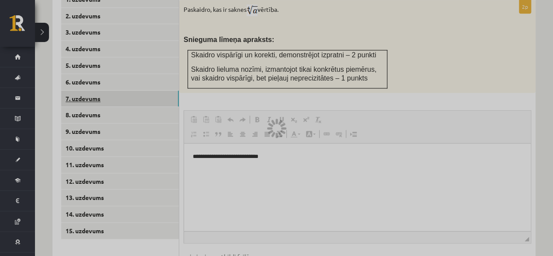
scroll to position [0, 0]
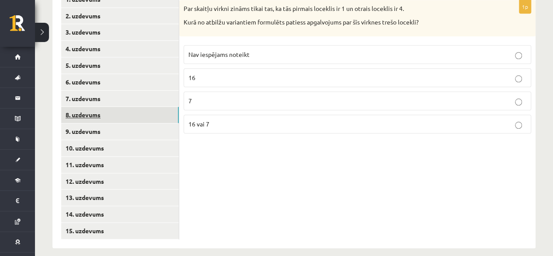
click at [110, 108] on link "8. uzdevums" at bounding box center [120, 115] width 118 height 16
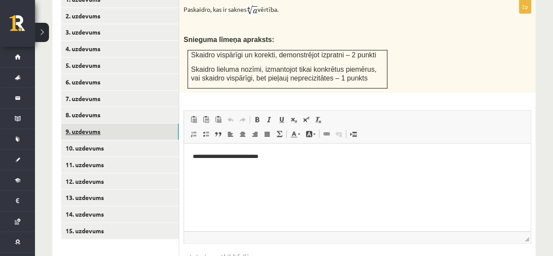
click at [135, 123] on link "9. uzdevums" at bounding box center [120, 131] width 118 height 16
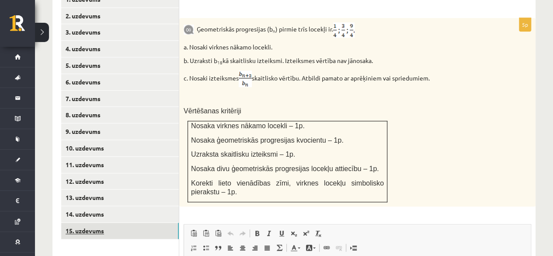
click at [137, 222] on link "15. uzdevums" at bounding box center [120, 230] width 118 height 16
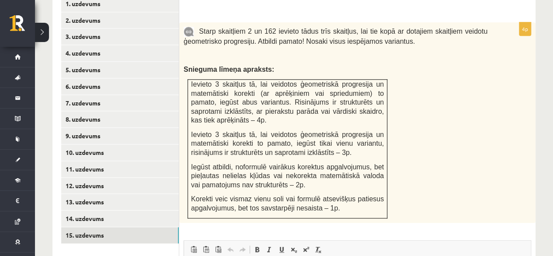
scroll to position [402, 0]
click at [121, 211] on link "14. uzdevums" at bounding box center [120, 218] width 118 height 16
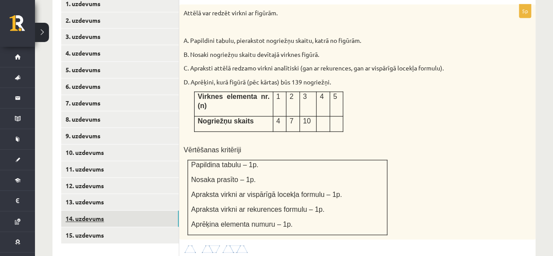
scroll to position [0, 0]
click at [128, 234] on ul "1. uzdevums 2. uzdevums 3. uzdevums 4. uzdevums 5. uzdevums 6. uzdevums 7. uzde…" at bounding box center [120, 224] width 118 height 457
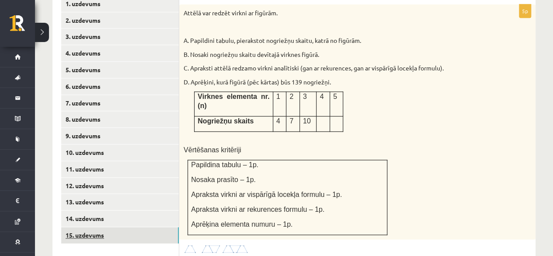
click at [127, 227] on link "15. uzdevums" at bounding box center [120, 235] width 118 height 16
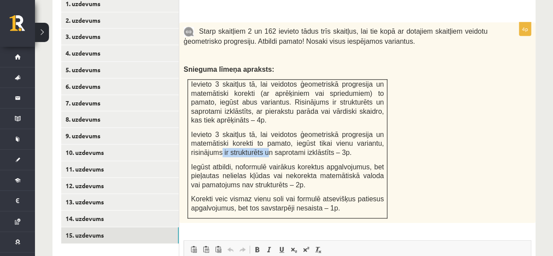
drag, startPoint x: 218, startPoint y: 141, endPoint x: 264, endPoint y: 138, distance: 45.5
click at [264, 138] on span "Ievieto 3 skaitļus tā, lai veidotos ģeometriskā progresija un matemātiski korek…" at bounding box center [287, 143] width 193 height 25
click at [279, 144] on span "Ievieto 3 skaitļus tā, lai veidotos ģeometriskā progresija un matemātiski korek…" at bounding box center [287, 143] width 193 height 25
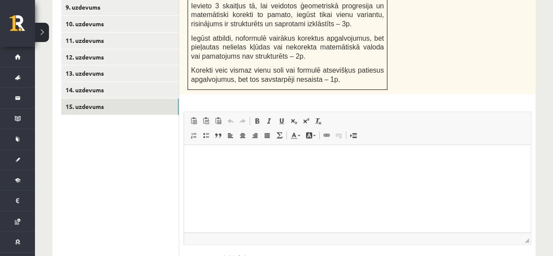
scroll to position [538, 0]
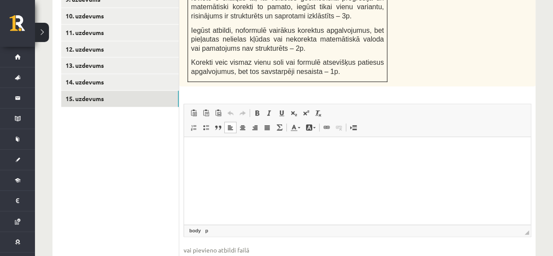
click at [390, 147] on p "Editor, wiswyg-editor-user-answer-47024716019380" at bounding box center [357, 149] width 329 height 9
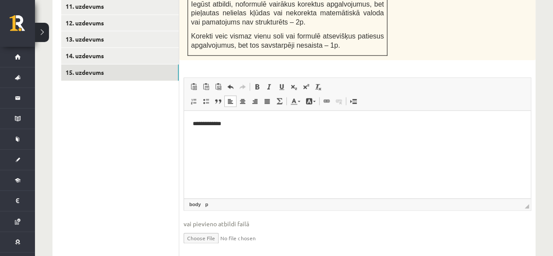
scroll to position [570, 0]
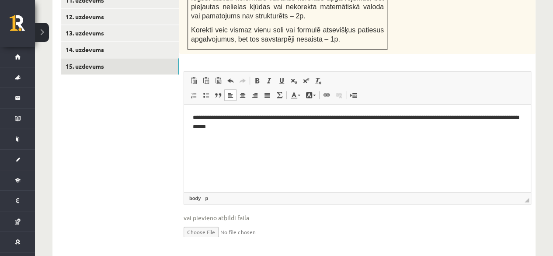
click at [221, 128] on p "**********" at bounding box center [357, 122] width 329 height 18
click at [291, 77] on span at bounding box center [293, 80] width 7 height 7
click at [232, 127] on p "**********" at bounding box center [357, 122] width 329 height 19
click at [293, 77] on span at bounding box center [293, 80] width 7 height 7
click at [242, 127] on p "**********" at bounding box center [357, 122] width 329 height 19
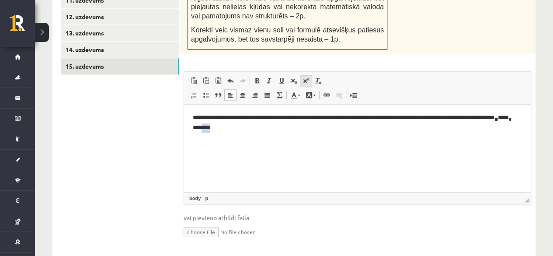
click at [307, 77] on span at bounding box center [305, 80] width 7 height 7
click at [257, 128] on p "**********" at bounding box center [357, 123] width 329 height 20
click at [307, 77] on span at bounding box center [305, 80] width 7 height 7
click at [295, 77] on span at bounding box center [293, 80] width 7 height 7
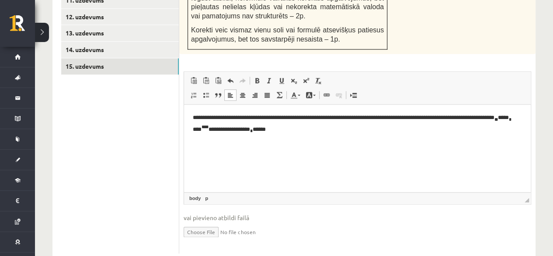
click at [332, 116] on p "**********" at bounding box center [357, 123] width 329 height 20
click at [415, 129] on p "**********" at bounding box center [357, 123] width 329 height 20
click at [295, 77] on span at bounding box center [293, 80] width 7 height 7
click at [291, 77] on span at bounding box center [293, 80] width 7 height 7
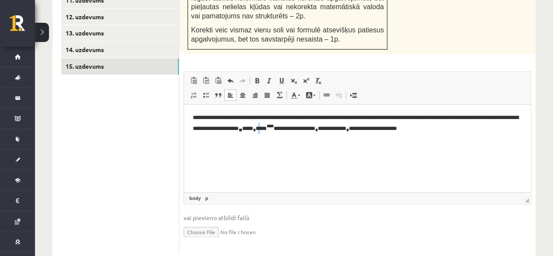
click at [298, 129] on p "**********" at bounding box center [357, 123] width 329 height 20
copy p "*"
click at [464, 133] on html "**********" at bounding box center [357, 123] width 346 height 38
click at [306, 75] on link "Superscript" at bounding box center [306, 80] width 12 height 11
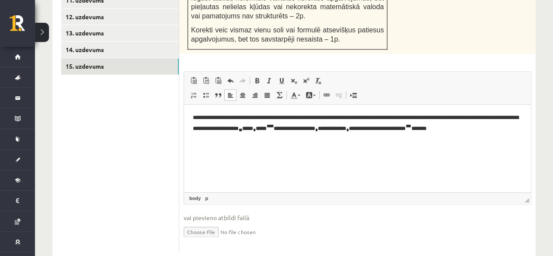
click at [318, 131] on sub "*" at bounding box center [316, 129] width 3 height 4
click at [399, 116] on p "**********" at bounding box center [357, 123] width 329 height 20
click at [494, 116] on p "**********" at bounding box center [357, 123] width 329 height 20
click at [493, 119] on p "**********" at bounding box center [357, 123] width 329 height 20
click at [344, 128] on sub "*" at bounding box center [342, 129] width 3 height 4
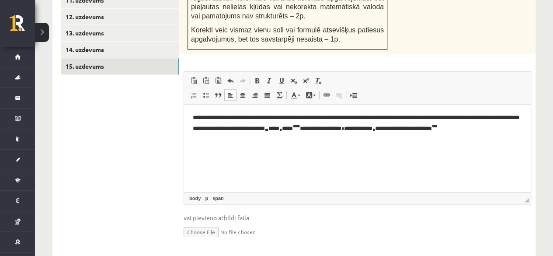
click at [508, 127] on p "**********" at bounding box center [357, 123] width 329 height 20
click at [437, 126] on sup "***" at bounding box center [435, 125] width 6 height 4
click at [303, 77] on span at bounding box center [305, 80] width 7 height 7
click at [452, 142] on html "**********" at bounding box center [357, 123] width 346 height 38
click at [494, 136] on html "**********" at bounding box center [357, 123] width 346 height 38
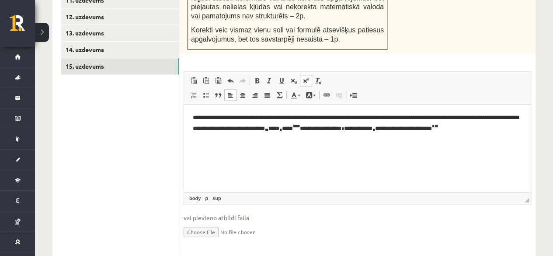
click at [305, 77] on span at bounding box center [305, 80] width 7 height 7
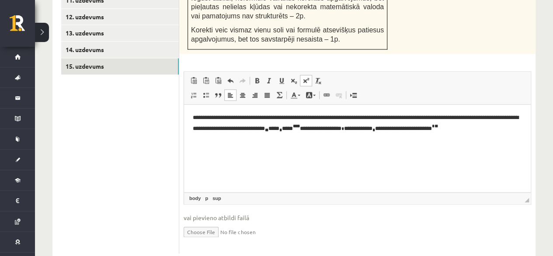
click at [305, 77] on span at bounding box center [305, 80] width 7 height 7
click at [215, 135] on p "**********" at bounding box center [357, 127] width 329 height 29
click at [343, 136] on p "**********" at bounding box center [357, 127] width 329 height 29
click at [304, 77] on span at bounding box center [305, 80] width 7 height 7
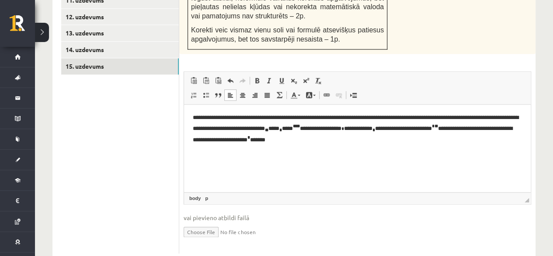
click at [303, 137] on p "**********" at bounding box center [357, 128] width 329 height 31
click at [256, 155] on p "****** *" at bounding box center [357, 153] width 329 height 10
click at [308, 77] on span at bounding box center [305, 80] width 7 height 7
click at [301, 75] on link "Superscript" at bounding box center [306, 80] width 12 height 11
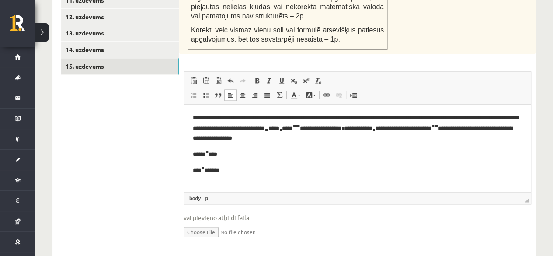
click at [215, 152] on p "****** * ***" at bounding box center [357, 153] width 329 height 10
click at [236, 169] on p "**** *" at bounding box center [357, 169] width 329 height 10
click at [214, 153] on p "****** * ***" at bounding box center [357, 153] width 329 height 10
click at [240, 176] on html "**********" at bounding box center [357, 143] width 346 height 79
click at [304, 77] on span at bounding box center [305, 80] width 7 height 7
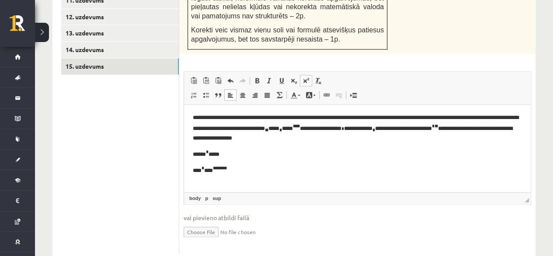
click at [304, 77] on span at bounding box center [305, 80] width 7 height 7
click at [239, 169] on p "**** * *** * *" at bounding box center [357, 169] width 329 height 10
drag, startPoint x: 233, startPoint y: 169, endPoint x: 214, endPoint y: 168, distance: 18.4
click at [214, 168] on p "**** * *** * *" at bounding box center [354, 169] width 322 height 10
copy p "* *"
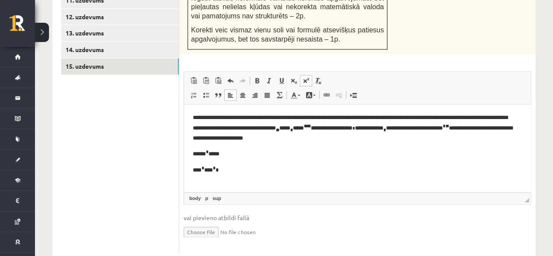
click at [207, 183] on p "Editor, wiswyg-editor-user-answer-47024716019380" at bounding box center [357, 184] width 329 height 9
click at [306, 77] on span at bounding box center [305, 80] width 7 height 7
click at [305, 77] on span at bounding box center [305, 80] width 7 height 7
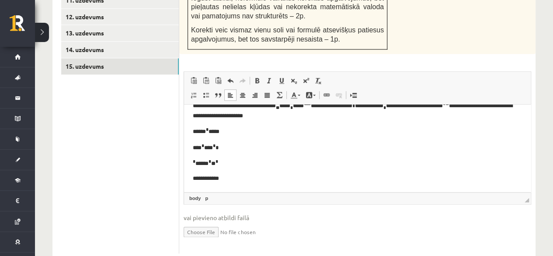
scroll to position [22, 0]
click at [197, 176] on p "*********" at bounding box center [354, 177] width 322 height 9
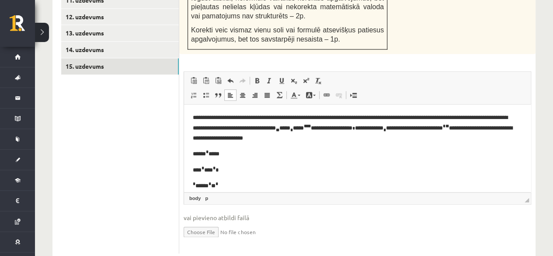
click at [220, 118] on p "**********" at bounding box center [354, 127] width 322 height 29
drag, startPoint x: 218, startPoint y: 118, endPoint x: 198, endPoint y: 121, distance: 20.3
click at [198, 121] on p "**********" at bounding box center [354, 127] width 322 height 29
click at [201, 119] on p "**********" at bounding box center [354, 127] width 322 height 29
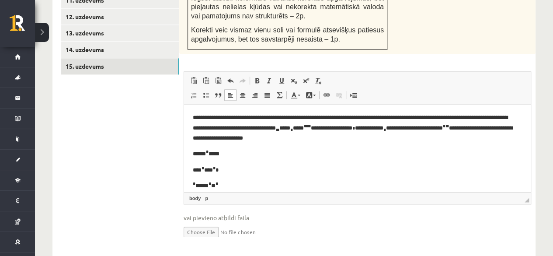
click at [200, 119] on p "**********" at bounding box center [354, 127] width 322 height 29
click at [294, 77] on span at bounding box center [293, 80] width 7 height 7
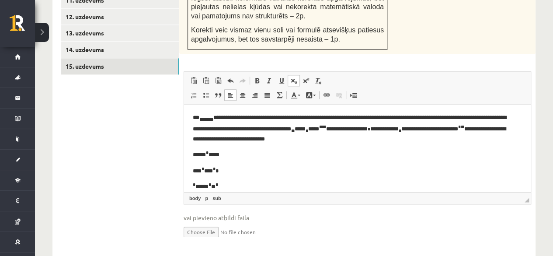
click at [212, 115] on p "**********" at bounding box center [354, 128] width 322 height 30
click at [294, 75] on link "Subscript" at bounding box center [293, 80] width 12 height 11
click at [290, 77] on span at bounding box center [293, 80] width 7 height 7
click at [352, 143] on body "**********" at bounding box center [357, 159] width 329 height 93
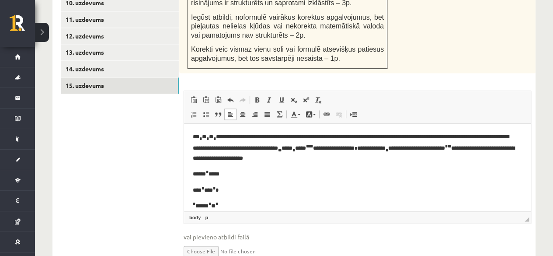
scroll to position [23, 0]
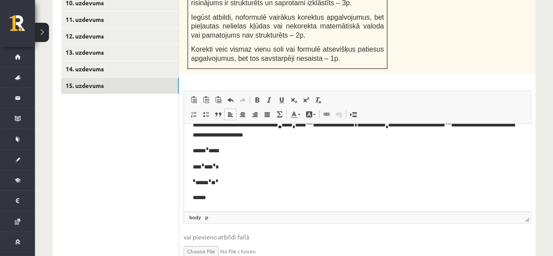
click at [301, 192] on body "**********" at bounding box center [357, 155] width 329 height 93
click at [229, 166] on p "**** * *** * *" at bounding box center [354, 166] width 322 height 10
click at [224, 196] on p "***** *" at bounding box center [354, 197] width 322 height 9
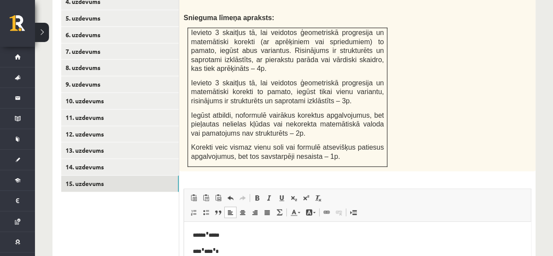
scroll to position [453, 0]
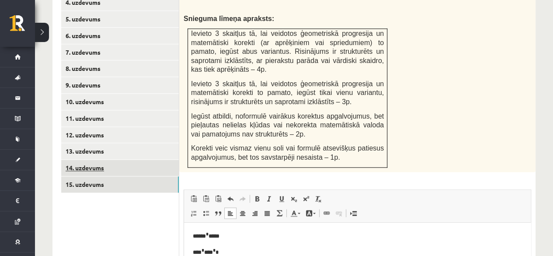
click at [132, 161] on link "14. uzdevums" at bounding box center [120, 167] width 118 height 16
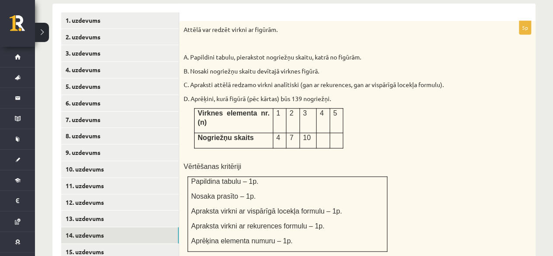
scroll to position [386, 0]
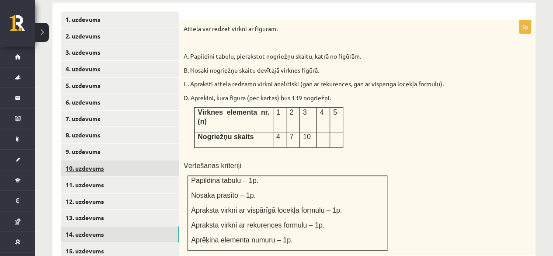
click at [132, 162] on link "10. uzdevums" at bounding box center [120, 168] width 118 height 16
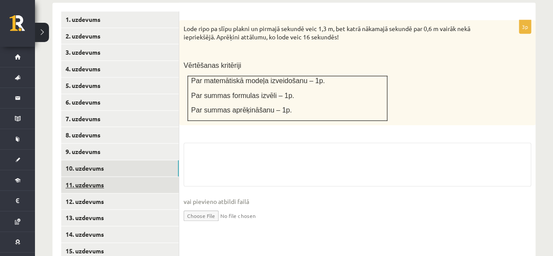
click at [134, 176] on link "11. uzdevums" at bounding box center [120, 184] width 118 height 16
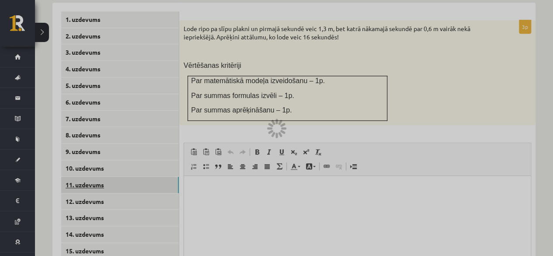
scroll to position [0, 0]
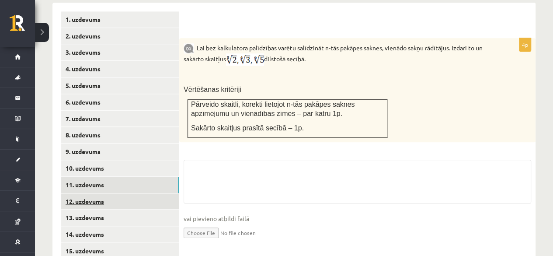
click at [134, 193] on link "12. uzdevums" at bounding box center [120, 201] width 118 height 16
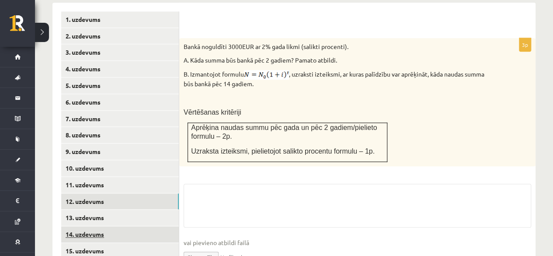
click at [130, 226] on link "14. uzdevums" at bounding box center [120, 234] width 118 height 16
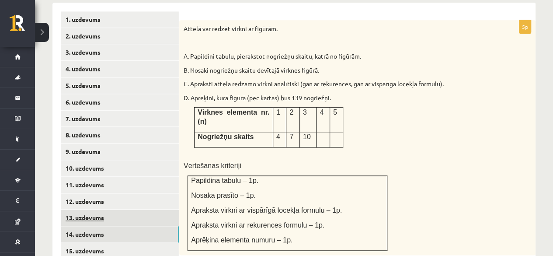
click at [135, 209] on link "13. uzdevums" at bounding box center [120, 217] width 118 height 16
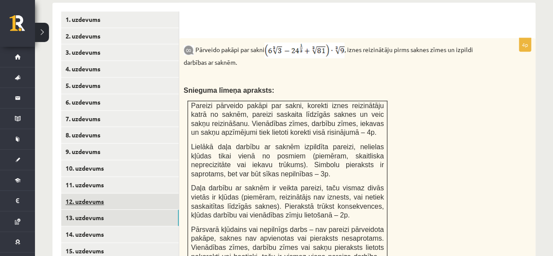
click at [144, 193] on link "12. uzdevums" at bounding box center [120, 201] width 118 height 16
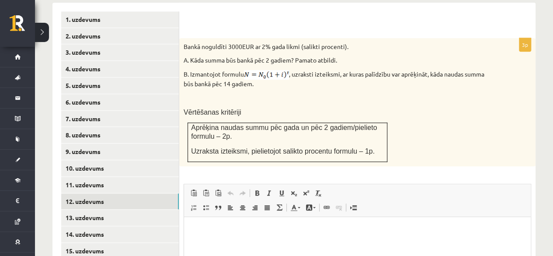
click at [224, 226] on p "Editor, wiswyg-editor-user-answer-47024907196700" at bounding box center [357, 229] width 329 height 9
click at [302, 189] on span at bounding box center [305, 192] width 7 height 7
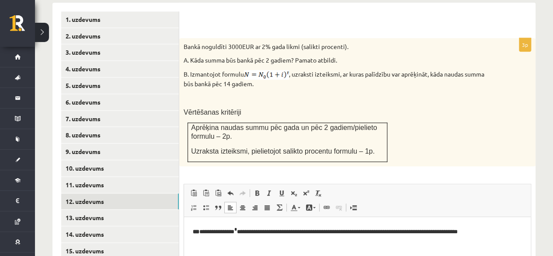
click at [470, 232] on p "**********" at bounding box center [357, 230] width 329 height 10
click at [442, 231] on p "**********" at bounding box center [357, 230] width 329 height 10
click at [525, 229] on html "**********" at bounding box center [357, 235] width 346 height 37
click at [269, 231] on p "**********" at bounding box center [357, 235] width 329 height 20
click at [215, 238] on p "**********" at bounding box center [357, 235] width 329 height 20
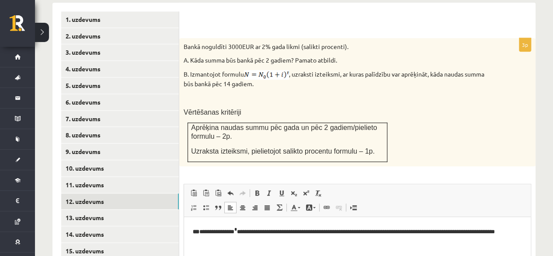
click at [248, 241] on p "**********" at bounding box center [357, 235] width 329 height 20
click at [194, 239] on p "**********" at bounding box center [357, 235] width 329 height 20
click at [449, 231] on p "**********" at bounding box center [357, 235] width 329 height 20
click at [386, 248] on html "**********" at bounding box center [357, 235] width 346 height 37
click at [301, 187] on link "Superscript" at bounding box center [306, 192] width 12 height 11
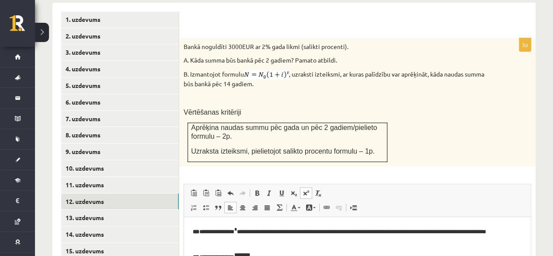
click at [301, 187] on link "Superscript" at bounding box center [306, 192] width 12 height 11
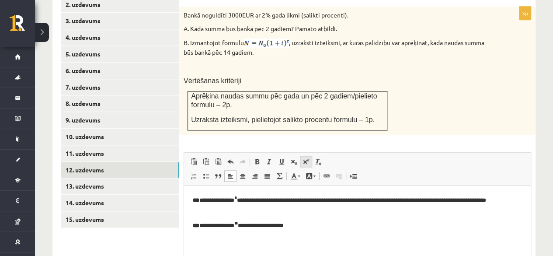
scroll to position [420, 0]
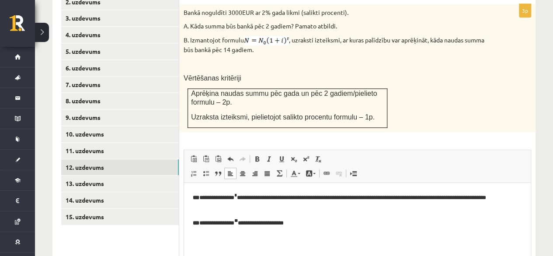
click at [342, 197] on p "**********" at bounding box center [357, 201] width 329 height 20
click at [345, 200] on p "**********" at bounding box center [357, 201] width 329 height 20
click at [343, 200] on p "**********" at bounding box center [357, 201] width 329 height 20
click at [335, 199] on p "**********" at bounding box center [357, 201] width 329 height 20
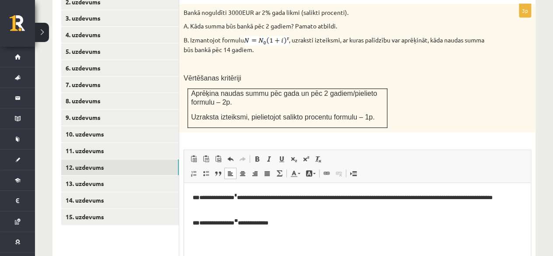
click at [515, 198] on p "**********" at bounding box center [357, 201] width 329 height 20
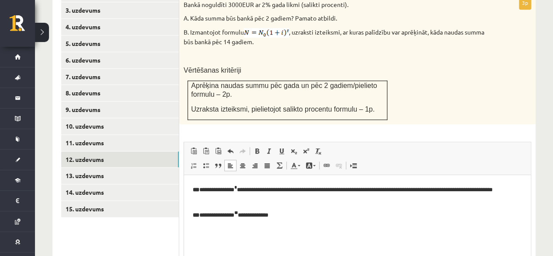
scroll to position [426, 0]
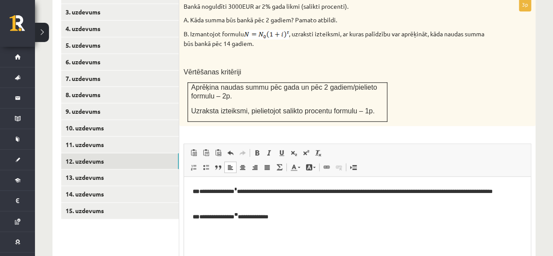
click at [247, 204] on p "**********" at bounding box center [357, 195] width 329 height 20
click at [109, 169] on link "13. uzdevums" at bounding box center [120, 177] width 118 height 16
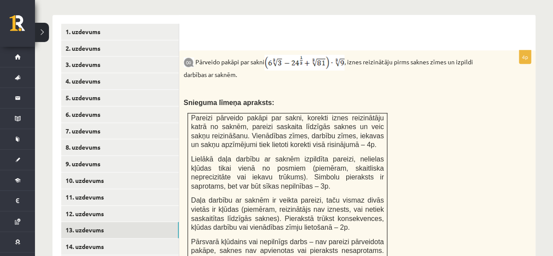
scroll to position [479, 0]
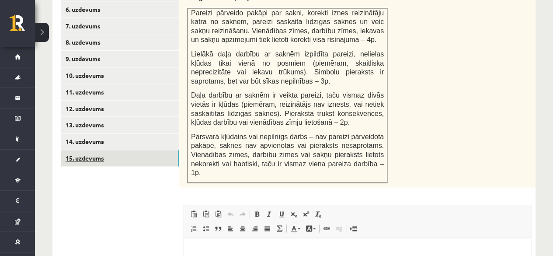
click at [96, 150] on link "15. uzdevums" at bounding box center [120, 158] width 118 height 16
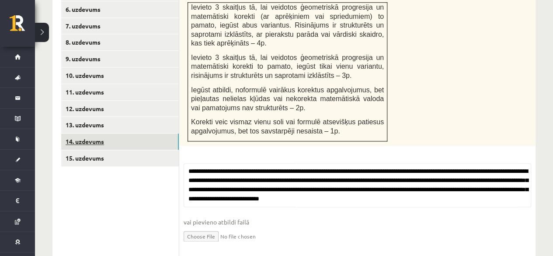
click at [108, 133] on link "14. uzdevums" at bounding box center [120, 141] width 118 height 16
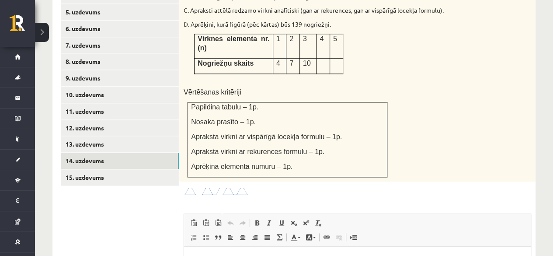
scroll to position [460, 0]
click at [324, 59] on p at bounding box center [323, 63] width 7 height 9
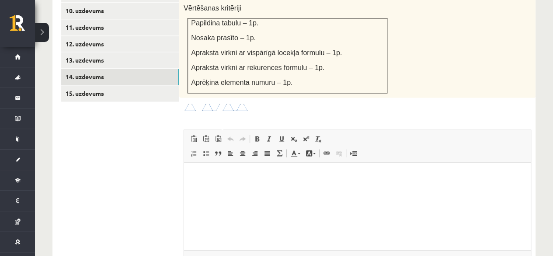
scroll to position [546, 0]
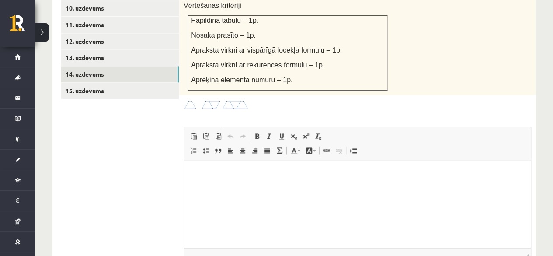
click at [327, 173] on p "Editor, wiswyg-editor-user-answer-47024968511140" at bounding box center [357, 173] width 329 height 9
click at [292, 132] on span at bounding box center [293, 135] width 7 height 7
click at [293, 132] on span at bounding box center [293, 135] width 7 height 7
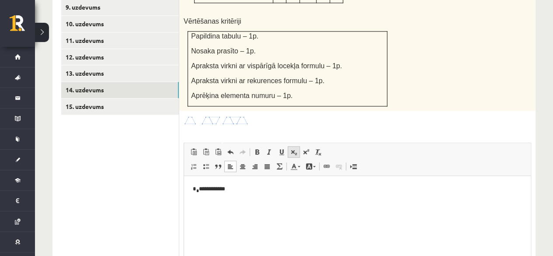
scroll to position [531, 0]
click at [304, 147] on span at bounding box center [305, 150] width 7 height 7
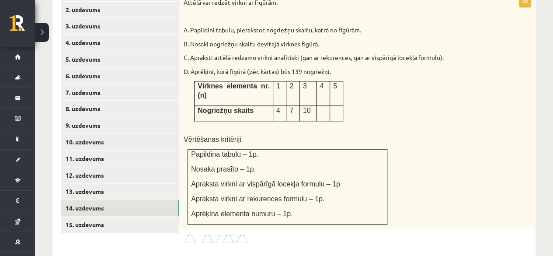
scroll to position [525, 0]
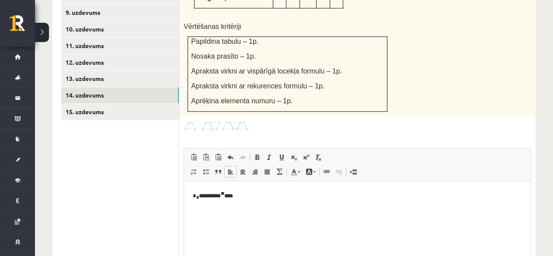
click at [193, 197] on p "* * ********* * ****" at bounding box center [357, 195] width 329 height 11
click at [263, 210] on p "Editor, wiswyg-editor-user-answer-47024968511140" at bounding box center [357, 211] width 329 height 9
click at [292, 153] on span at bounding box center [293, 156] width 7 height 7
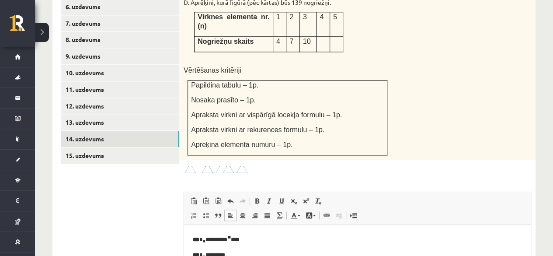
scroll to position [482, 0]
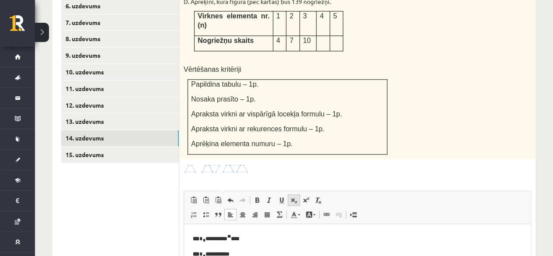
click at [291, 196] on span at bounding box center [293, 199] width 7 height 7
click at [200, 255] on p "** * * *** * *******" at bounding box center [357, 254] width 329 height 10
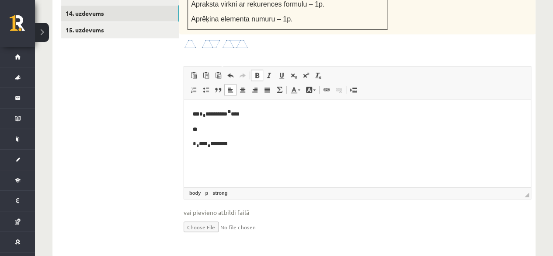
click at [192, 149] on html "** * * ********* * **** ** * * *** * *******" at bounding box center [357, 128] width 346 height 59
click at [213, 131] on p "**" at bounding box center [357, 129] width 329 height 9
click at [294, 72] on span at bounding box center [293, 75] width 7 height 7
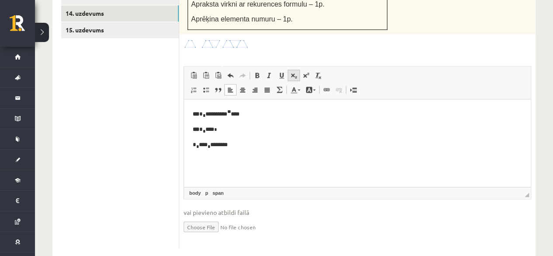
click at [294, 72] on span at bounding box center [293, 75] width 7 height 7
click at [228, 129] on p "** * * *** * ****" at bounding box center [357, 130] width 329 height 10
click at [225, 145] on p "* * *** * *******" at bounding box center [357, 145] width 329 height 10
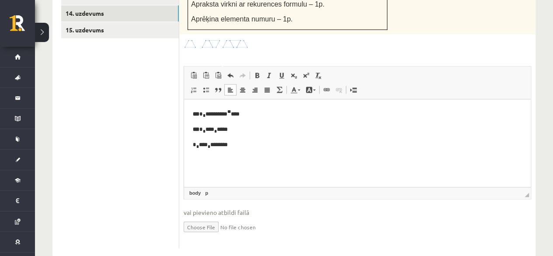
click at [240, 127] on p "** * * *** * ****" at bounding box center [357, 130] width 329 height 10
click at [234, 145] on p "* * *** * *******" at bounding box center [357, 145] width 329 height 10
click at [256, 130] on p "** * * *** * ********" at bounding box center [357, 130] width 329 height 10
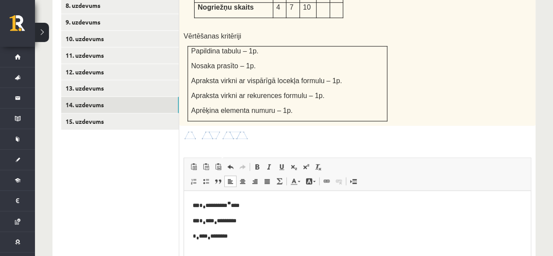
scroll to position [571, 0]
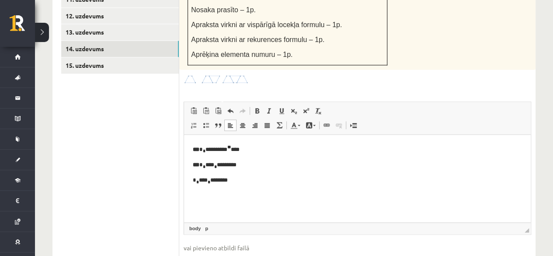
click at [255, 179] on p "* * *** * *******" at bounding box center [357, 181] width 329 height 10
click at [183, 252] on input "file" at bounding box center [356, 261] width 347 height 18
click at [189, 198] on html "** * * ********* * **** ** * * *** * ******** * * *** * *******" at bounding box center [357, 172] width 346 height 74
drag, startPoint x: 197, startPoint y: 180, endPoint x: 241, endPoint y: 184, distance: 43.4
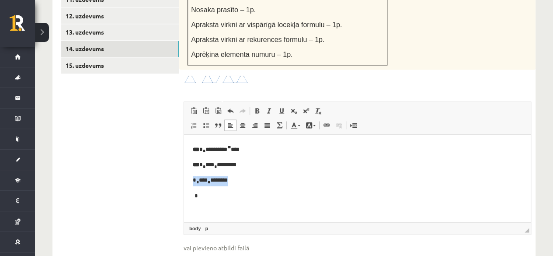
click at [241, 184] on p "* * *** * *******" at bounding box center [357, 181] width 329 height 10
copy p "* *** * ******"
click at [224, 199] on p "Editor, wiswyg-editor-user-answer-47024968511140" at bounding box center [357, 195] width 329 height 9
click at [201, 195] on p "* * *** * *******" at bounding box center [357, 196] width 329 height 10
click at [236, 197] on p "* * *** * *******" at bounding box center [357, 196] width 329 height 10
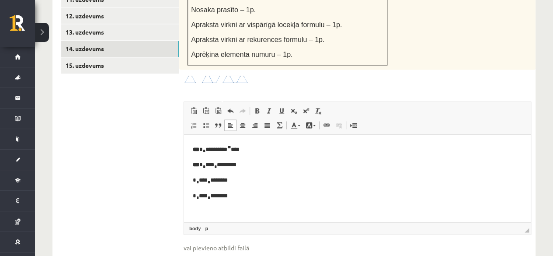
click at [210, 180] on sub "*" at bounding box center [208, 182] width 3 height 4
click at [234, 197] on p "* * *** * *******" at bounding box center [357, 196] width 329 height 10
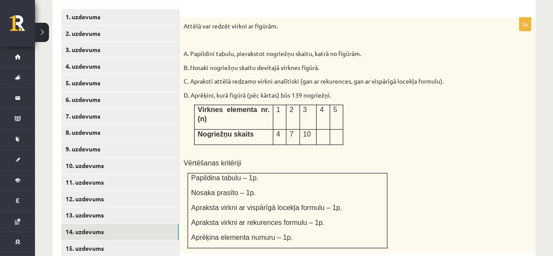
scroll to position [390, 0]
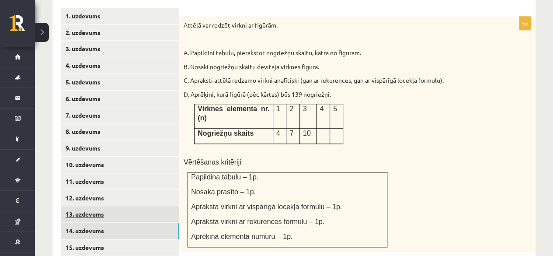
click at [126, 206] on link "13. uzdevums" at bounding box center [120, 214] width 118 height 16
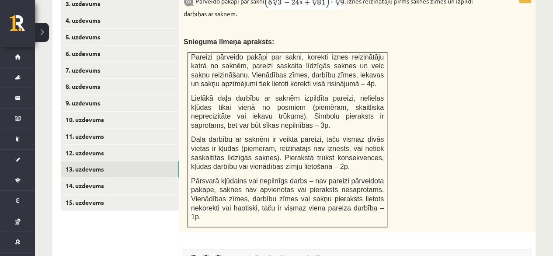
scroll to position [423, 0]
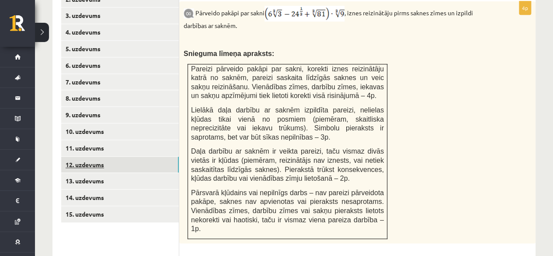
click at [171, 156] on link "12. uzdevums" at bounding box center [120, 164] width 118 height 16
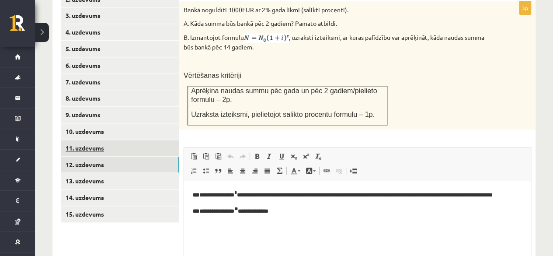
scroll to position [0, 0]
click at [132, 140] on link "11. uzdevums" at bounding box center [120, 148] width 118 height 16
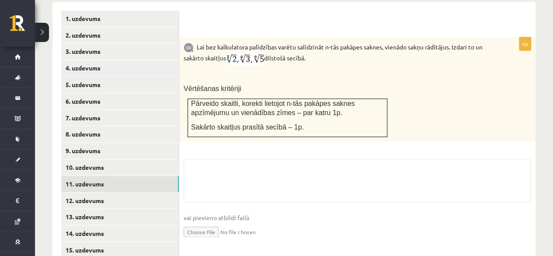
scroll to position [387, 0]
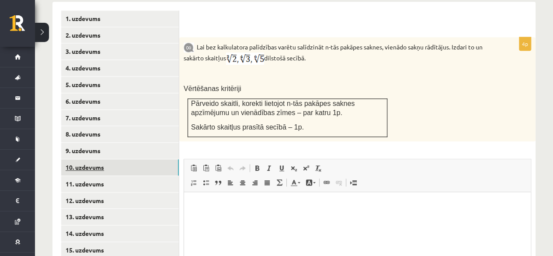
click at [160, 159] on link "10. uzdevums" at bounding box center [120, 167] width 118 height 16
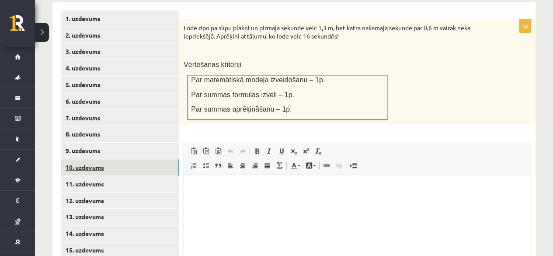
scroll to position [0, 0]
click at [123, 142] on link "9. uzdevums" at bounding box center [120, 150] width 118 height 16
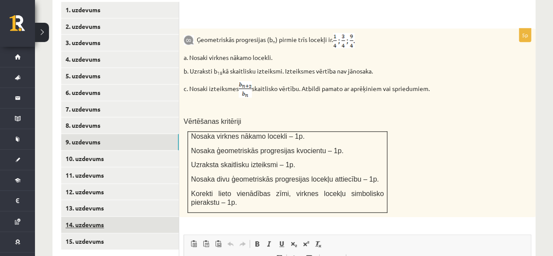
scroll to position [396, 0]
click at [139, 216] on link "14. uzdevums" at bounding box center [120, 224] width 118 height 16
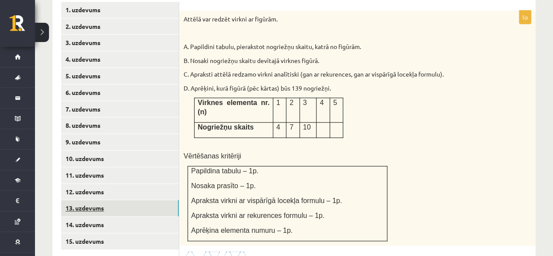
click at [146, 200] on link "13. uzdevums" at bounding box center [120, 208] width 118 height 16
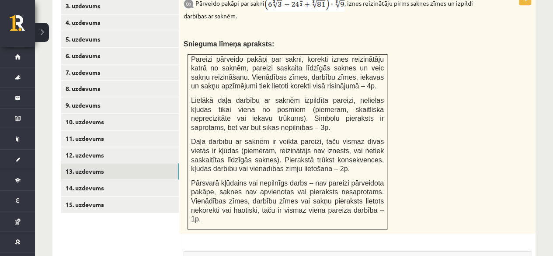
scroll to position [509, 0]
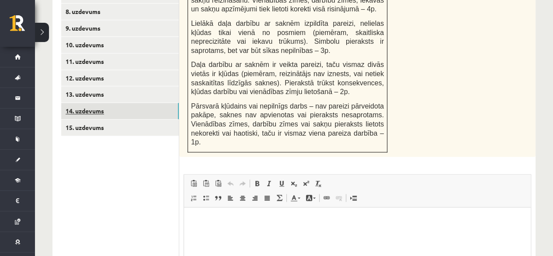
click at [144, 103] on link "14. uzdevums" at bounding box center [120, 111] width 118 height 16
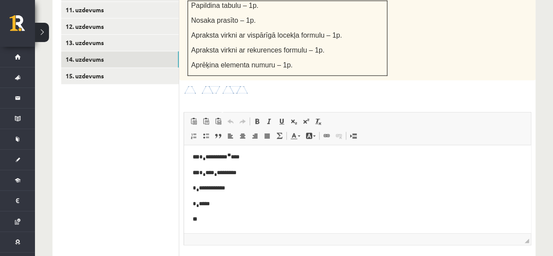
scroll to position [562, 0]
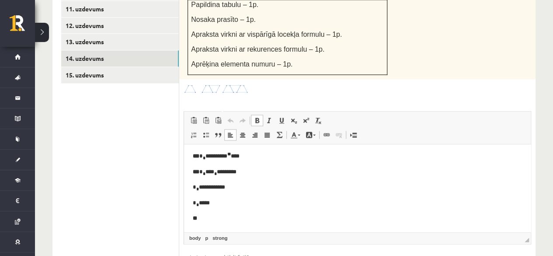
click at [264, 207] on p "* * ****" at bounding box center [354, 203] width 322 height 10
click at [264, 208] on body "**********" at bounding box center [357, 186] width 329 height 73
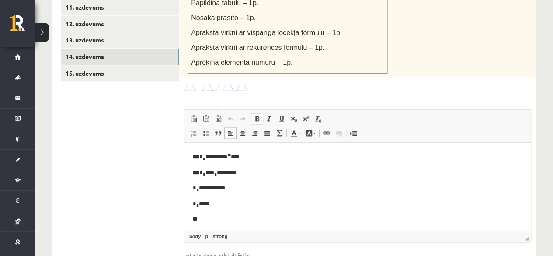
scroll to position [563, 0]
click at [295, 115] on span at bounding box center [293, 118] width 7 height 7
click at [256, 218] on p "** * *** *" at bounding box center [354, 219] width 322 height 10
click at [296, 113] on link "Subscript" at bounding box center [293, 118] width 12 height 11
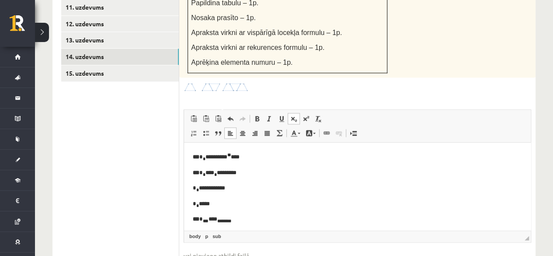
click at [296, 113] on link "Subscript" at bounding box center [293, 118] width 12 height 11
click at [233, 220] on p "** * *** *** * ********" at bounding box center [354, 219] width 322 height 10
click at [263, 225] on html "**********" at bounding box center [357, 187] width 346 height 91
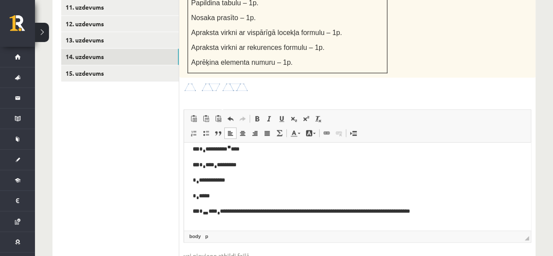
scroll to position [567, 0]
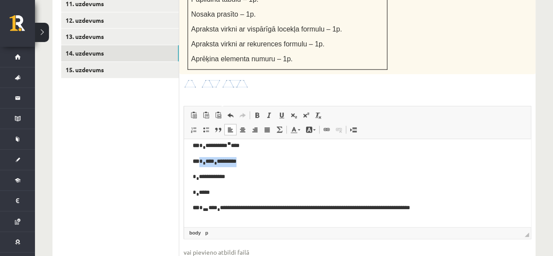
drag, startPoint x: 241, startPoint y: 159, endPoint x: 200, endPoint y: 166, distance: 40.6
click at [200, 166] on p "** * * *** * ********" at bounding box center [354, 162] width 322 height 10
click at [208, 224] on p "Editor, wiswyg-editor-user-answer-47024805839500" at bounding box center [357, 223] width 329 height 9
click at [192, 223] on html "**********" at bounding box center [357, 184] width 346 height 106
click at [271, 221] on p "* * *** * ********" at bounding box center [354, 224] width 322 height 10
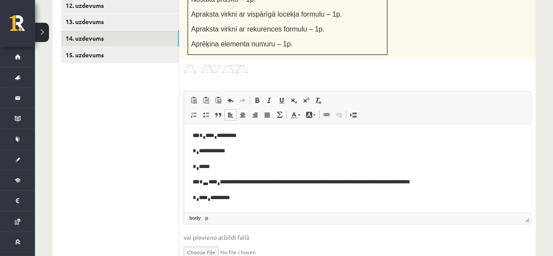
scroll to position [582, 0]
click at [228, 198] on p "* * *** * ********" at bounding box center [354, 198] width 322 height 10
click at [247, 198] on p "* * *** * ********" at bounding box center [354, 198] width 322 height 10
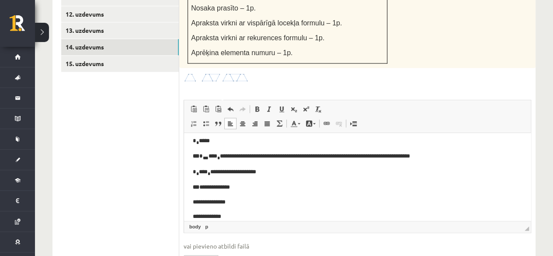
scroll to position [68, 0]
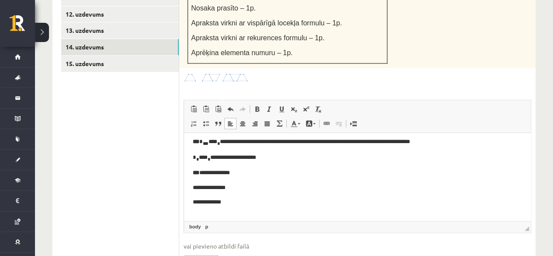
click at [183, 250] on input "file" at bounding box center [356, 259] width 347 height 18
click at [200, 210] on body "**********" at bounding box center [357, 148] width 329 height 148
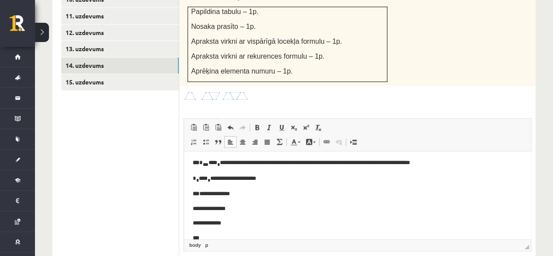
scroll to position [555, 0]
click at [248, 197] on p "**********" at bounding box center [354, 193] width 322 height 9
click at [230, 195] on p "**********" at bounding box center [354, 193] width 322 height 9
click at [238, 210] on p "**********" at bounding box center [354, 208] width 322 height 9
click at [235, 194] on p "**********" at bounding box center [354, 193] width 322 height 9
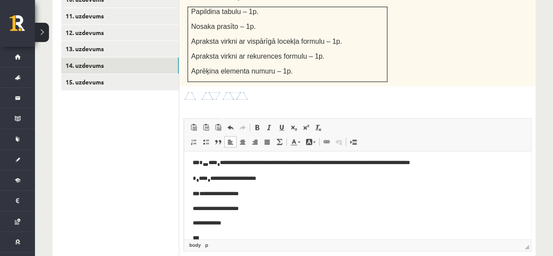
click at [224, 210] on p "**********" at bounding box center [354, 208] width 322 height 9
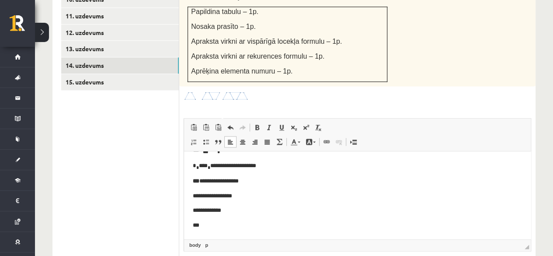
click at [206, 212] on p "**********" at bounding box center [354, 210] width 322 height 9
click at [230, 211] on p "**********" at bounding box center [354, 210] width 322 height 9
click at [220, 213] on p "**********" at bounding box center [354, 210] width 322 height 9
click at [227, 227] on p "***" at bounding box center [354, 225] width 322 height 9
click at [243, 210] on p "**********" at bounding box center [354, 210] width 322 height 9
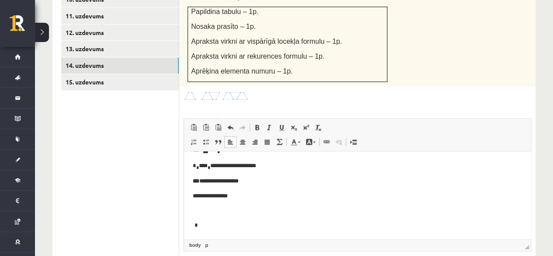
scroll to position [567, 0]
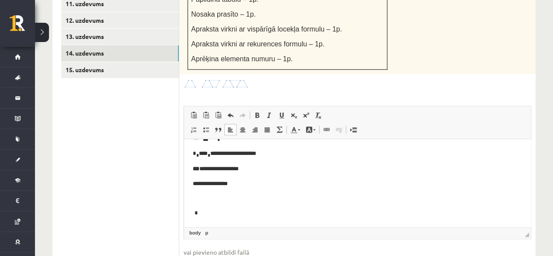
click at [244, 200] on p "Editor, wiswyg-editor-user-answer-47024805839500" at bounding box center [357, 198] width 329 height 9
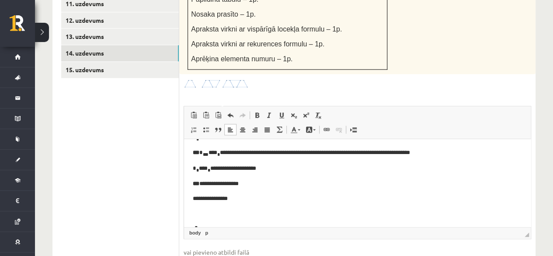
scroll to position [78, 0]
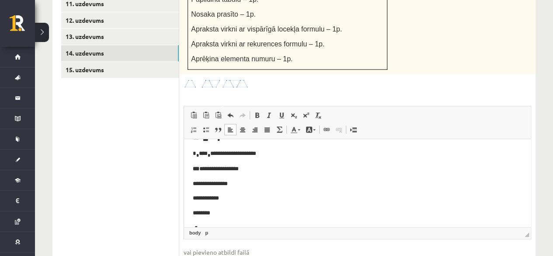
click at [244, 200] on p "**********" at bounding box center [354, 198] width 322 height 9
click at [253, 196] on p "**********" at bounding box center [354, 198] width 322 height 9
drag, startPoint x: 309, startPoint y: 199, endPoint x: 237, endPoint y: 197, distance: 71.6
click at [237, 197] on p "**********" at bounding box center [354, 198] width 322 height 9
click at [241, 216] on p "********" at bounding box center [354, 212] width 322 height 9
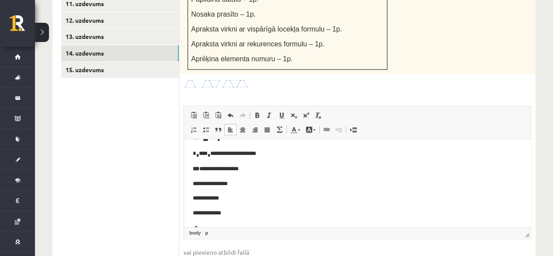
scroll to position [83, 0]
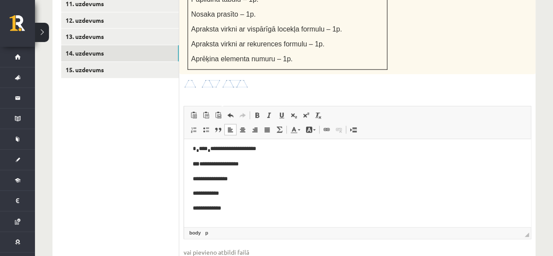
click at [241, 216] on body "**********" at bounding box center [357, 153] width 329 height 177
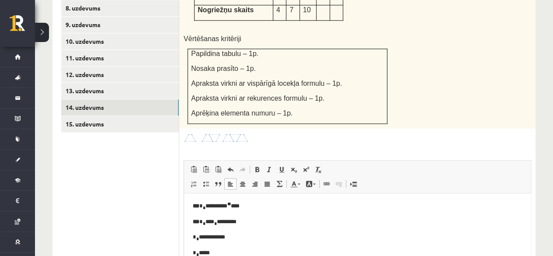
scroll to position [2, 0]
click at [226, 207] on p "** * * ********* * ****" at bounding box center [354, 205] width 322 height 11
click at [335, 108] on p "Aprēķina elementa numuru – 1p." at bounding box center [287, 112] width 193 height 9
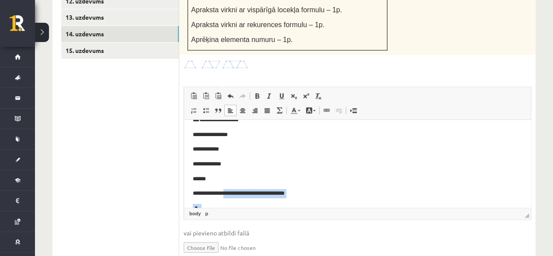
scroll to position [112, 0]
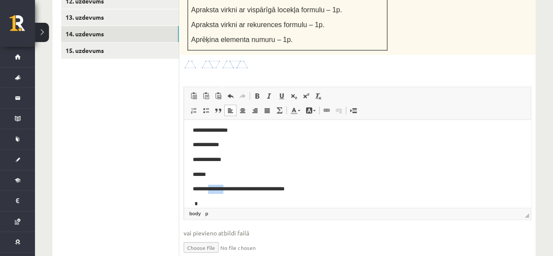
drag, startPoint x: 225, startPoint y: 199, endPoint x: 210, endPoint y: 193, distance: 16.2
click at [210, 193] on p "**********" at bounding box center [354, 188] width 322 height 9
click at [250, 188] on p "**********" at bounding box center [354, 188] width 322 height 9
click at [289, 190] on p "**********" at bounding box center [354, 188] width 322 height 9
drag, startPoint x: 289, startPoint y: 190, endPoint x: 265, endPoint y: 187, distance: 23.7
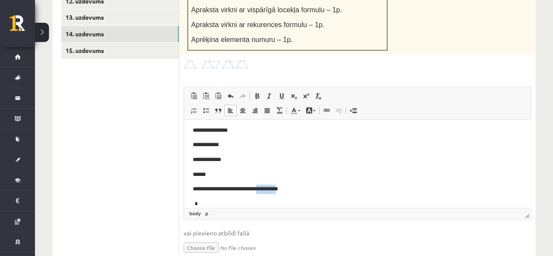
click at [265, 187] on p "**********" at bounding box center [354, 188] width 322 height 9
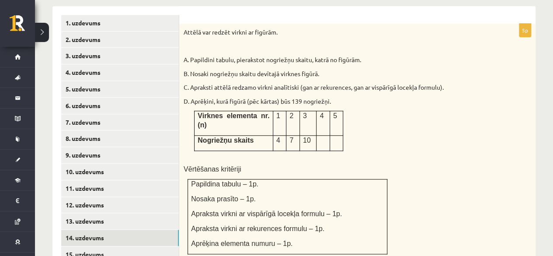
scroll to position [353, 0]
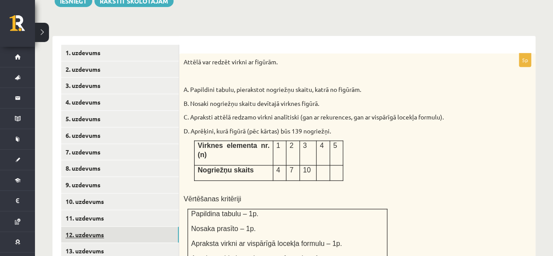
click at [92, 226] on link "12. uzdevums" at bounding box center [120, 234] width 118 height 16
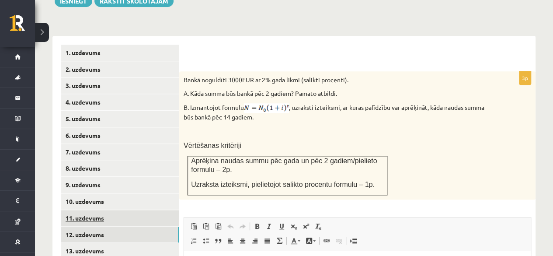
scroll to position [0, 0]
click at [128, 210] on link "11. uzdevums" at bounding box center [120, 218] width 118 height 16
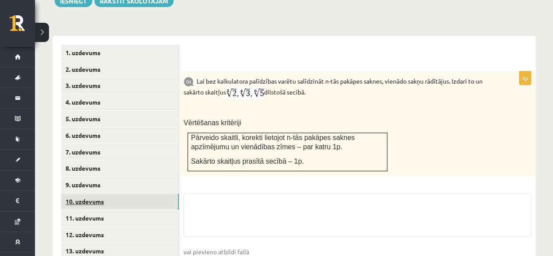
click at [135, 193] on link "10. uzdevums" at bounding box center [120, 201] width 118 height 16
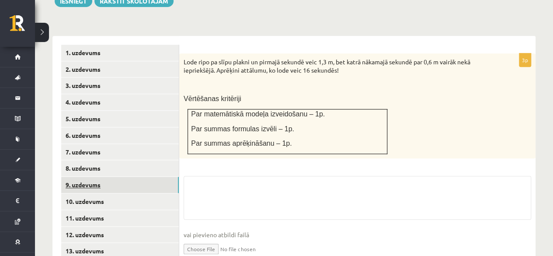
click at [138, 178] on link "9. uzdevums" at bounding box center [120, 184] width 118 height 16
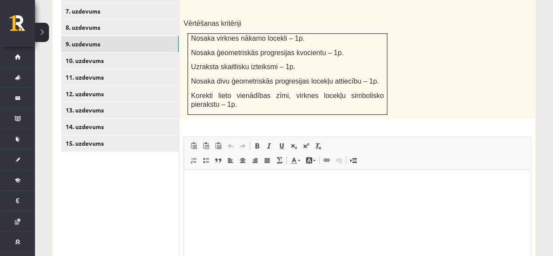
scroll to position [494, 0]
click at [299, 187] on html at bounding box center [357, 182] width 346 height 27
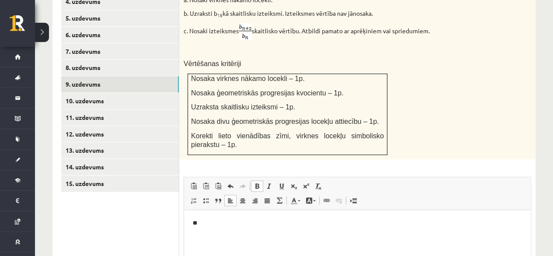
scroll to position [454, 0]
click at [293, 182] on span at bounding box center [293, 185] width 7 height 7
drag, startPoint x: 210, startPoint y: 221, endPoint x: 200, endPoint y: 216, distance: 11.7
click at [200, 216] on html "**** *" at bounding box center [357, 223] width 346 height 28
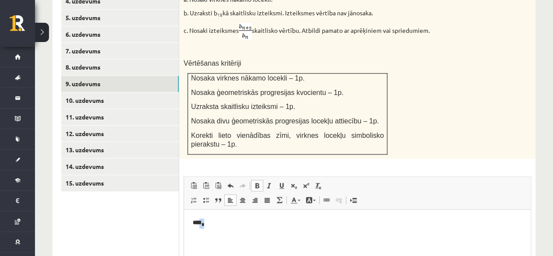
click at [255, 182] on span at bounding box center [256, 185] width 7 height 7
click at [239, 212] on html "** * *" at bounding box center [357, 223] width 346 height 28
click at [239, 218] on p "** * *" at bounding box center [357, 223] width 329 height 10
click at [291, 182] on span at bounding box center [293, 185] width 7 height 7
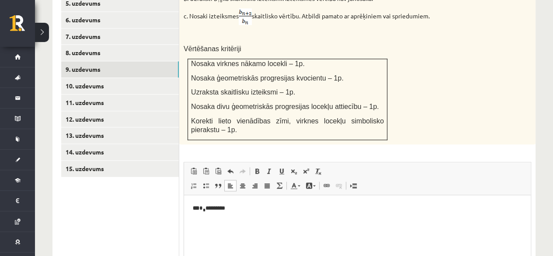
scroll to position [469, 0]
click at [297, 165] on link "Subscript" at bounding box center [293, 170] width 12 height 11
click at [206, 223] on sub "**" at bounding box center [204, 224] width 3 height 4
click at [209, 223] on p "** * ** *" at bounding box center [357, 223] width 329 height 10
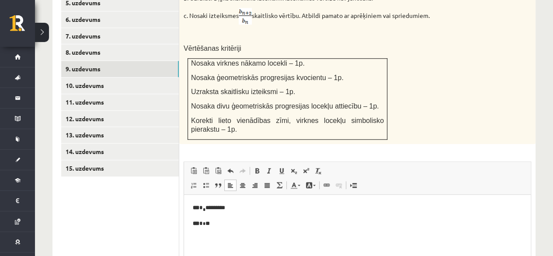
click at [214, 222] on p "** * * *" at bounding box center [357, 222] width 329 height 9
click at [293, 167] on span at bounding box center [293, 170] width 7 height 7
click at [288, 165] on link "Subscript" at bounding box center [293, 170] width 12 height 11
click at [301, 165] on link "Superscript" at bounding box center [306, 170] width 12 height 11
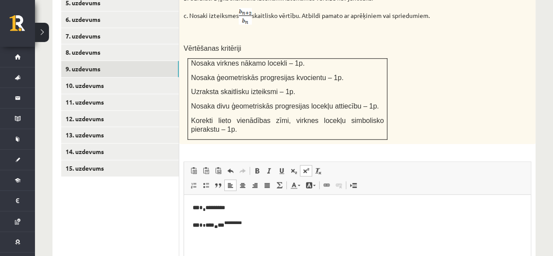
click at [301, 165] on link "Superscript" at bounding box center [306, 170] width 12 height 11
click at [293, 167] on span at bounding box center [293, 170] width 7 height 7
click at [294, 165] on link "Subscript" at bounding box center [293, 170] width 12 height 11
click at [305, 167] on span at bounding box center [305, 170] width 7 height 7
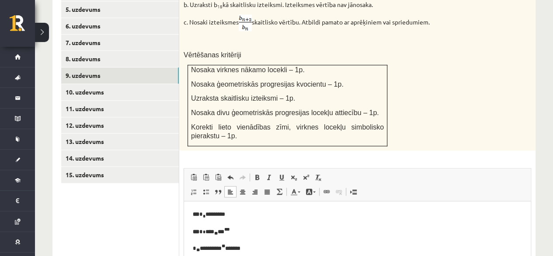
scroll to position [463, 0]
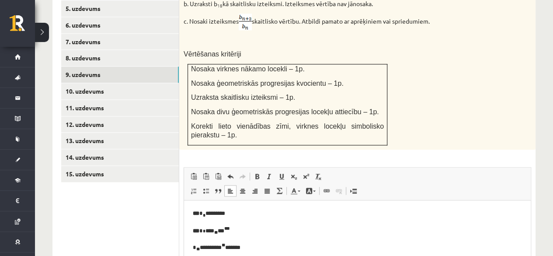
click at [223, 247] on p "* ** ********* ** *******" at bounding box center [357, 246] width 329 height 11
click at [217, 244] on p "**********" at bounding box center [357, 246] width 329 height 11
click at [243, 243] on p "**********" at bounding box center [357, 246] width 329 height 11
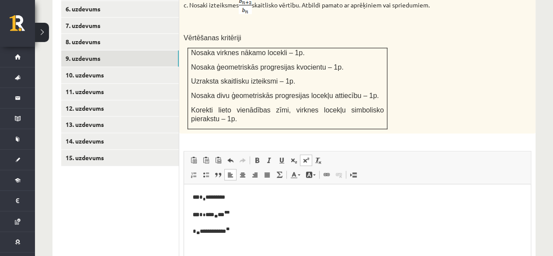
scroll to position [488, 0]
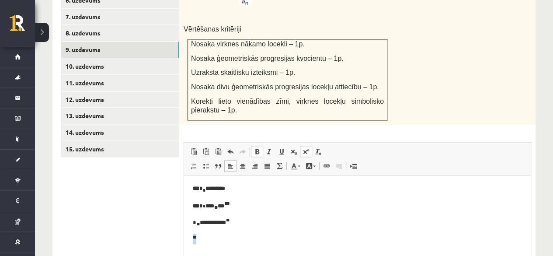
click at [302, 148] on span at bounding box center [305, 151] width 7 height 7
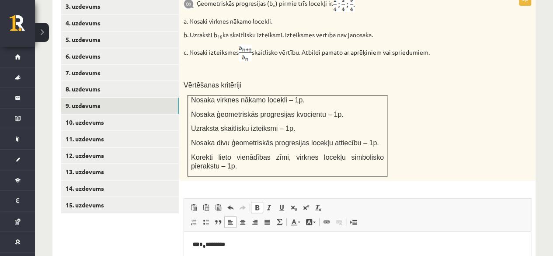
scroll to position [458, 0]
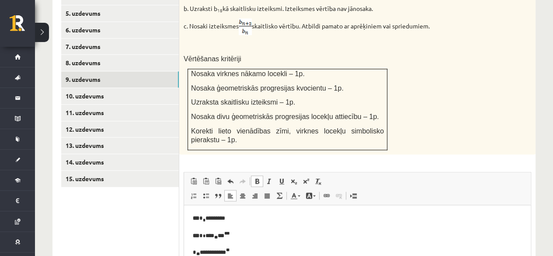
click at [254, 217] on p "** * * ********" at bounding box center [357, 218] width 329 height 10
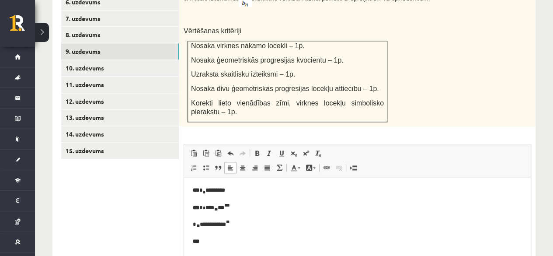
scroll to position [489, 0]
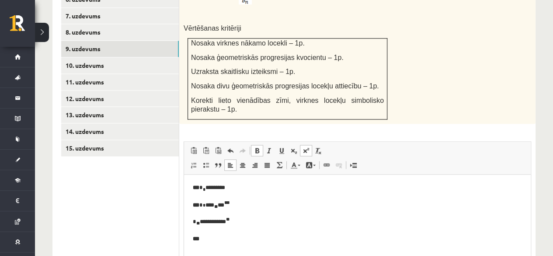
drag, startPoint x: 269, startPoint y: 257, endPoint x: 452, endPoint y: 425, distance: 248.3
click at [269, 251] on html "**********" at bounding box center [357, 212] width 346 height 77
click at [302, 147] on span at bounding box center [305, 150] width 7 height 7
click at [252, 145] on link "Bold Keyboard shortcut Ctrl+B" at bounding box center [257, 150] width 12 height 11
click at [296, 147] on span at bounding box center [293, 150] width 7 height 7
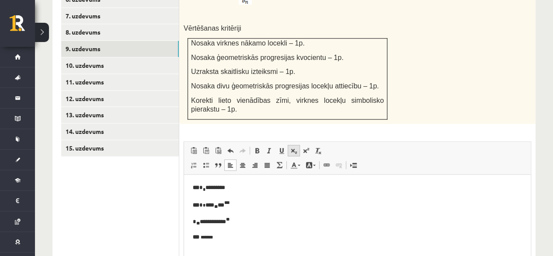
click at [296, 147] on span at bounding box center [293, 150] width 7 height 7
click at [288, 145] on link "Subscript" at bounding box center [293, 150] width 12 height 11
click at [294, 147] on span at bounding box center [293, 150] width 7 height 7
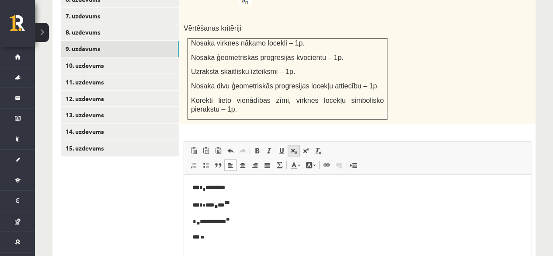
click at [294, 147] on span at bounding box center [293, 150] width 7 height 7
drag, startPoint x: 220, startPoint y: 237, endPoint x: 201, endPoint y: 236, distance: 18.4
click at [201, 236] on p "** ** *** ********" at bounding box center [357, 237] width 329 height 10
click at [291, 147] on span at bounding box center [293, 150] width 7 height 7
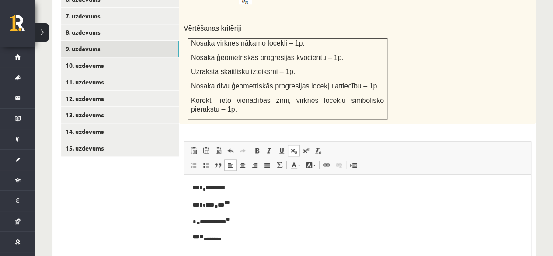
click at [291, 147] on span at bounding box center [293, 150] width 7 height 7
click at [226, 231] on body "**********" at bounding box center [357, 212] width 329 height 59
click at [288, 145] on link "Subscript" at bounding box center [293, 150] width 12 height 11
drag, startPoint x: 235, startPoint y: 204, endPoint x: 201, endPoint y: 204, distance: 33.2
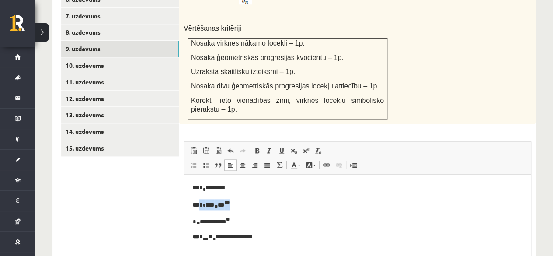
click at [201, 204] on p "** * * *** * *** ***" at bounding box center [357, 203] width 329 height 11
copy p "* * *** * *** ***"
click at [273, 230] on body "**********" at bounding box center [357, 212] width 329 height 59
click at [304, 147] on span at bounding box center [305, 150] width 7 height 7
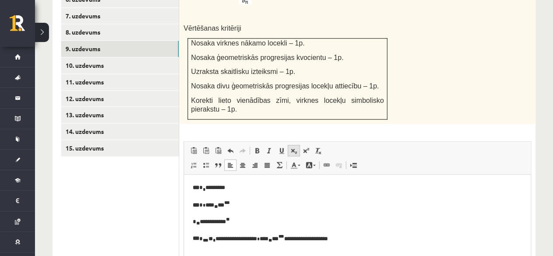
click at [297, 145] on link "Subscript" at bounding box center [293, 150] width 12 height 11
click at [281, 238] on p "**********" at bounding box center [357, 237] width 329 height 11
copy p "*"
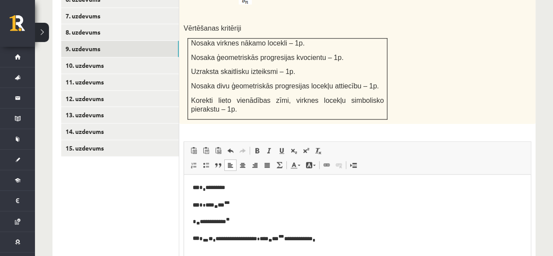
click at [332, 247] on html "**********" at bounding box center [357, 213] width 346 height 78
click at [338, 236] on p "**********" at bounding box center [357, 237] width 329 height 11
click at [293, 147] on span at bounding box center [293, 150] width 7 height 7
click at [303, 147] on span at bounding box center [305, 150] width 7 height 7
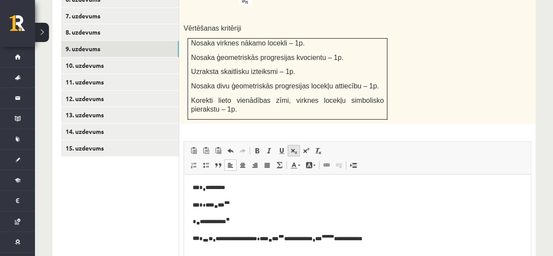
click at [294, 147] on span at bounding box center [293, 150] width 7 height 7
click at [301, 145] on link "Superscript" at bounding box center [306, 150] width 12 height 11
click at [375, 239] on p "**********" at bounding box center [354, 237] width 322 height 11
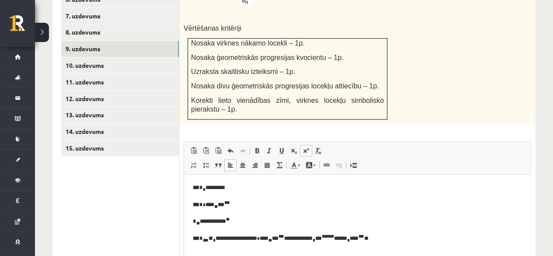
click at [375, 239] on p "**********" at bounding box center [354, 237] width 322 height 11
drag, startPoint x: 377, startPoint y: 239, endPoint x: 316, endPoint y: 240, distance: 60.3
click at [316, 240] on p "**********" at bounding box center [354, 237] width 322 height 11
copy p "** * *** ******* ****** * *** *** *"
click at [256, 249] on p "Editor, wiswyg-editor-user-answer-47024724620160" at bounding box center [357, 253] width 329 height 9
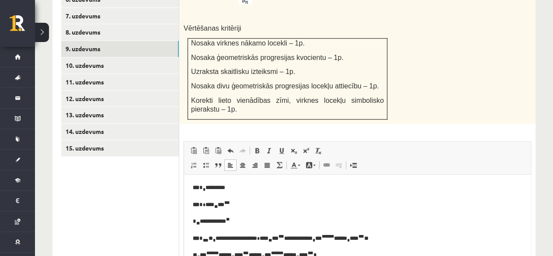
click at [283, 252] on sup "*******" at bounding box center [277, 252] width 12 height 4
click at [323, 255] on p "** * *** ******* ****** * *** *** ****** * *** **** ****** * *** *** *" at bounding box center [354, 254] width 322 height 11
click at [278, 251] on sup "****" at bounding box center [274, 252] width 7 height 4
click at [379, 253] on p "**********" at bounding box center [354, 254] width 322 height 11
click at [290, 147] on span at bounding box center [293, 150] width 7 height 7
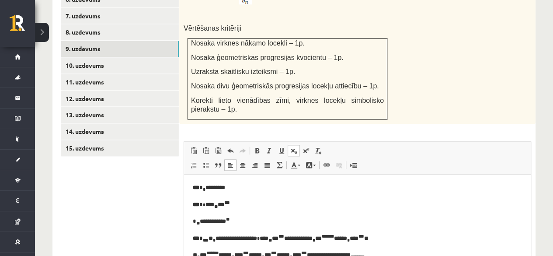
click at [290, 147] on span at bounding box center [293, 150] width 7 height 7
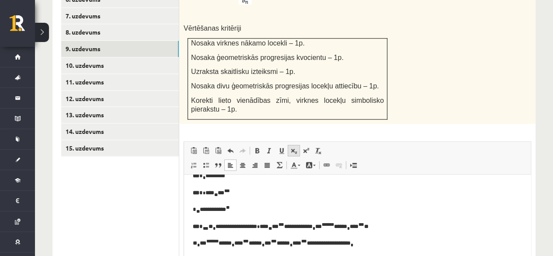
scroll to position [13, 0]
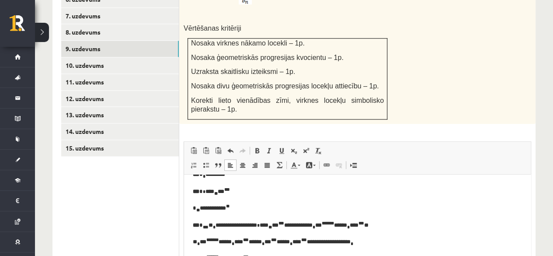
click at [194, 255] on p "** * *** ******* ****** * *** *** *" at bounding box center [354, 257] width 322 height 11
drag, startPoint x: 322, startPoint y: 240, endPoint x: 266, endPoint y: 245, distance: 55.7
click at [266, 245] on p "**********" at bounding box center [354, 240] width 322 height 11
copy p "** * *** *** ****** * *** *** **"
click at [321, 240] on p "**********" at bounding box center [354, 240] width 322 height 11
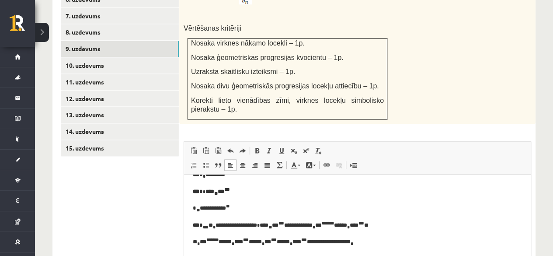
click at [308, 246] on body "**********" at bounding box center [357, 215] width 329 height 92
click at [195, 255] on p "**** * *** *** ****** * *** *** *" at bounding box center [354, 257] width 322 height 11
click at [245, 255] on p "**** * *** *** ****** * *** *** *" at bounding box center [354, 257] width 322 height 11
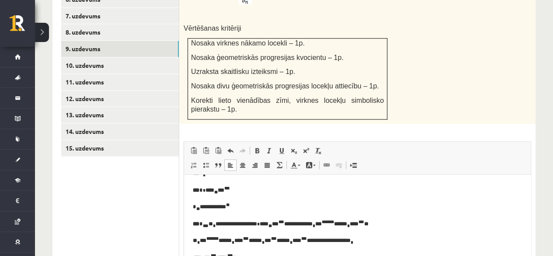
click at [245, 255] on p "**** * *** *** *** * *** *" at bounding box center [354, 256] width 322 height 11
click at [228, 255] on p "**** * *** *** *** * ***" at bounding box center [354, 256] width 322 height 11
click at [213, 255] on p "**** * *** *** * * ***" at bounding box center [354, 256] width 322 height 11
click at [260, 255] on p "* * *** * * ***" at bounding box center [354, 256] width 322 height 10
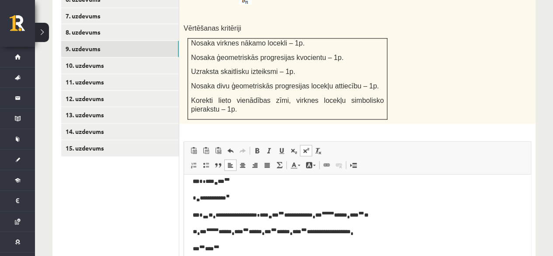
click at [302, 145] on link "Superscript" at bounding box center [306, 150] width 12 height 11
click at [301, 145] on link "Superscript" at bounding box center [306, 150] width 12 height 11
click at [300, 145] on link "Superscript" at bounding box center [306, 150] width 12 height 11
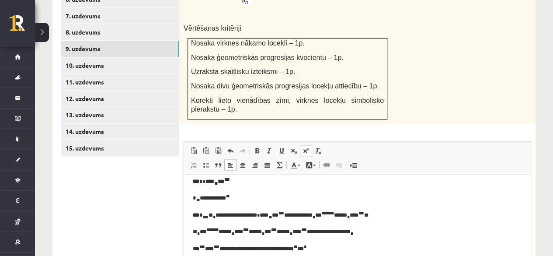
click at [309, 145] on link "Superscript" at bounding box center [306, 150] width 12 height 11
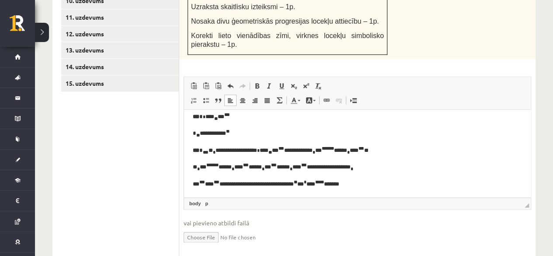
scroll to position [555, 0]
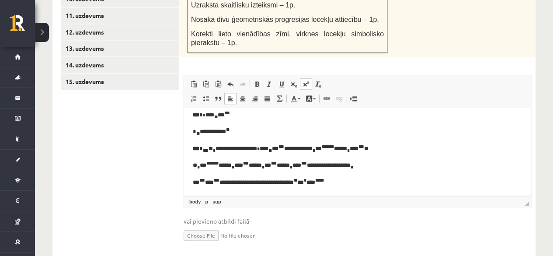
click at [240, 183] on p "**********" at bounding box center [354, 181] width 322 height 10
click at [325, 182] on p "**********" at bounding box center [354, 181] width 322 height 10
click at [383, 178] on p "**********" at bounding box center [354, 181] width 322 height 10
click at [303, 181] on p "**********" at bounding box center [354, 181] width 322 height 10
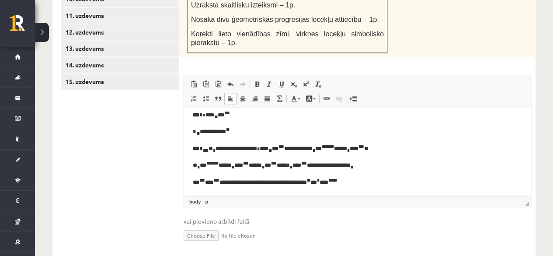
click at [412, 178] on p "**********" at bounding box center [354, 181] width 322 height 10
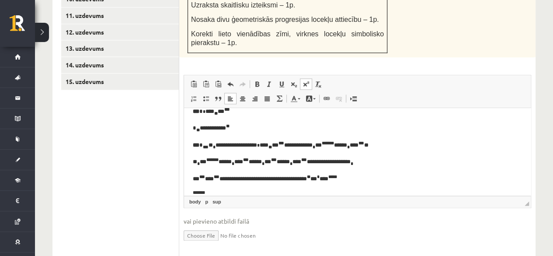
click at [183, 225] on input "file" at bounding box center [356, 234] width 347 height 18
click at [232, 189] on p "Editor, wiswyg-editor-user-answer-47024724620160" at bounding box center [357, 193] width 329 height 10
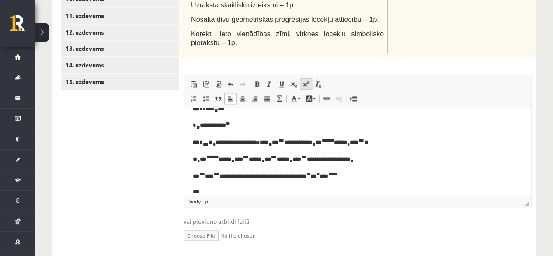
click at [305, 78] on link "Superscript" at bounding box center [306, 83] width 12 height 11
click at [300, 78] on link "Superscript" at bounding box center [306, 83] width 12 height 11
click at [377, 181] on body "**********" at bounding box center [357, 141] width 329 height 109
click at [381, 178] on p "**********" at bounding box center [354, 175] width 322 height 10
click at [306, 80] on span at bounding box center [305, 83] width 7 height 7
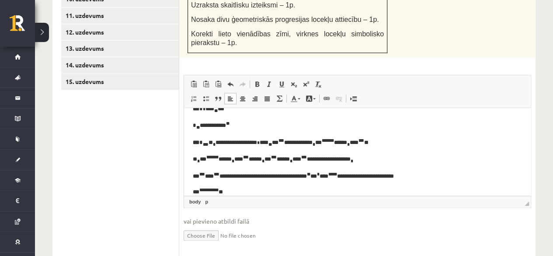
click at [369, 188] on p "**********" at bounding box center [354, 191] width 322 height 10
click at [303, 80] on span at bounding box center [305, 83] width 7 height 7
click at [308, 80] on span at bounding box center [305, 83] width 7 height 7
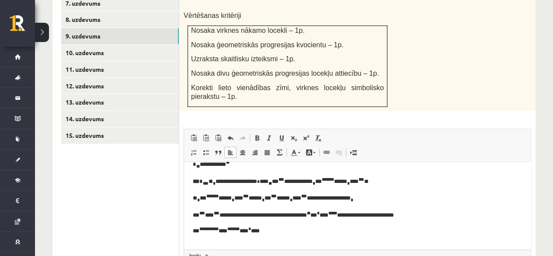
scroll to position [507, 0]
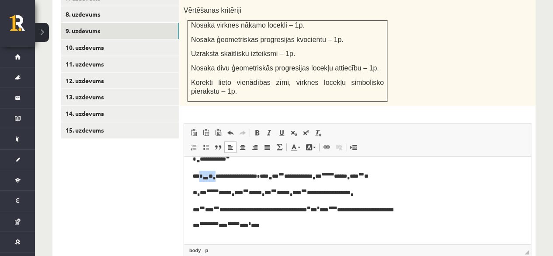
drag, startPoint x: 218, startPoint y: 174, endPoint x: 200, endPoint y: 174, distance: 17.9
click at [200, 174] on p "**********" at bounding box center [354, 175] width 322 height 11
copy p "* *** ** *"
click at [208, 234] on body "**********" at bounding box center [357, 183] width 329 height 124
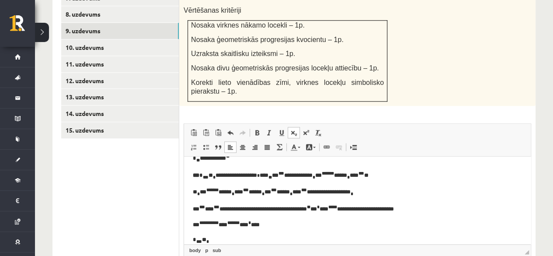
scroll to position [45, 0]
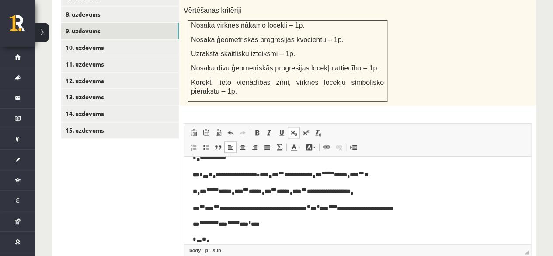
click at [296, 129] on span at bounding box center [293, 132] width 7 height 7
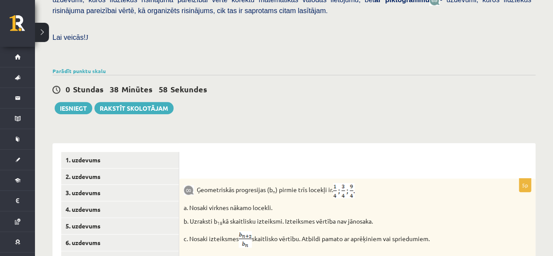
scroll to position [235, 0]
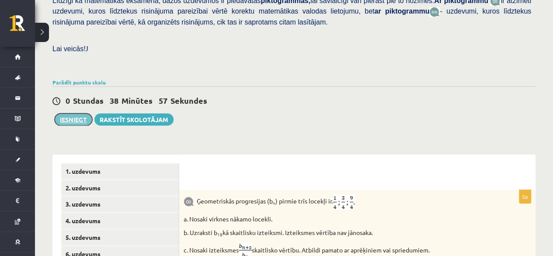
click at [77, 113] on button "Iesniegt" at bounding box center [74, 119] width 38 height 12
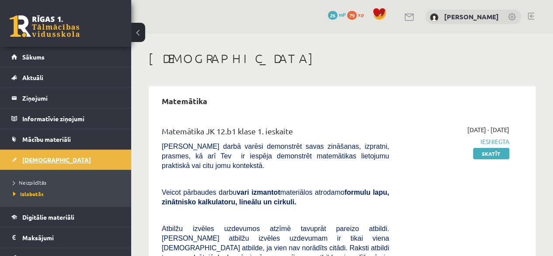
click at [49, 162] on link "[DEMOGRAPHIC_DATA]" at bounding box center [65, 159] width 109 height 20
